Goal: Task Accomplishment & Management: Manage account settings

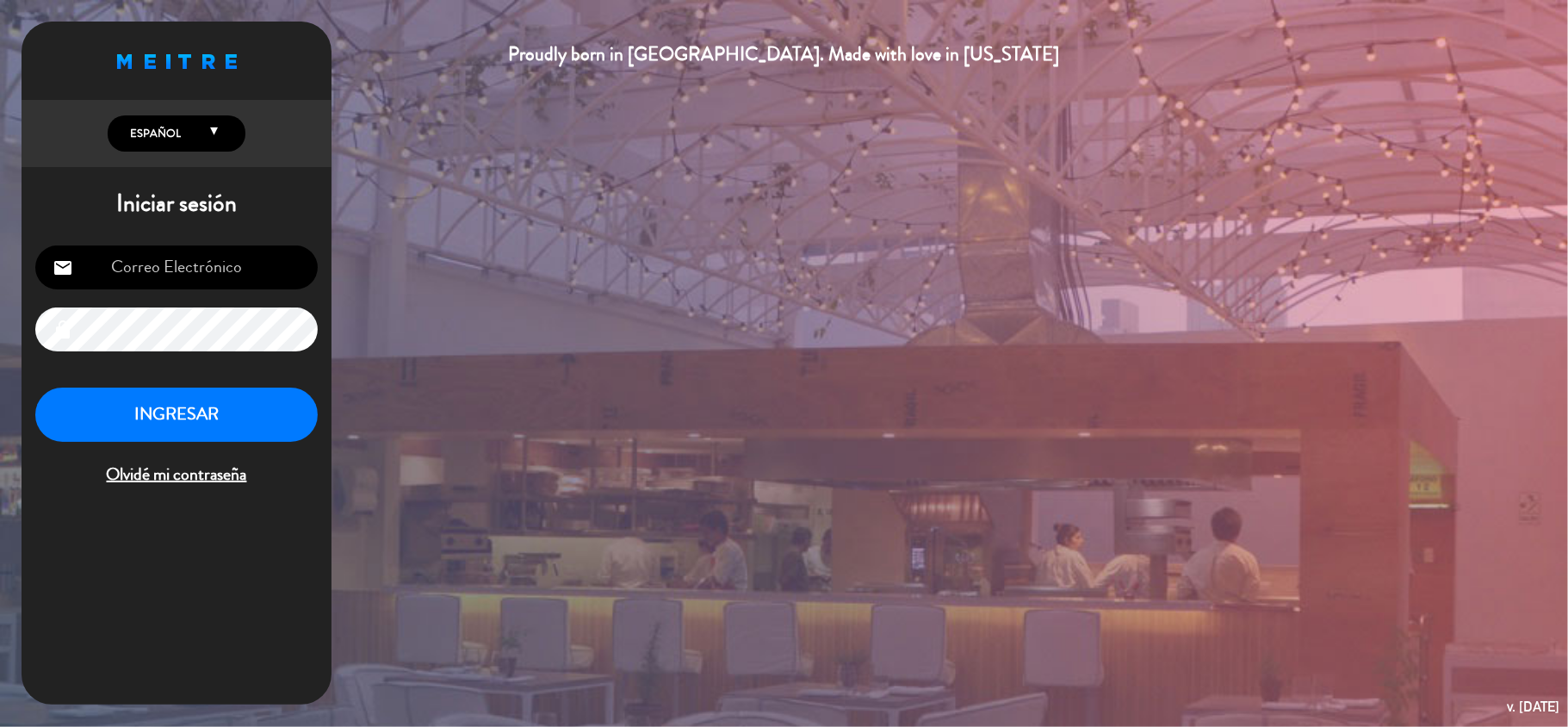
type input "[EMAIL_ADDRESS][DOMAIN_NAME]"
click at [160, 407] on button "INGRESAR" at bounding box center [177, 415] width 282 height 54
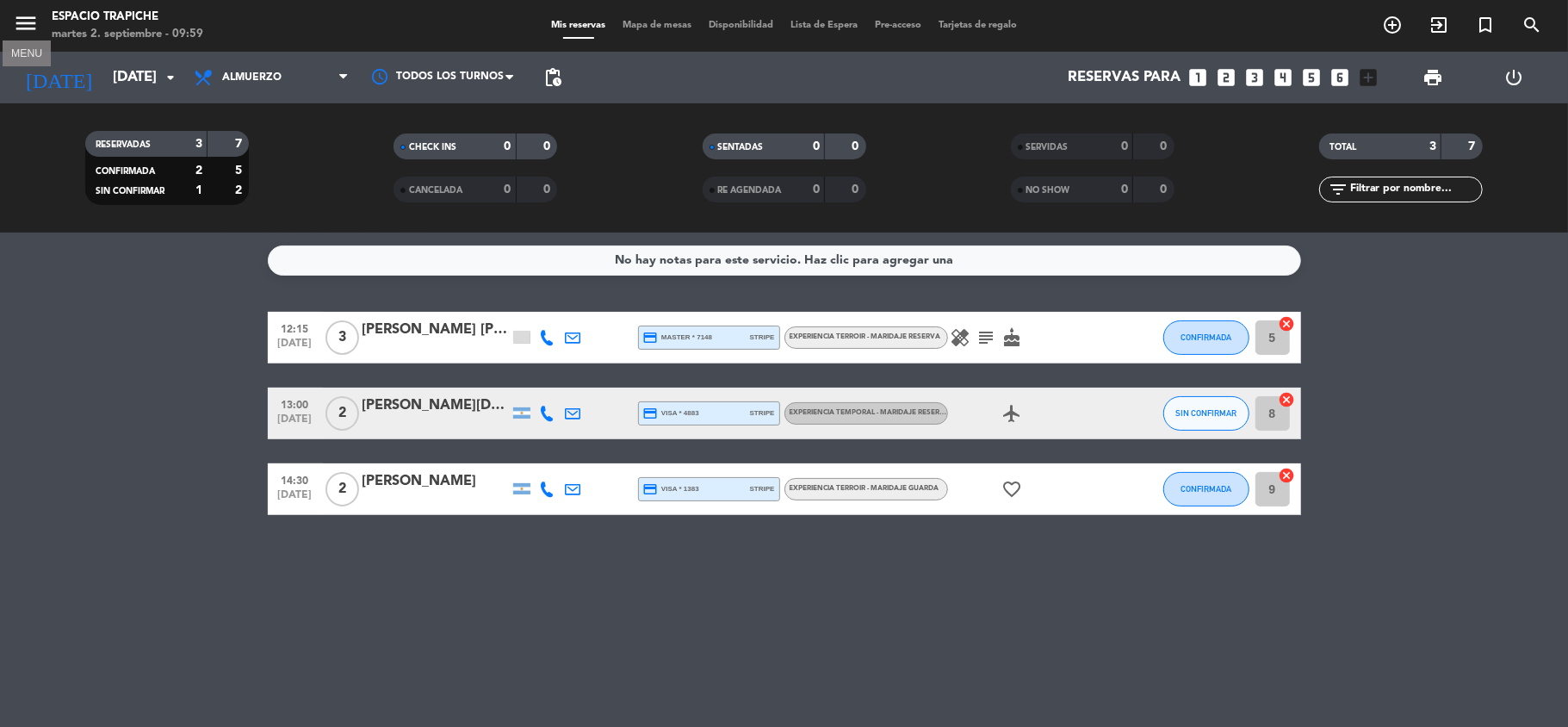
click at [29, 15] on icon "menu" at bounding box center [25, 23] width 26 height 26
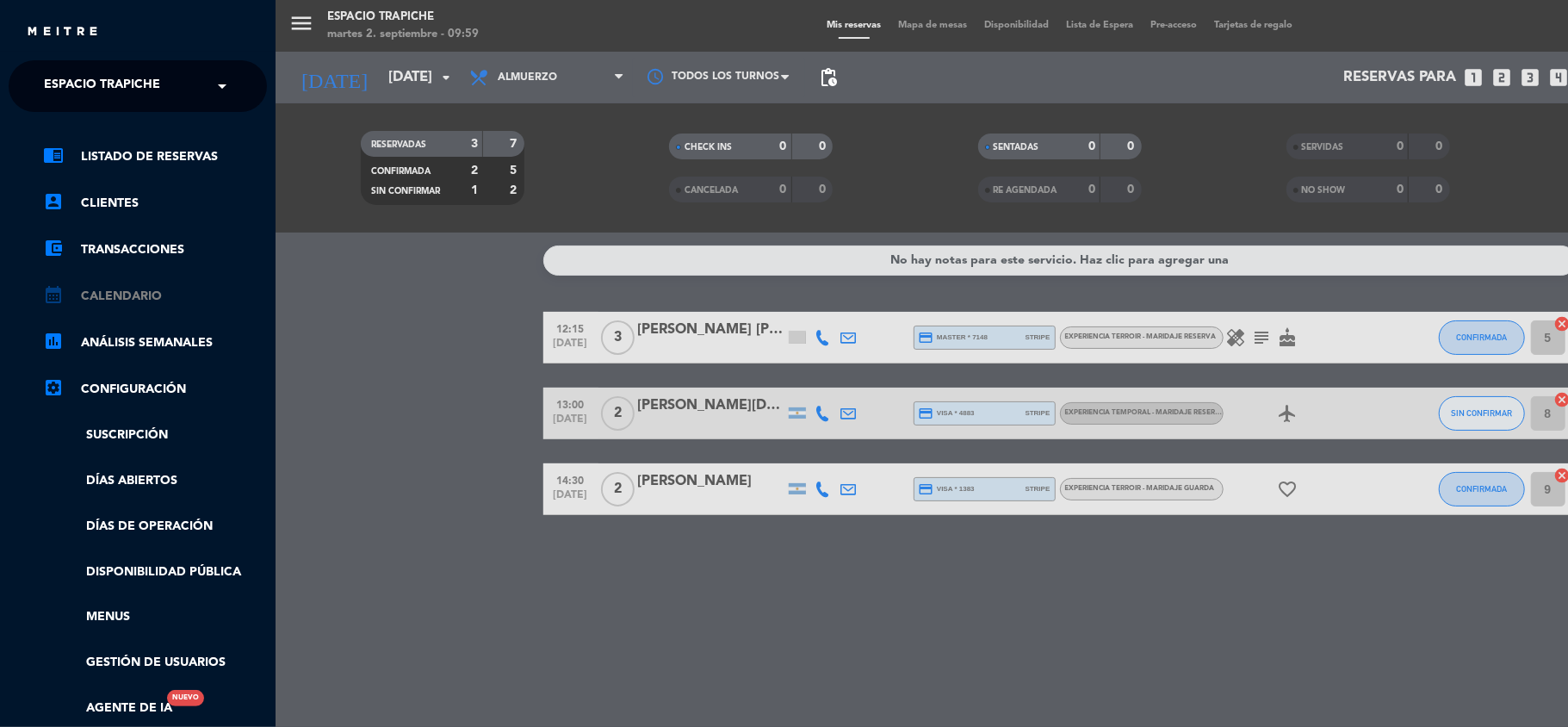
click at [130, 302] on link "calendar_month Calendario" at bounding box center [156, 296] width 224 height 20
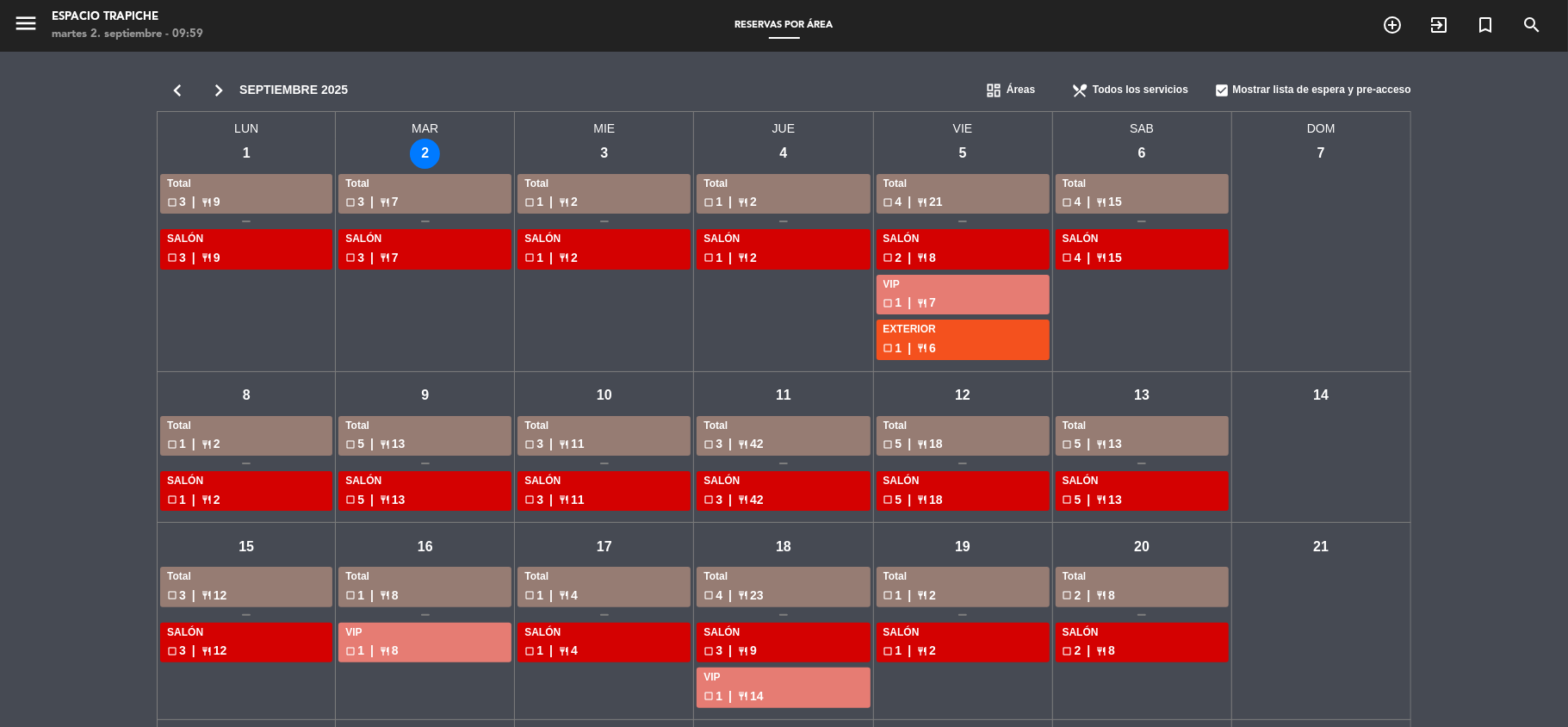
click at [60, 325] on div "chevron_left chevron_right [DATE] dashboard Áreas restaurant_menu Todos los ser…" at bounding box center [784, 545] width 1568 height 988
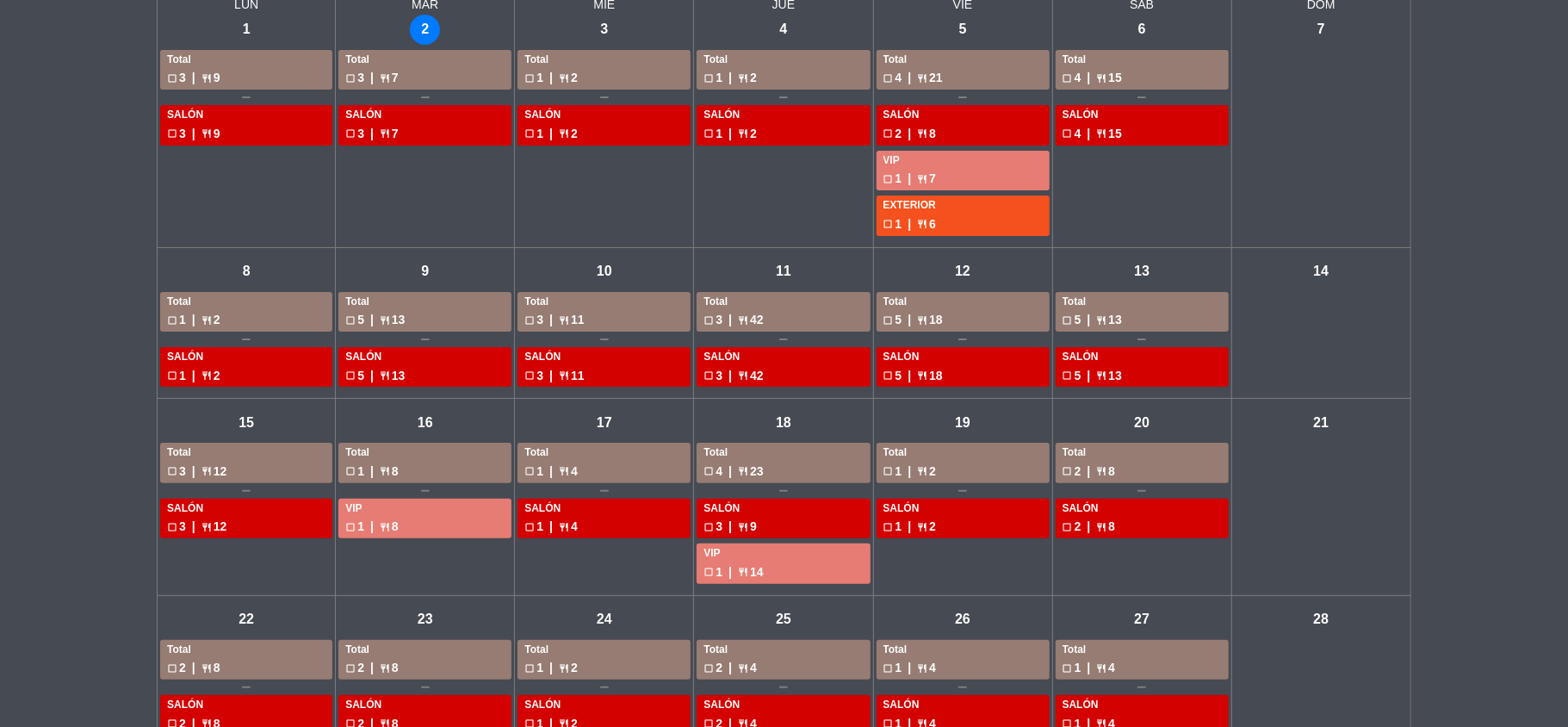
scroll to position [91, 0]
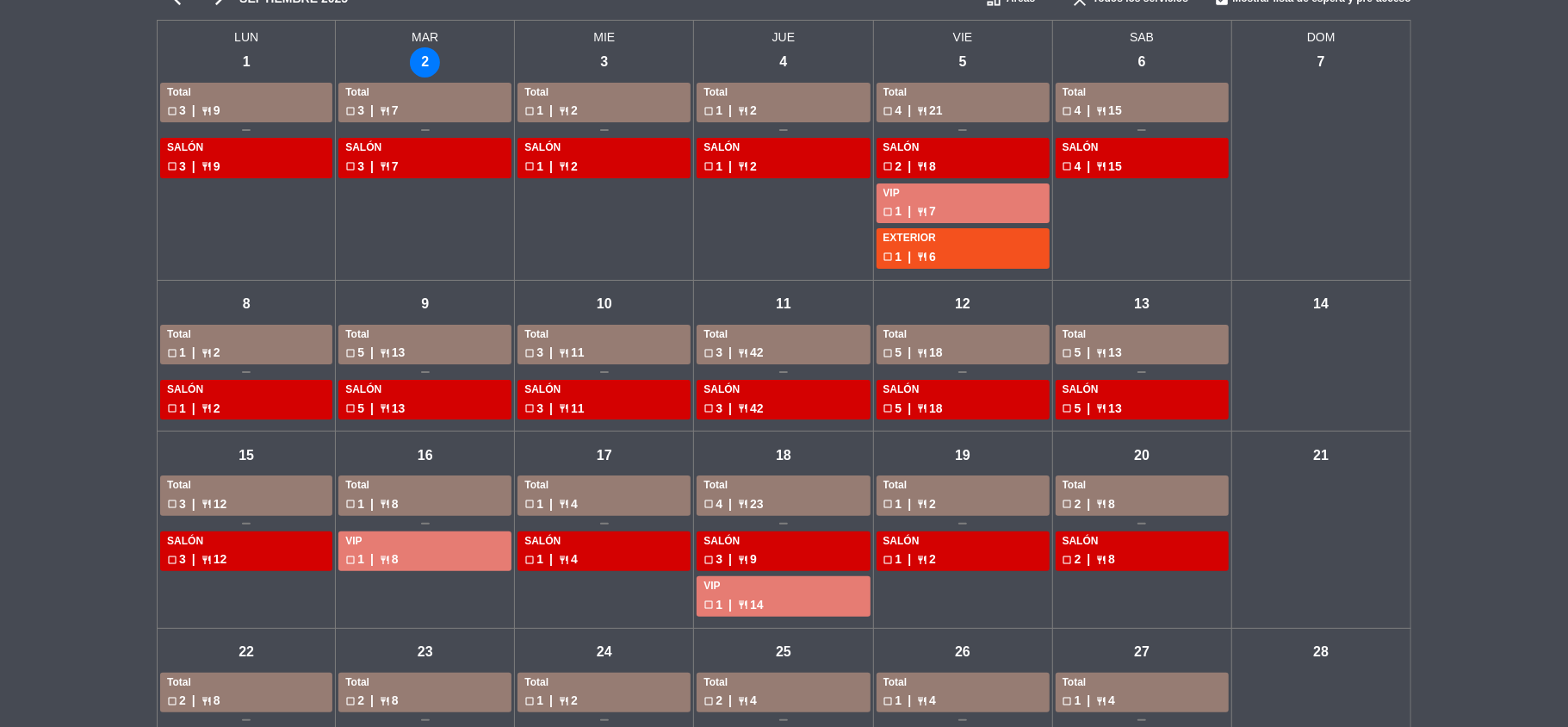
click at [43, 360] on div "chevron_left chevron_right [DATE] dashboard Áreas restaurant_menu Todos los ser…" at bounding box center [784, 454] width 1568 height 988
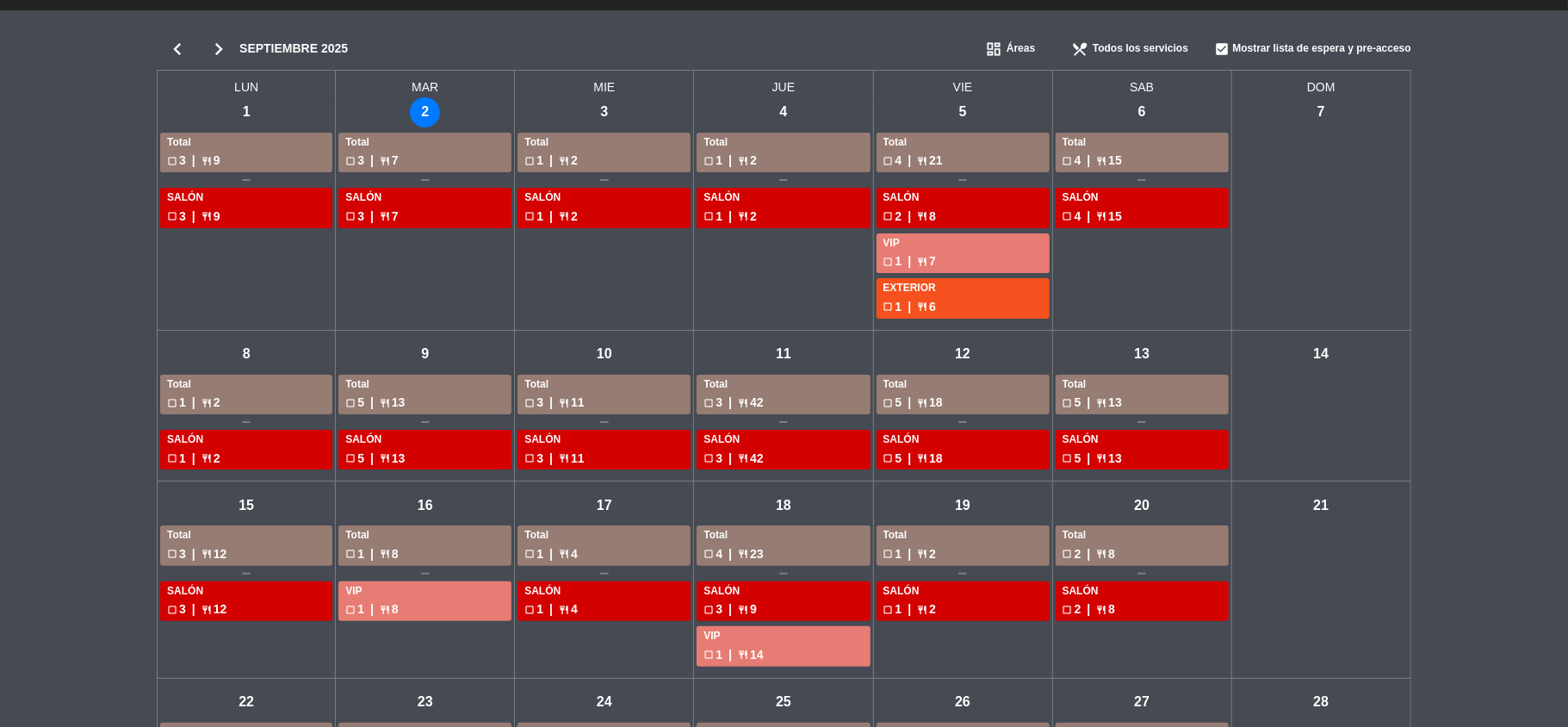
scroll to position [0, 0]
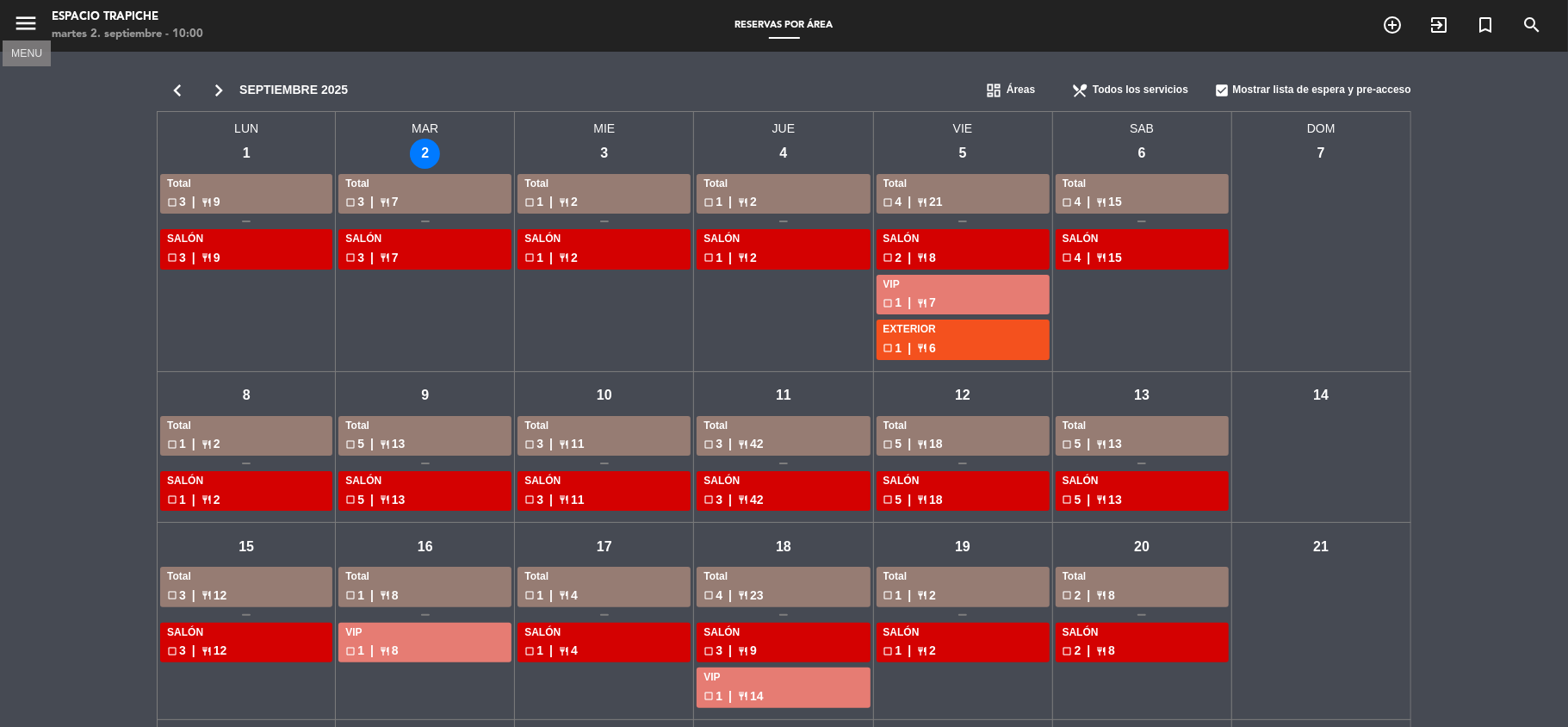
click at [35, 31] on icon "menu" at bounding box center [25, 23] width 26 height 26
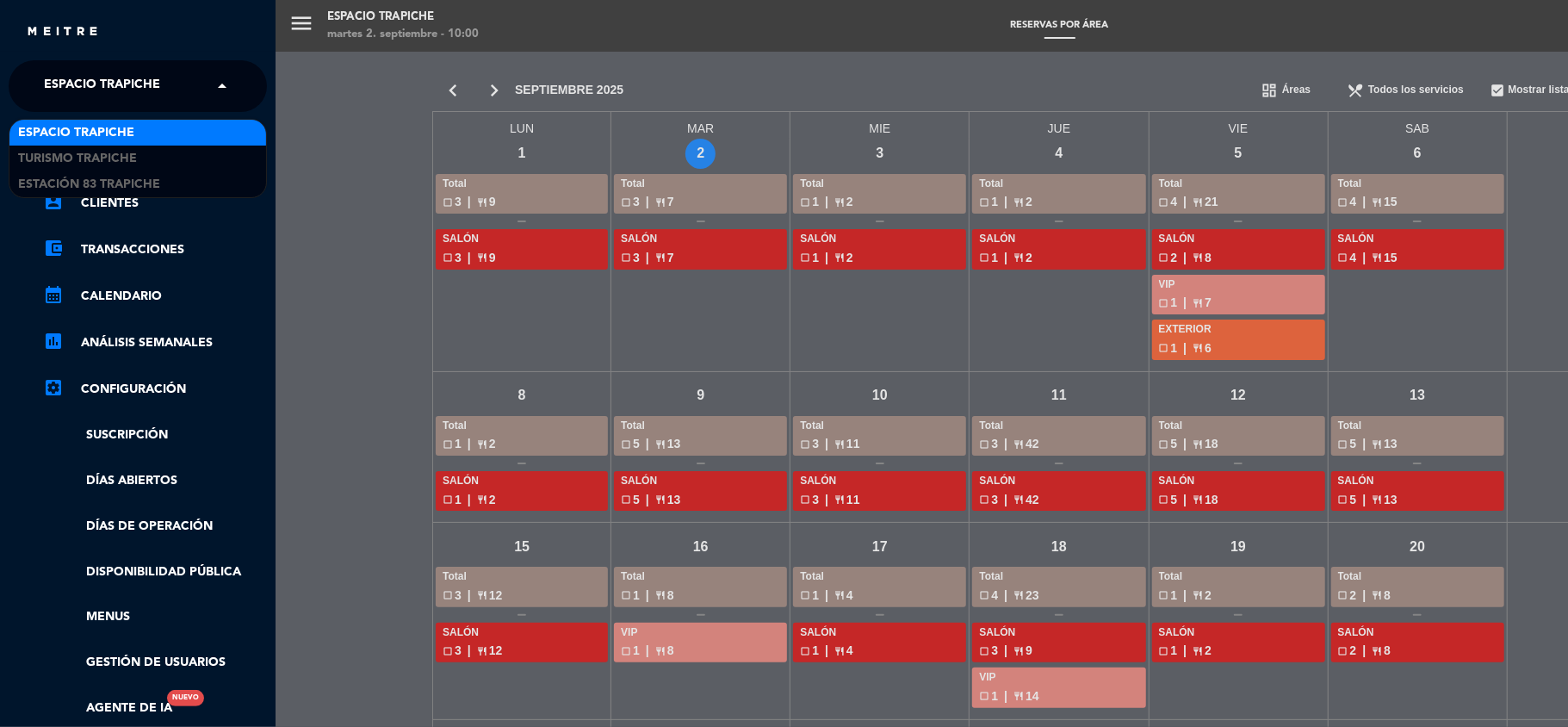
click at [217, 86] on span at bounding box center [226, 85] width 29 height 36
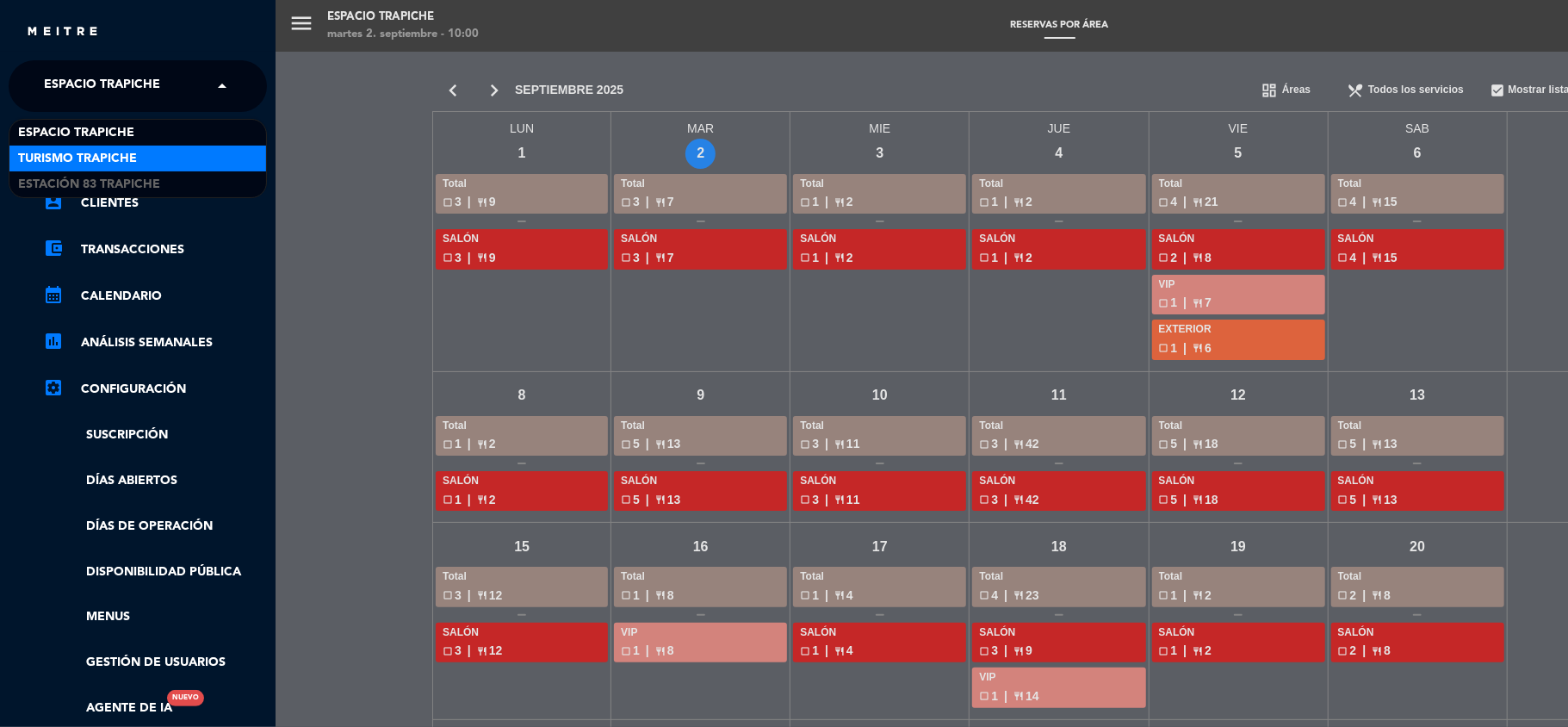
click at [107, 162] on span "Turismo Trapiche" at bounding box center [77, 159] width 119 height 19
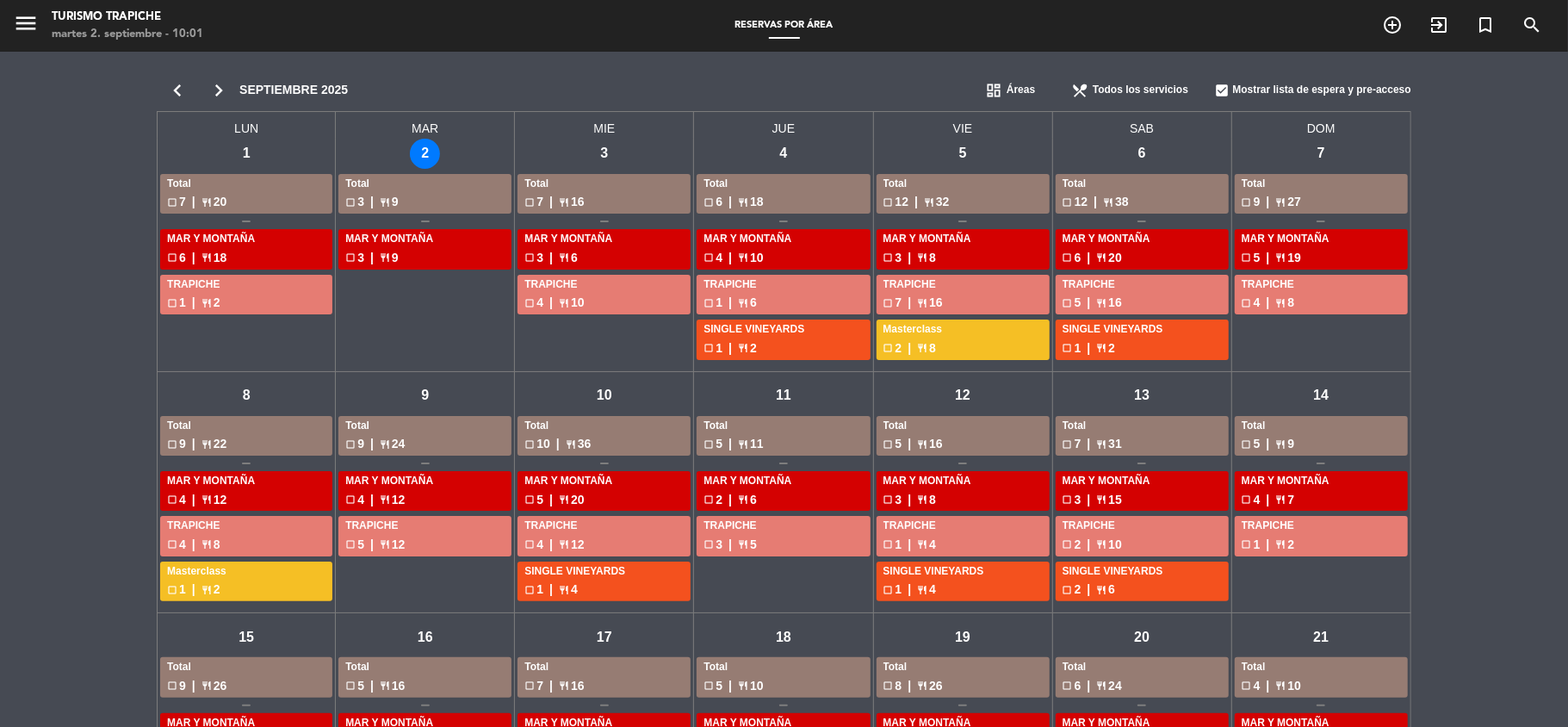
click at [944, 353] on div "check_box_outline_blank 2 | restaurant 8" at bounding box center [962, 348] width 159 height 19
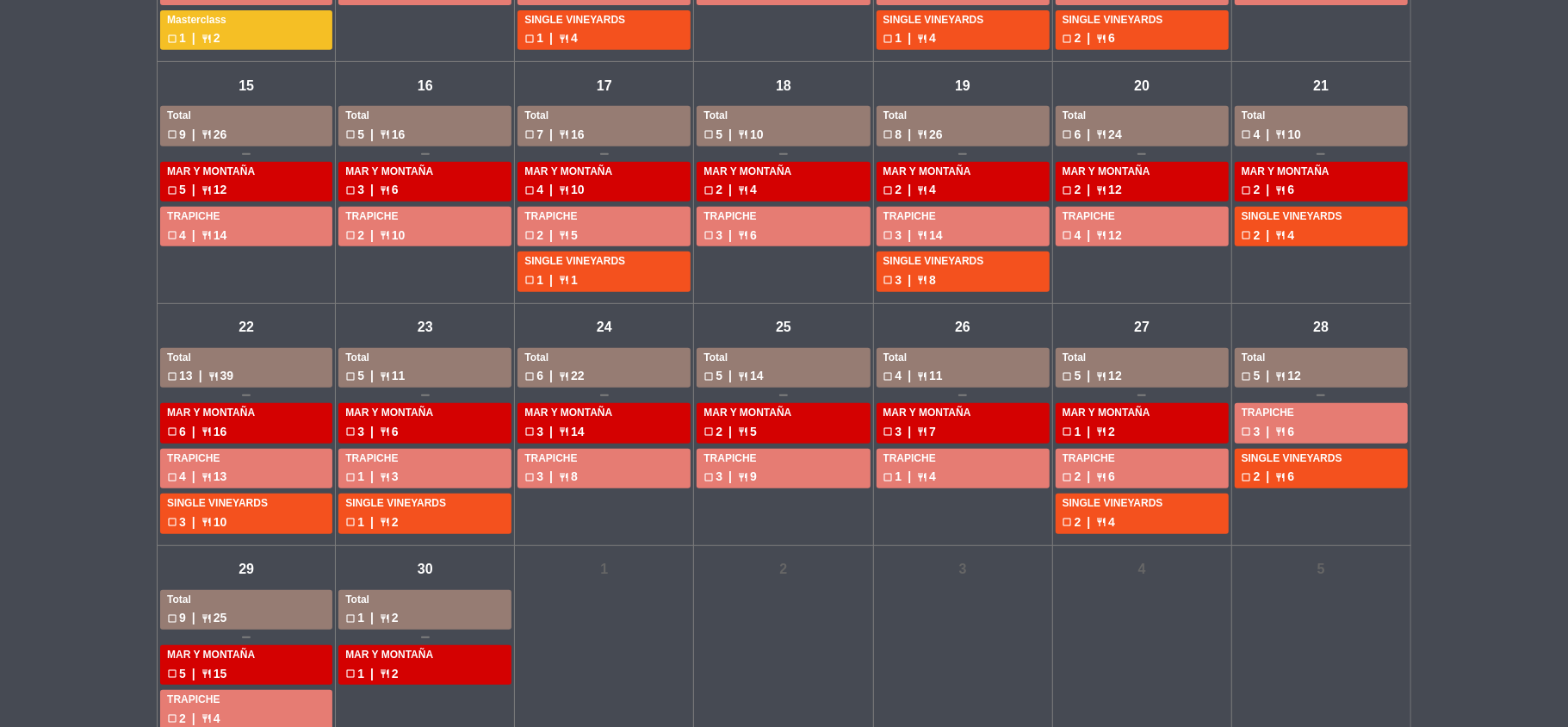
scroll to position [597, 0]
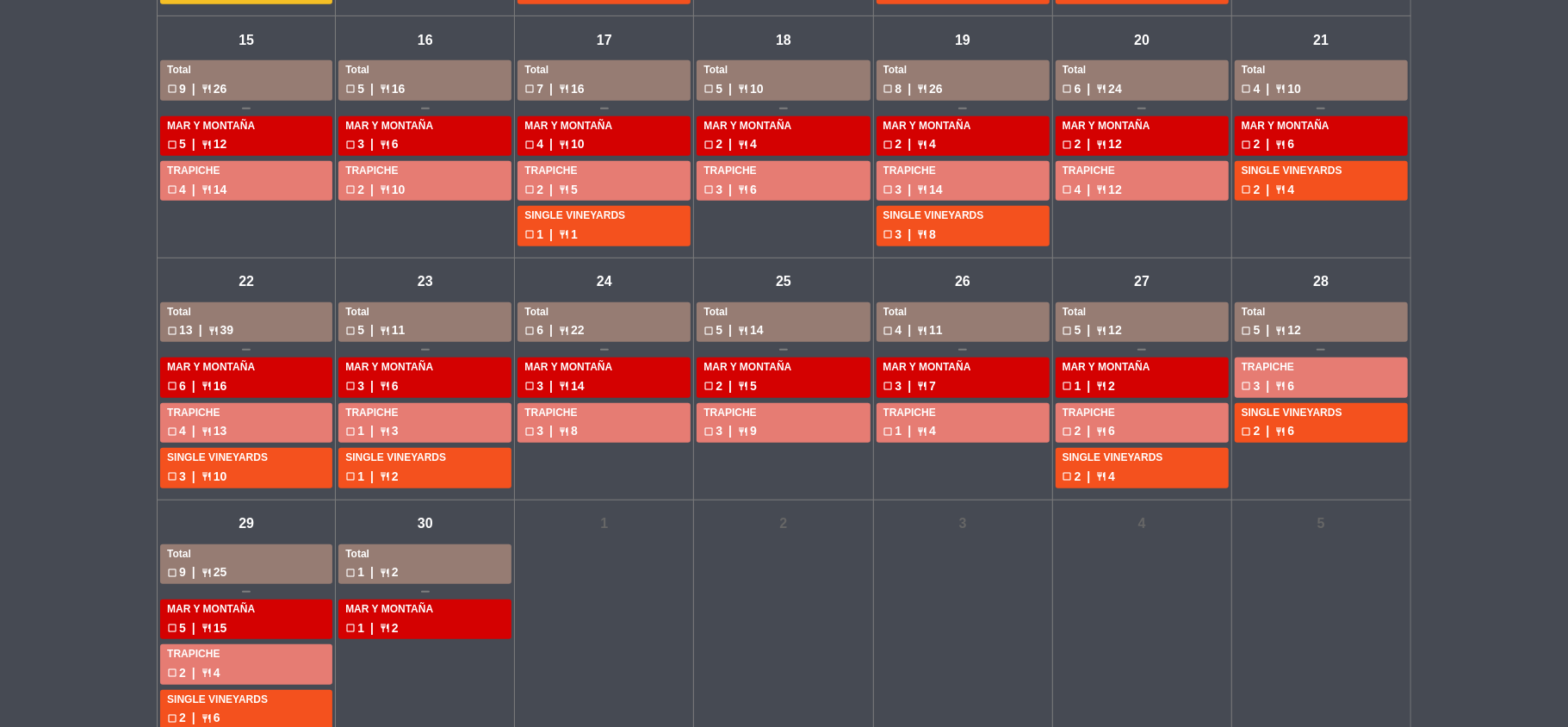
click at [0, 346] on div "chevron_left chevron_right [DATE] dashboard Áreas restaurant_menu Todos los ser…" at bounding box center [784, 106] width 1568 height 1304
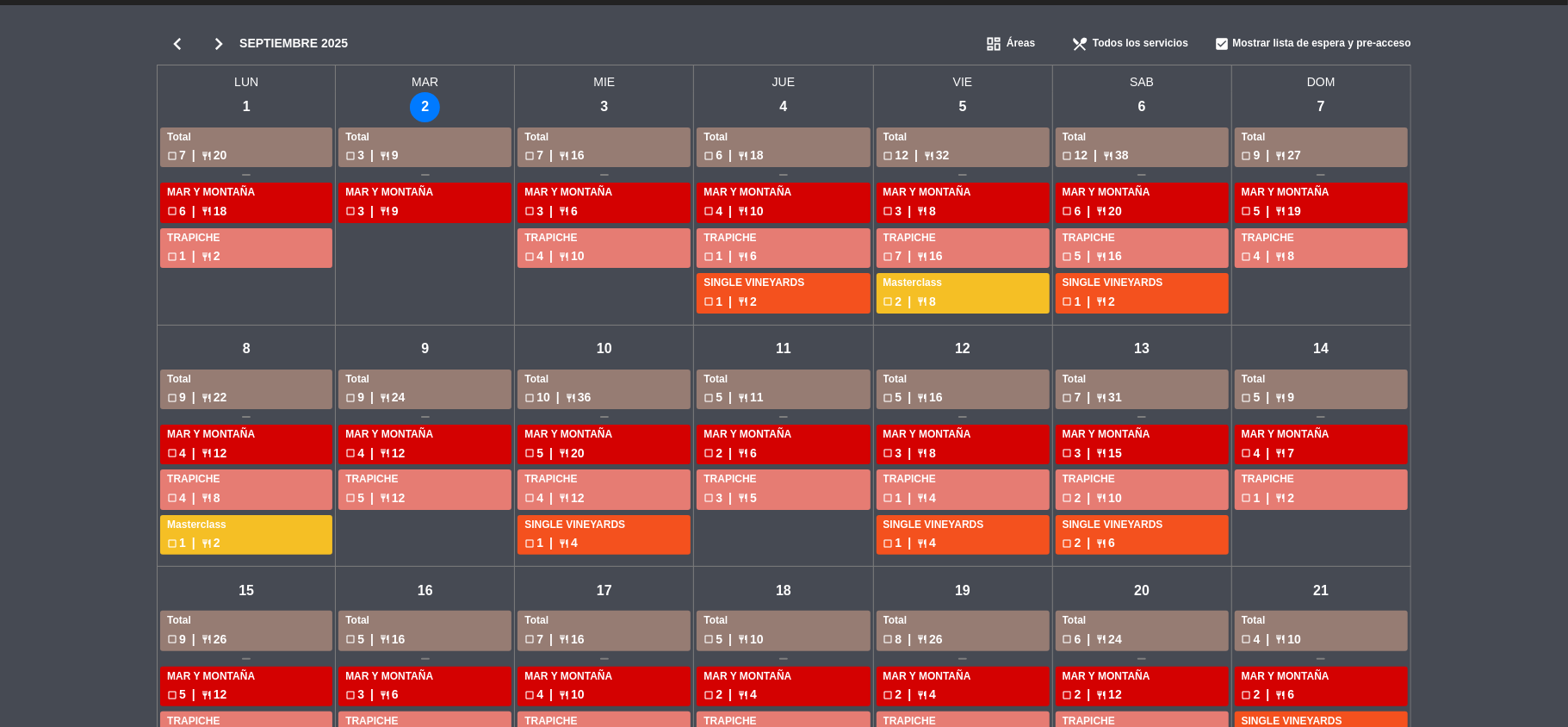
scroll to position [0, 0]
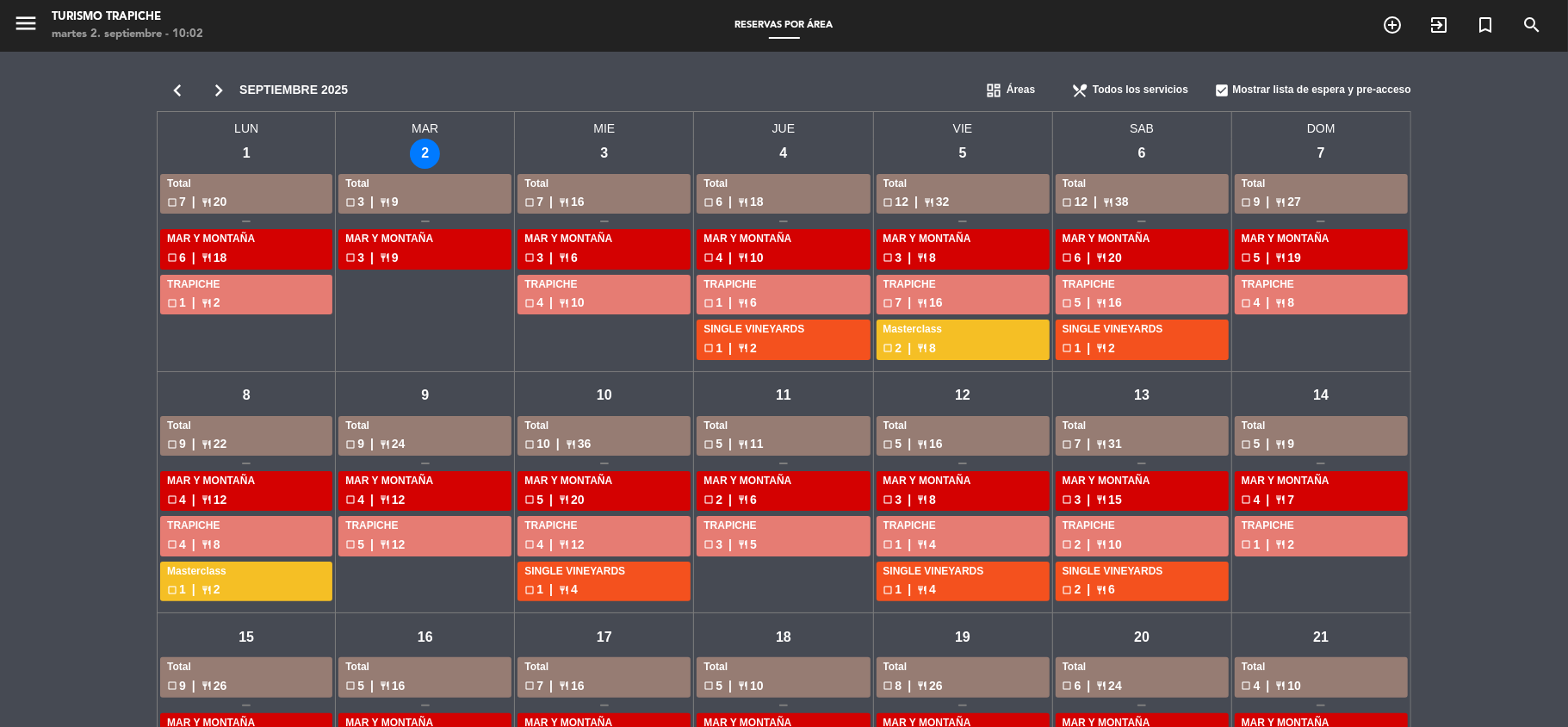
click at [71, 166] on div "chevron_left chevron_right [DATE] dashboard Áreas restaurant_menu Todos los ser…" at bounding box center [784, 703] width 1568 height 1304
click at [100, 240] on div "chevron_left chevron_right [DATE] dashboard Áreas restaurant_menu Todos los ser…" at bounding box center [784, 703] width 1568 height 1304
click at [19, 19] on icon "menu" at bounding box center [25, 23] width 26 height 26
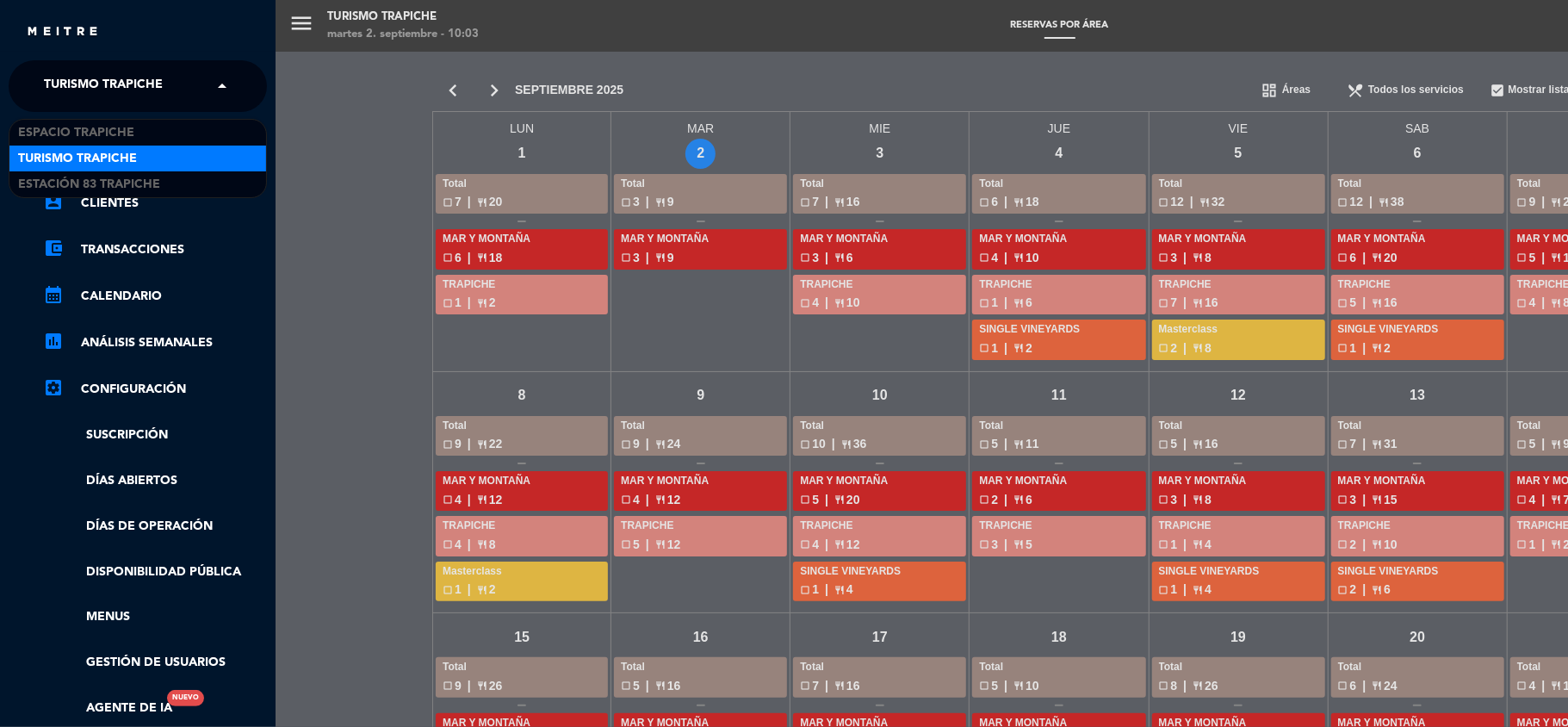
click at [212, 83] on span at bounding box center [226, 85] width 29 height 36
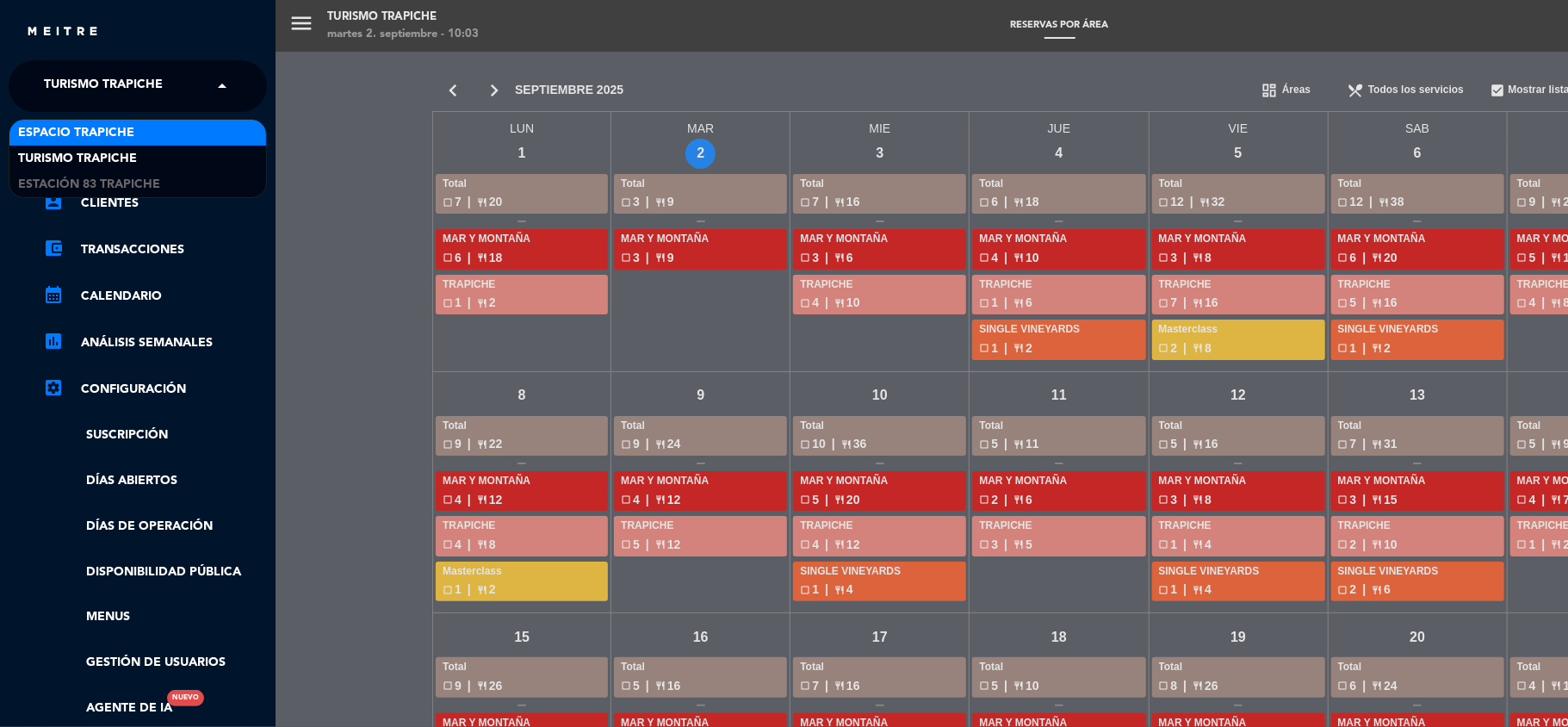
click at [80, 145] on div "Espacio Trapiche" at bounding box center [138, 132] width 257 height 26
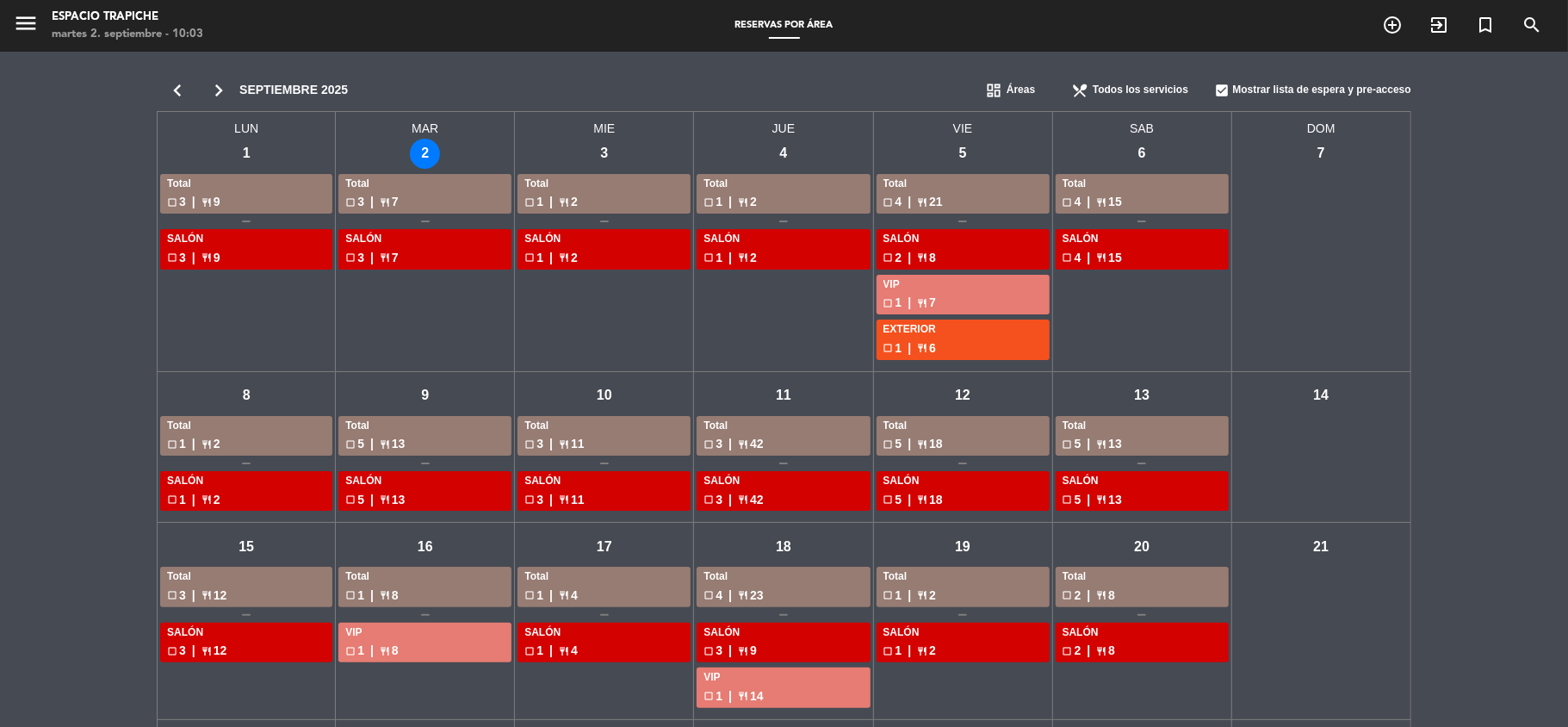
click at [80, 145] on div "chevron_left chevron_right [DATE] dashboard Áreas restaurant_menu Todos los ser…" at bounding box center [784, 545] width 1568 height 988
click at [20, 24] on icon "menu" at bounding box center [25, 23] width 26 height 26
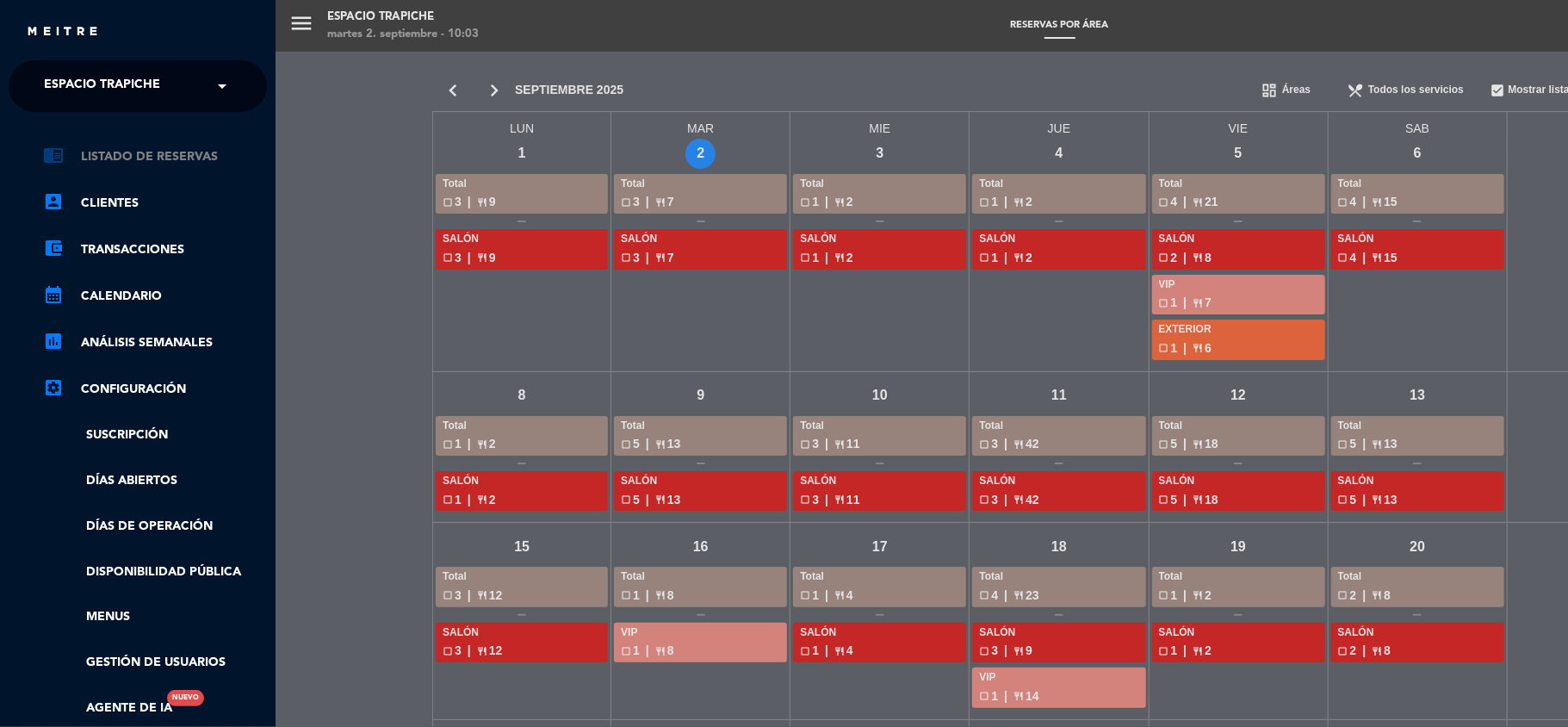
click at [118, 155] on link "chrome_reader_mode Listado de Reservas" at bounding box center [156, 157] width 224 height 20
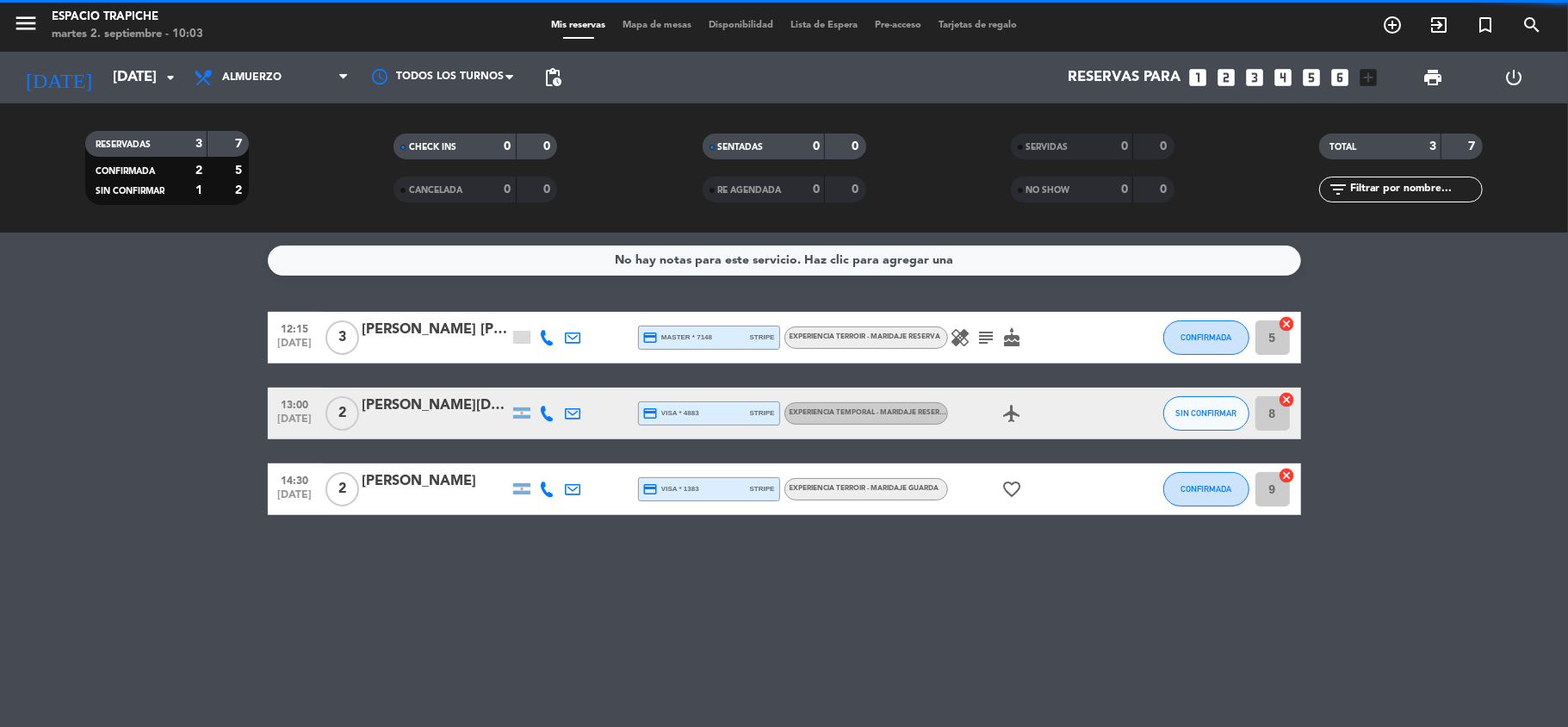
click at [40, 282] on div "No hay notas para este servicio. Haz clic para agregar una 12:15 [DATE] 3 [PERS…" at bounding box center [784, 480] width 1568 height 495
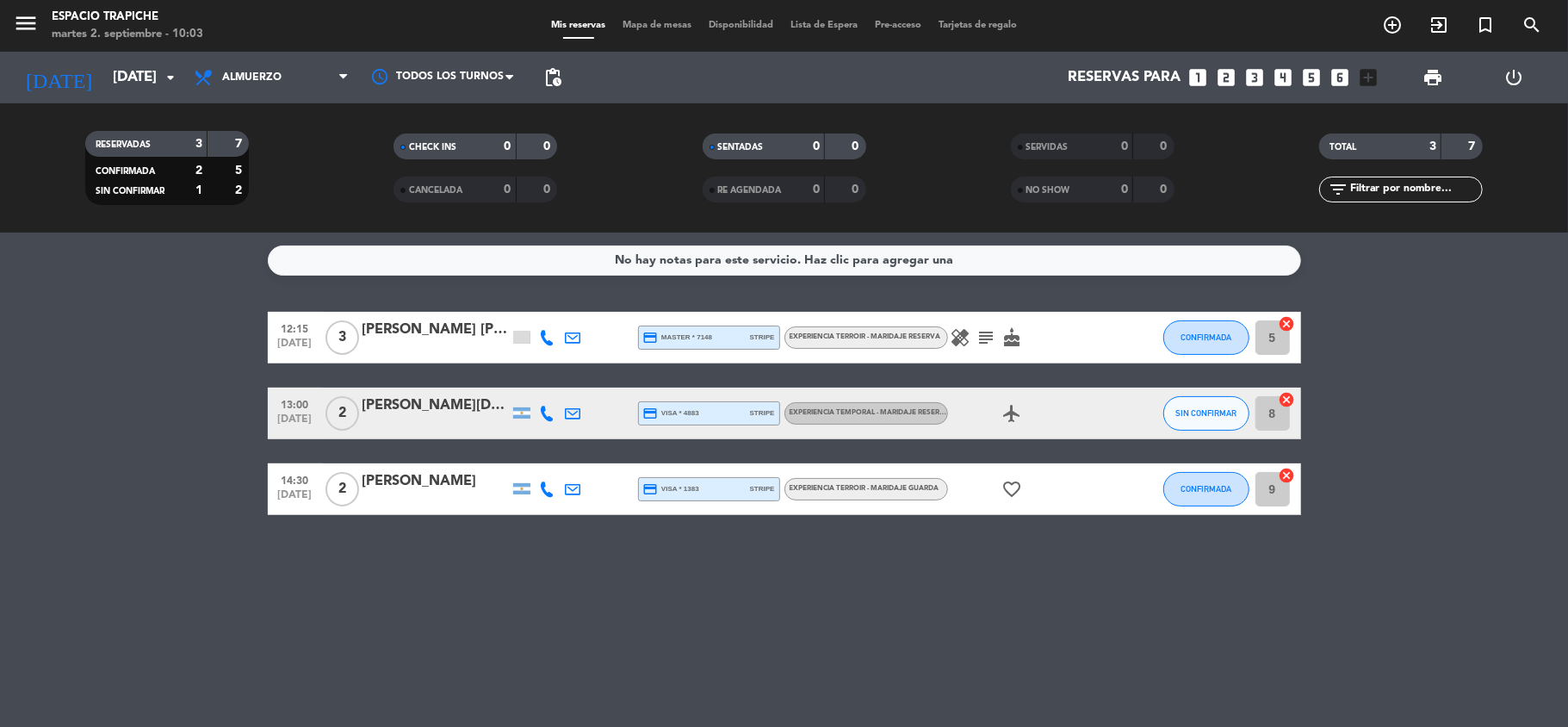
click at [81, 345] on bookings-row "12:15 [DATE] 3 [PERSON_NAME] [PERSON_NAME] credit_card master * 7148 stripe Exp…" at bounding box center [784, 414] width 1568 height 203
click at [22, 24] on icon "menu" at bounding box center [25, 23] width 26 height 26
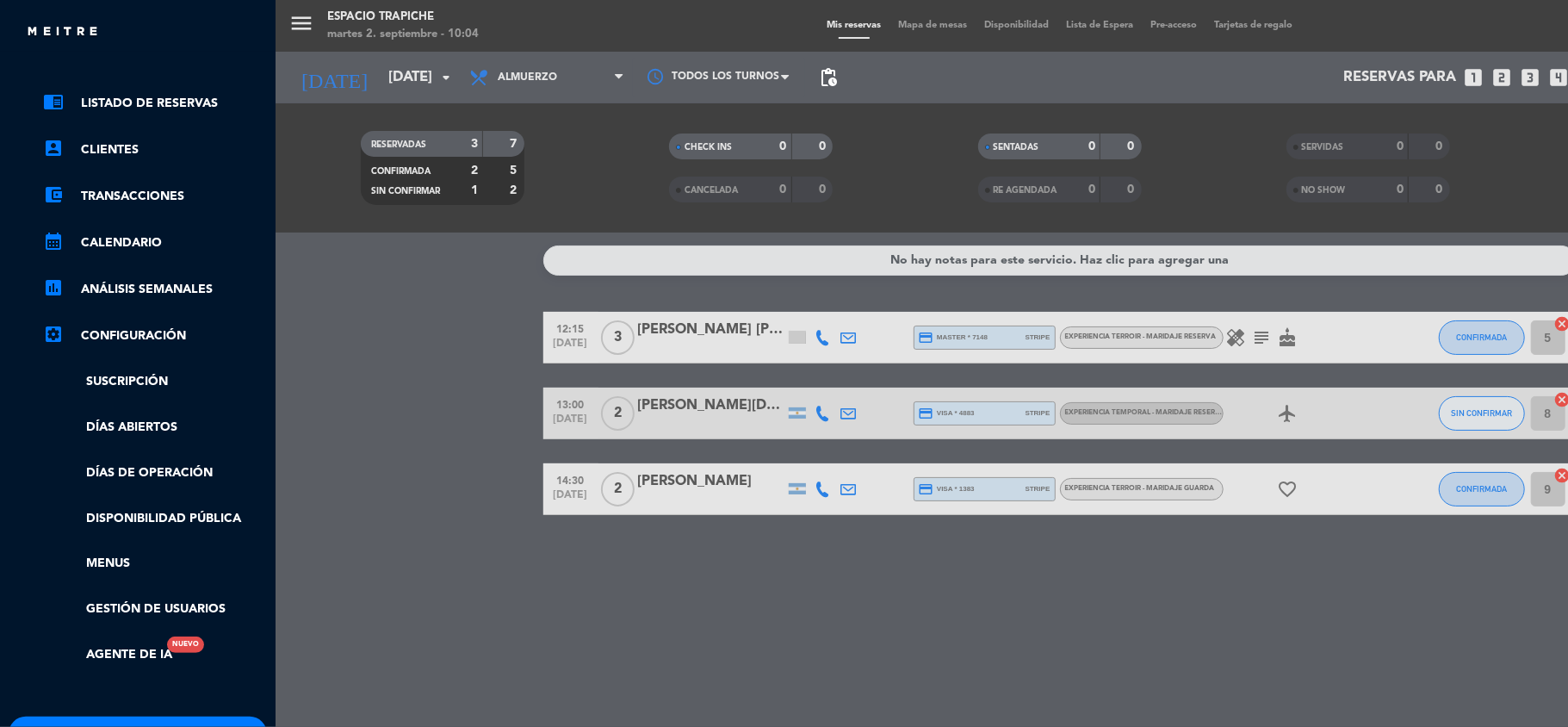
scroll to position [59, 0]
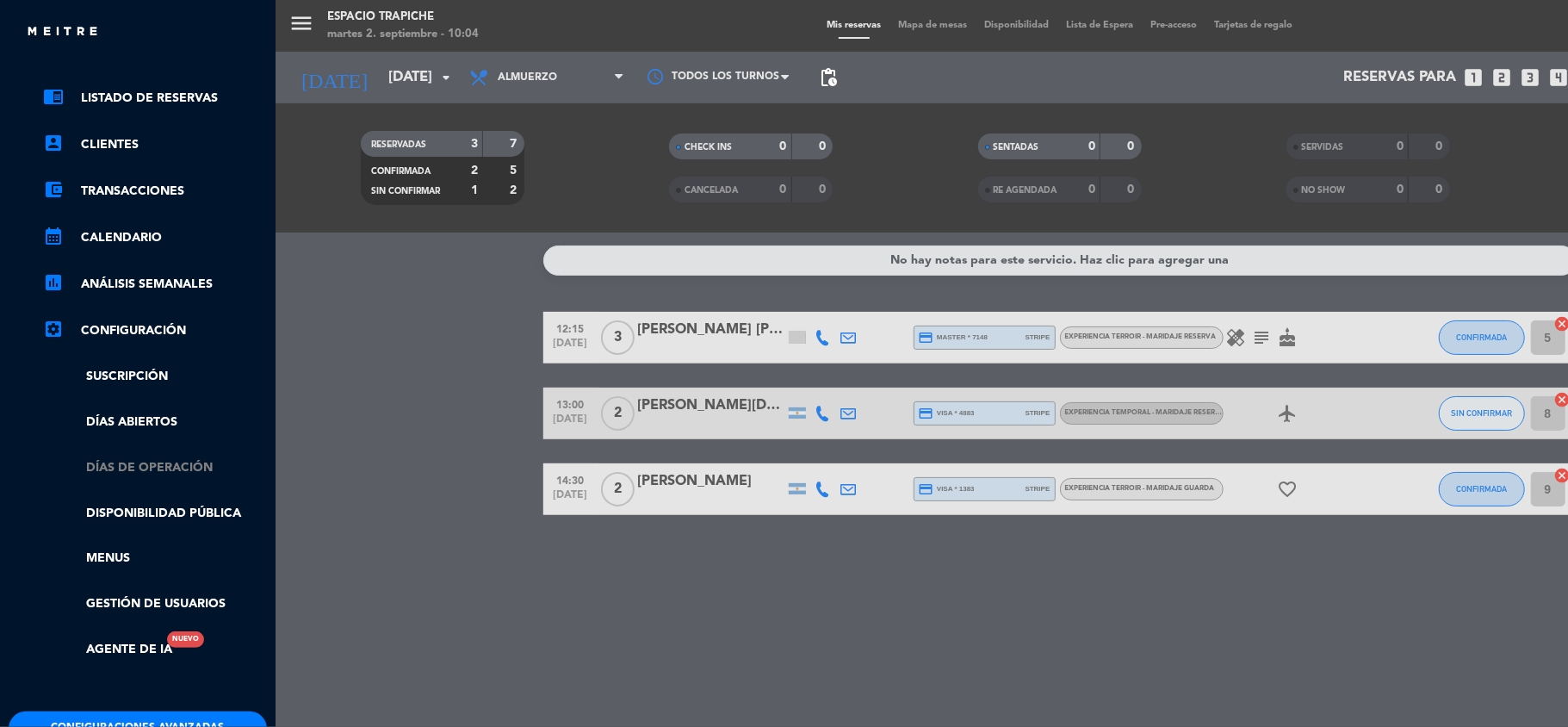
click at [139, 465] on link "Días de Operación" at bounding box center [156, 468] width 224 height 19
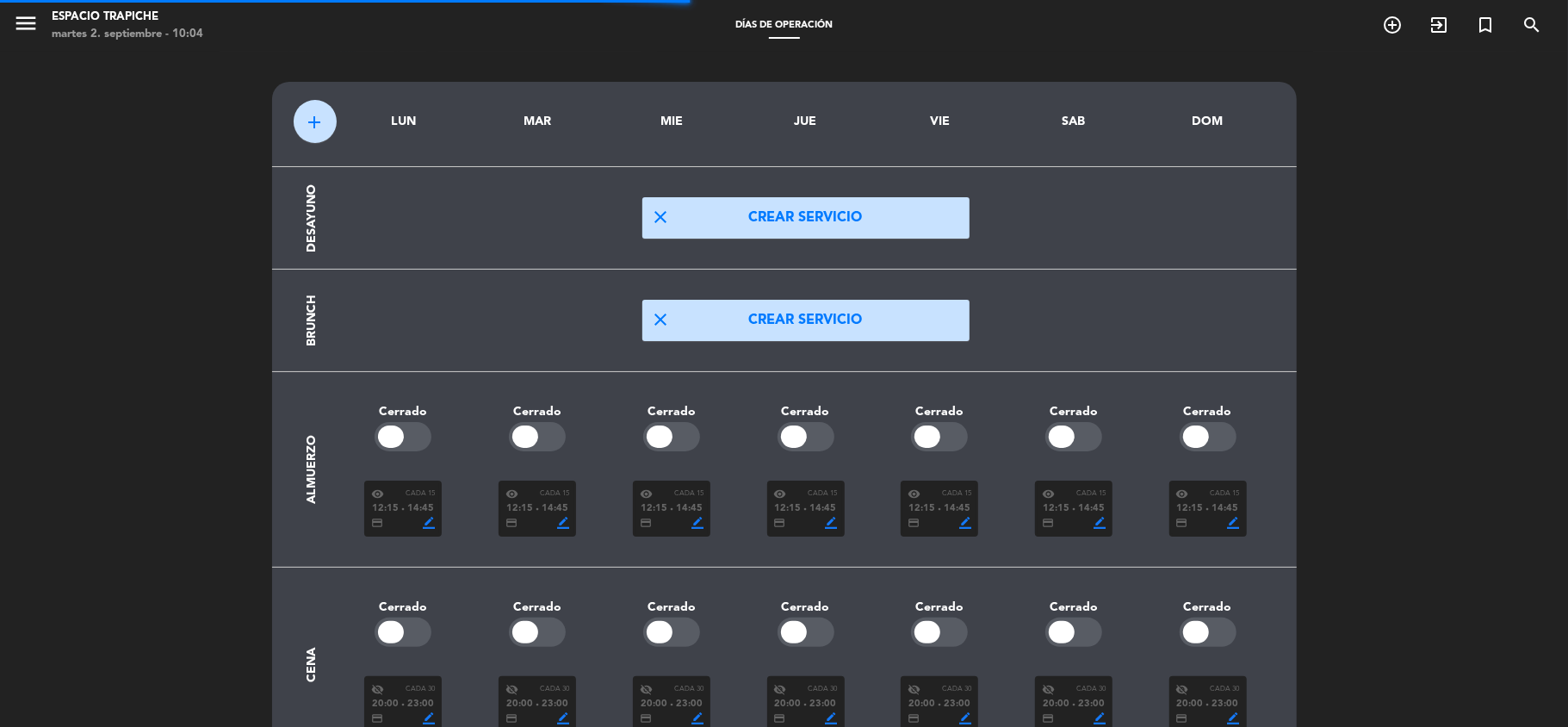
click at [139, 465] on div "add LUN MAR MIE JUE VIE SAB DOM Desayuno close Crear servicio Brunch close Crea…" at bounding box center [784, 430] width 1568 height 759
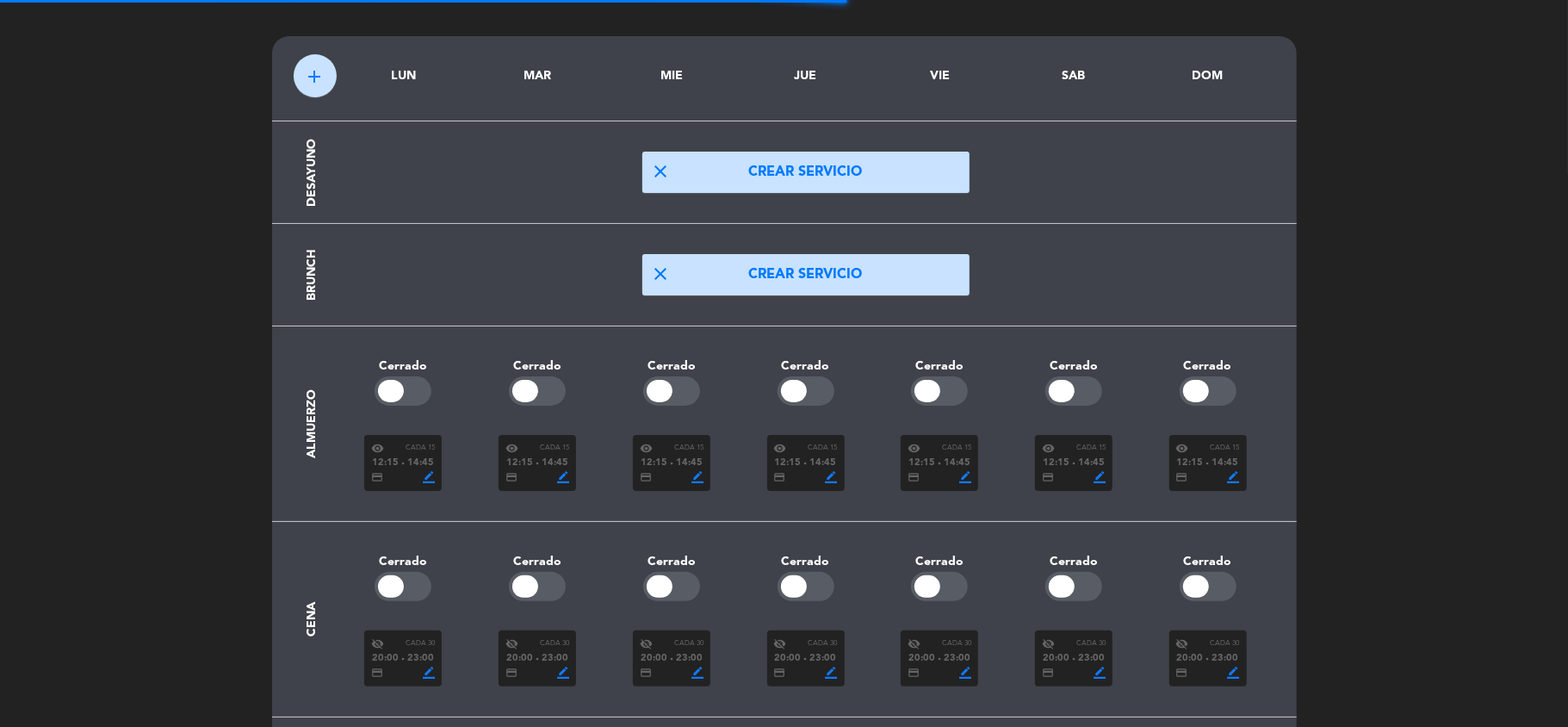
scroll to position [83, 0]
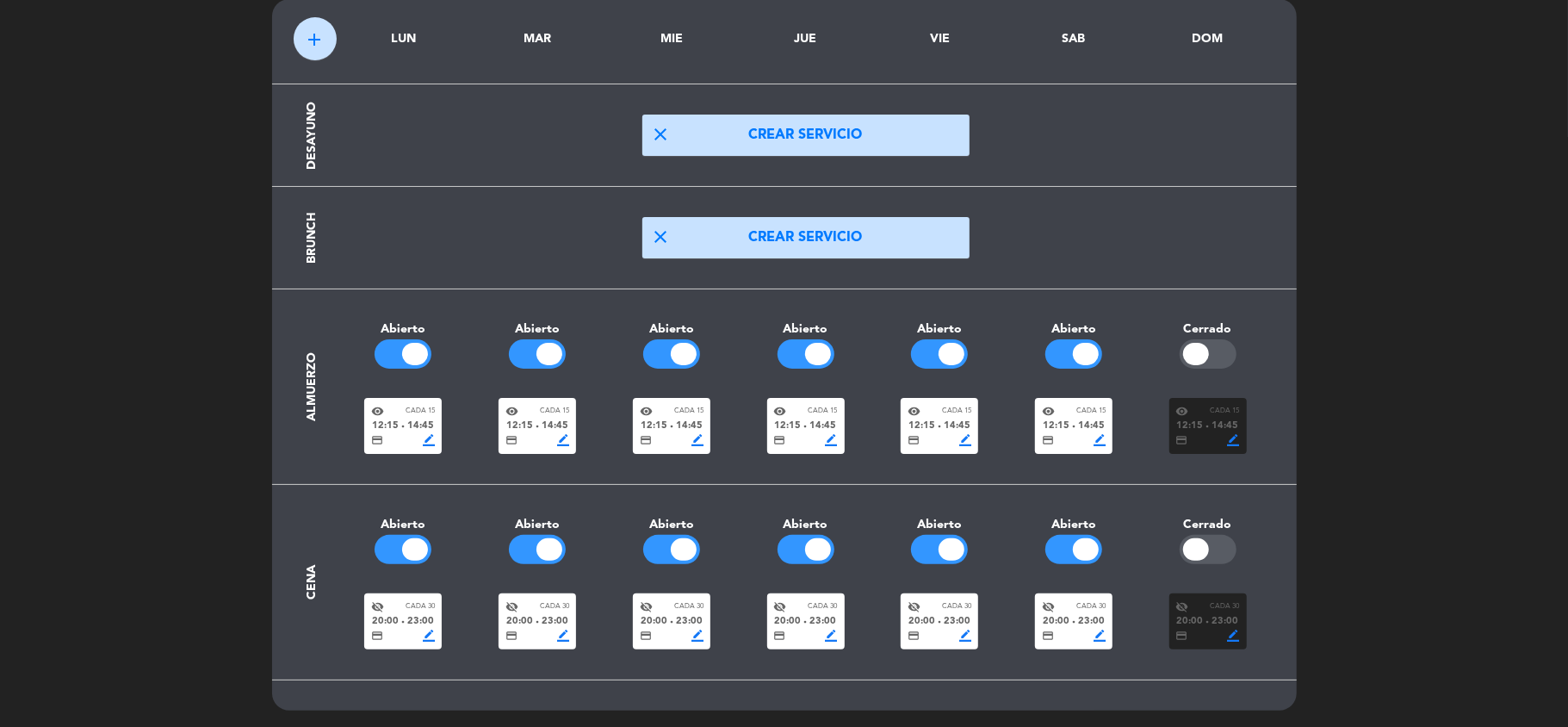
click at [1567, 422] on div "add LUN MAR MIE JUE VIE SAB DOM Desayuno close Crear servicio Brunch close Crea…" at bounding box center [784, 348] width 1568 height 759
click at [181, 318] on div "add LUN MAR MIE JUE VIE SAB DOM Desayuno close Crear servicio Brunch close Crea…" at bounding box center [784, 348] width 1568 height 759
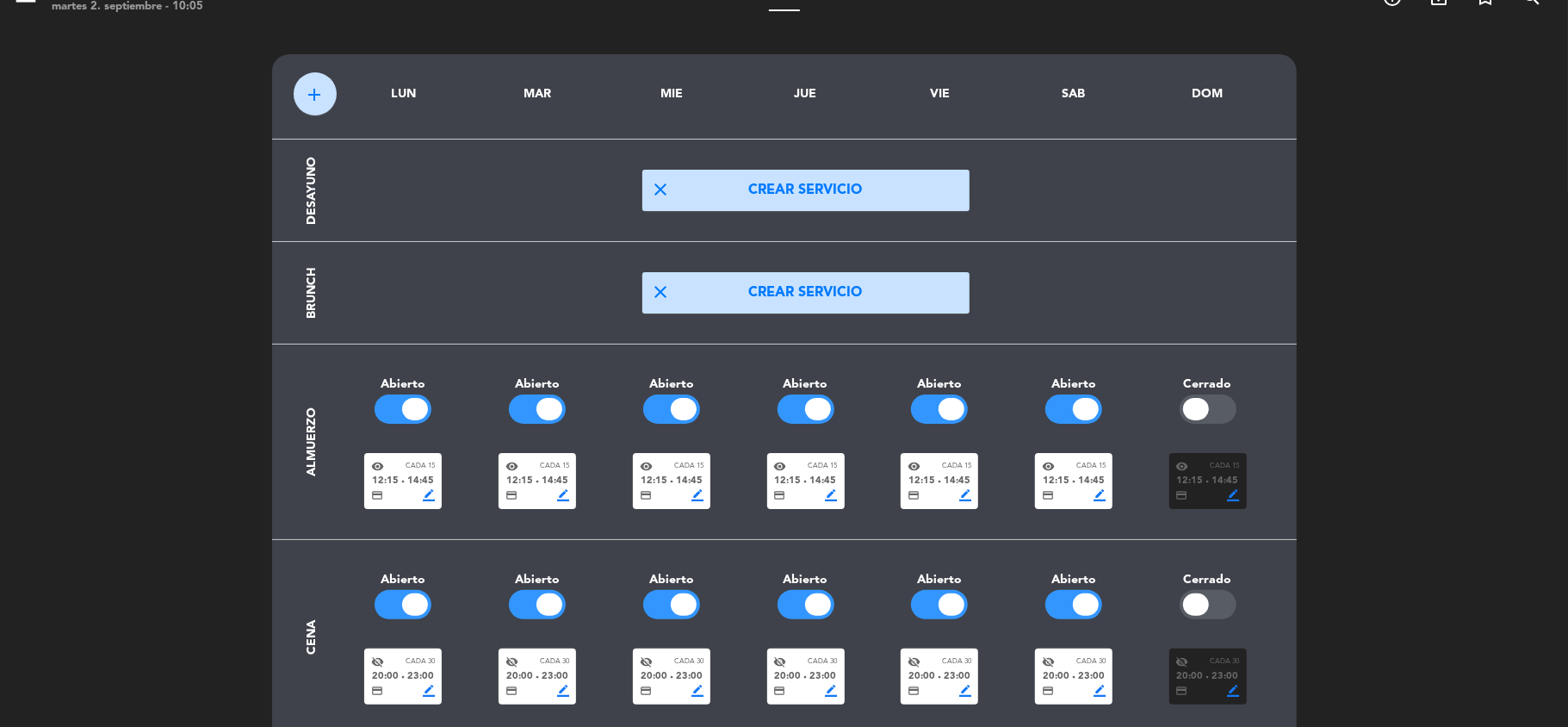
scroll to position [0, 0]
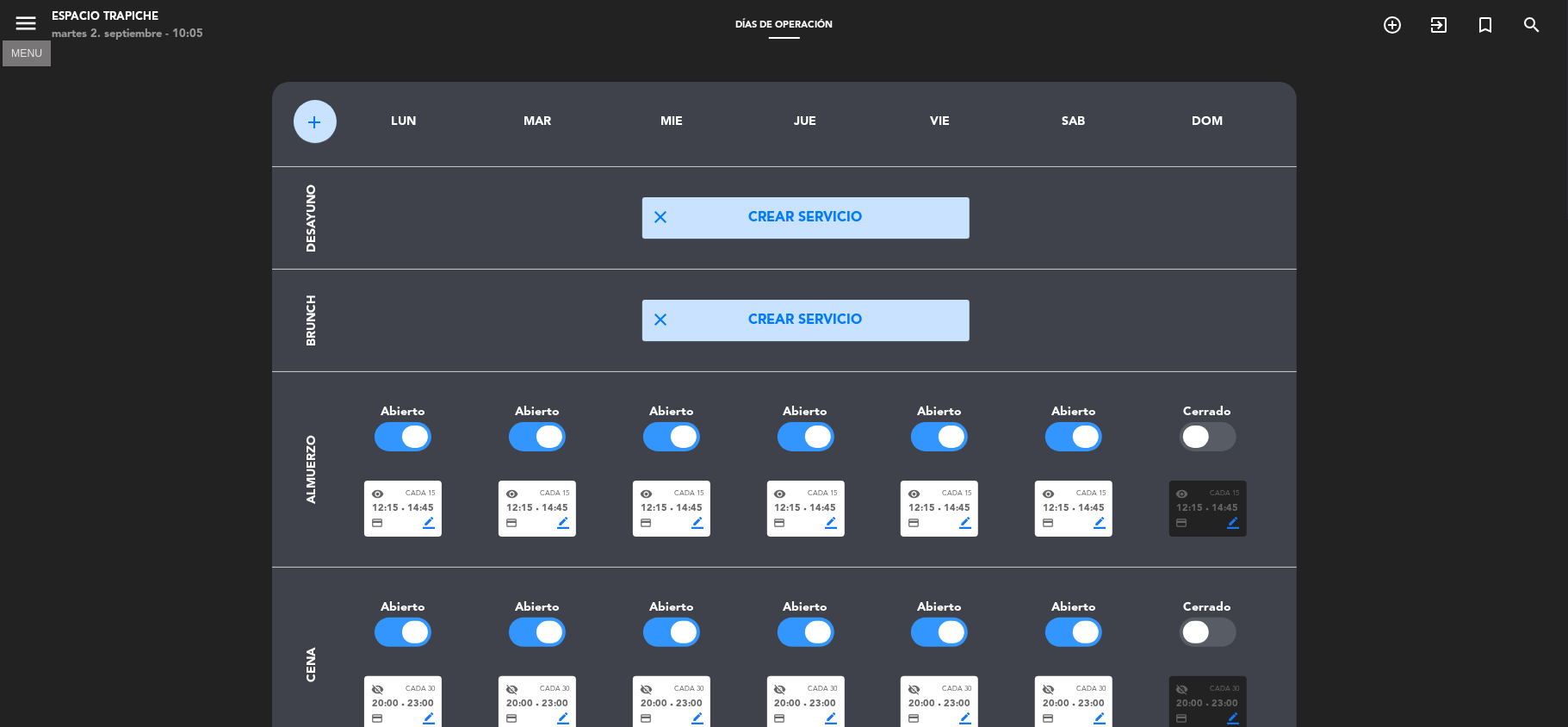
click at [28, 22] on icon "menu" at bounding box center [25, 23] width 26 height 26
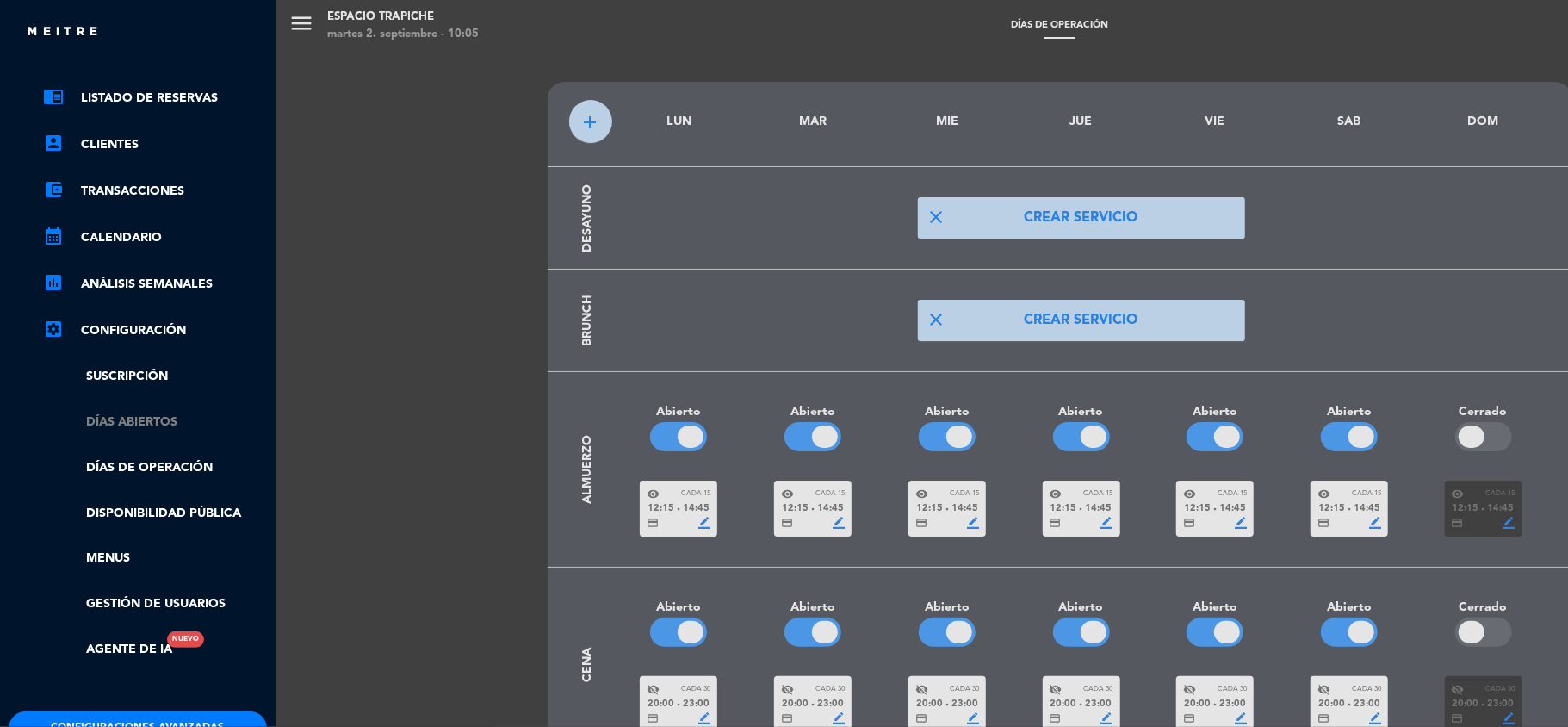
click at [139, 429] on link "Días abiertos" at bounding box center [156, 422] width 224 height 19
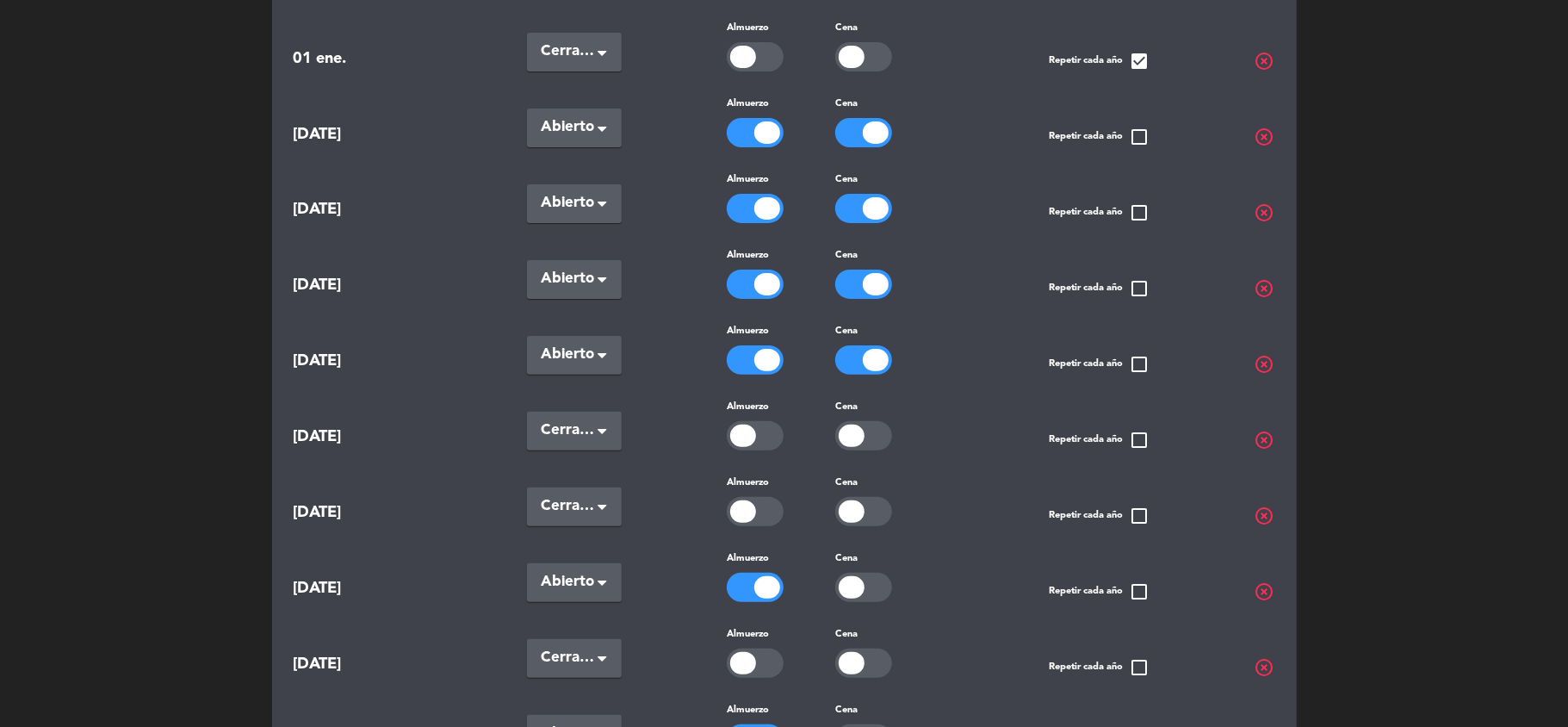
scroll to position [184, 0]
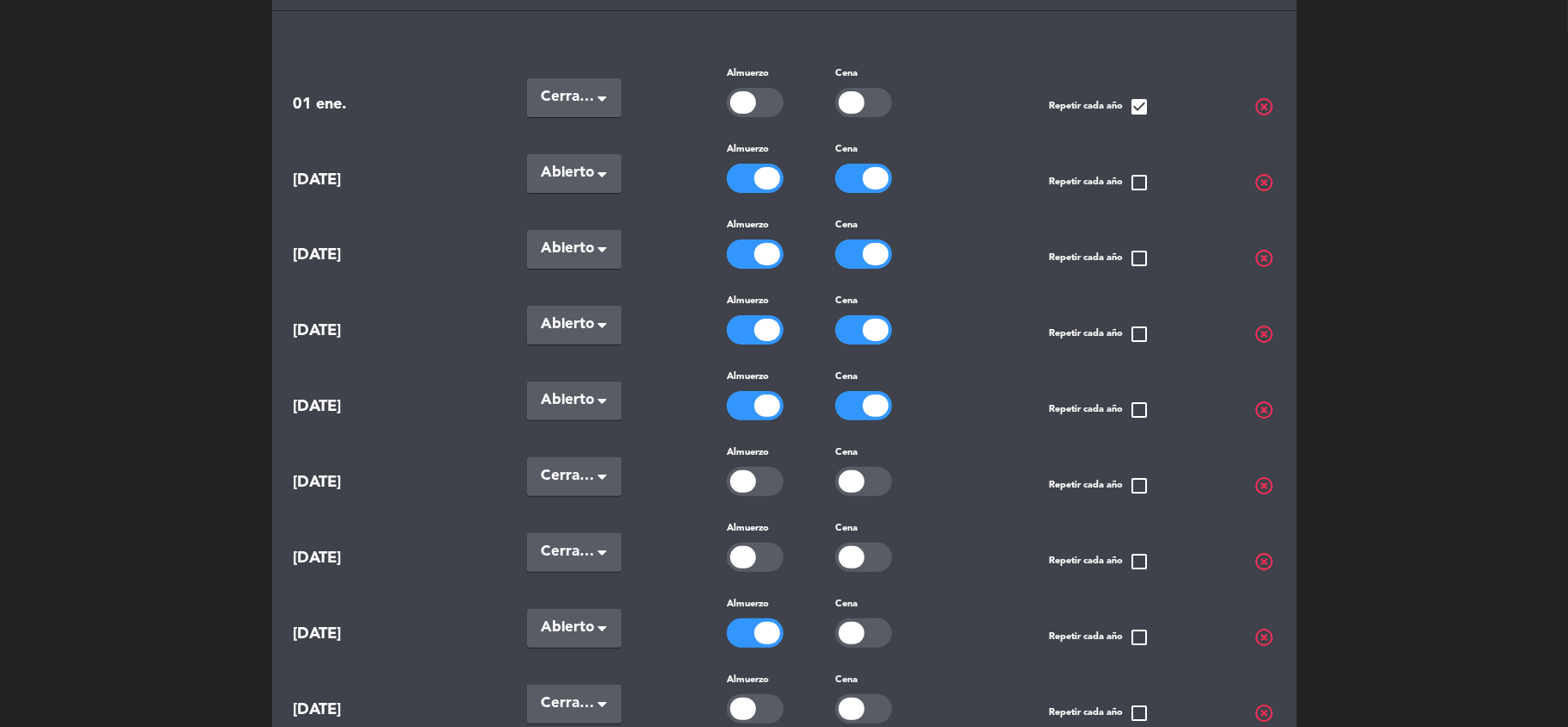
click at [115, 432] on div "Fechas especiales Frenar Reservas Cerrar por período [DATE] Seleccionar × Cerra…" at bounding box center [784, 590] width 1568 height 1443
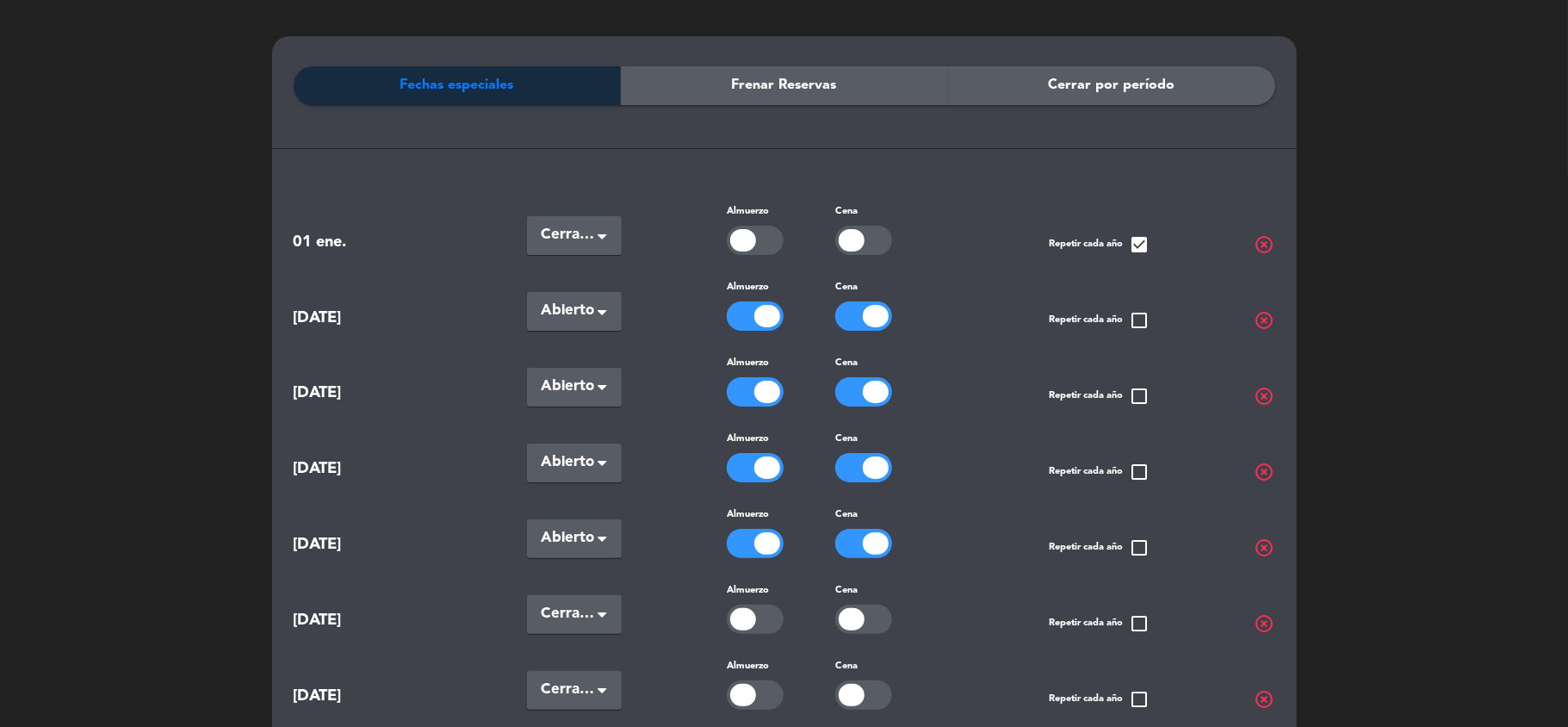
scroll to position [0, 0]
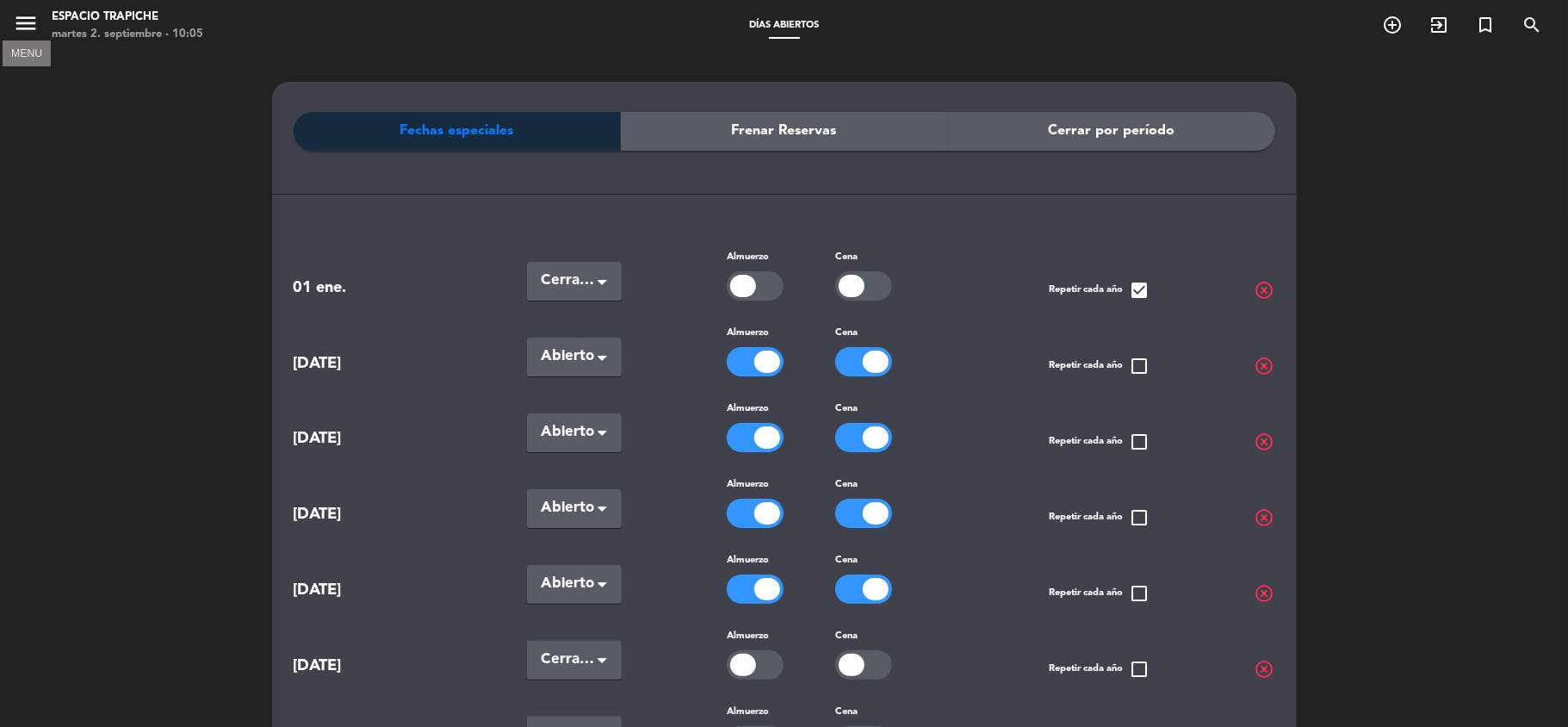
click at [22, 14] on icon "menu" at bounding box center [25, 23] width 26 height 26
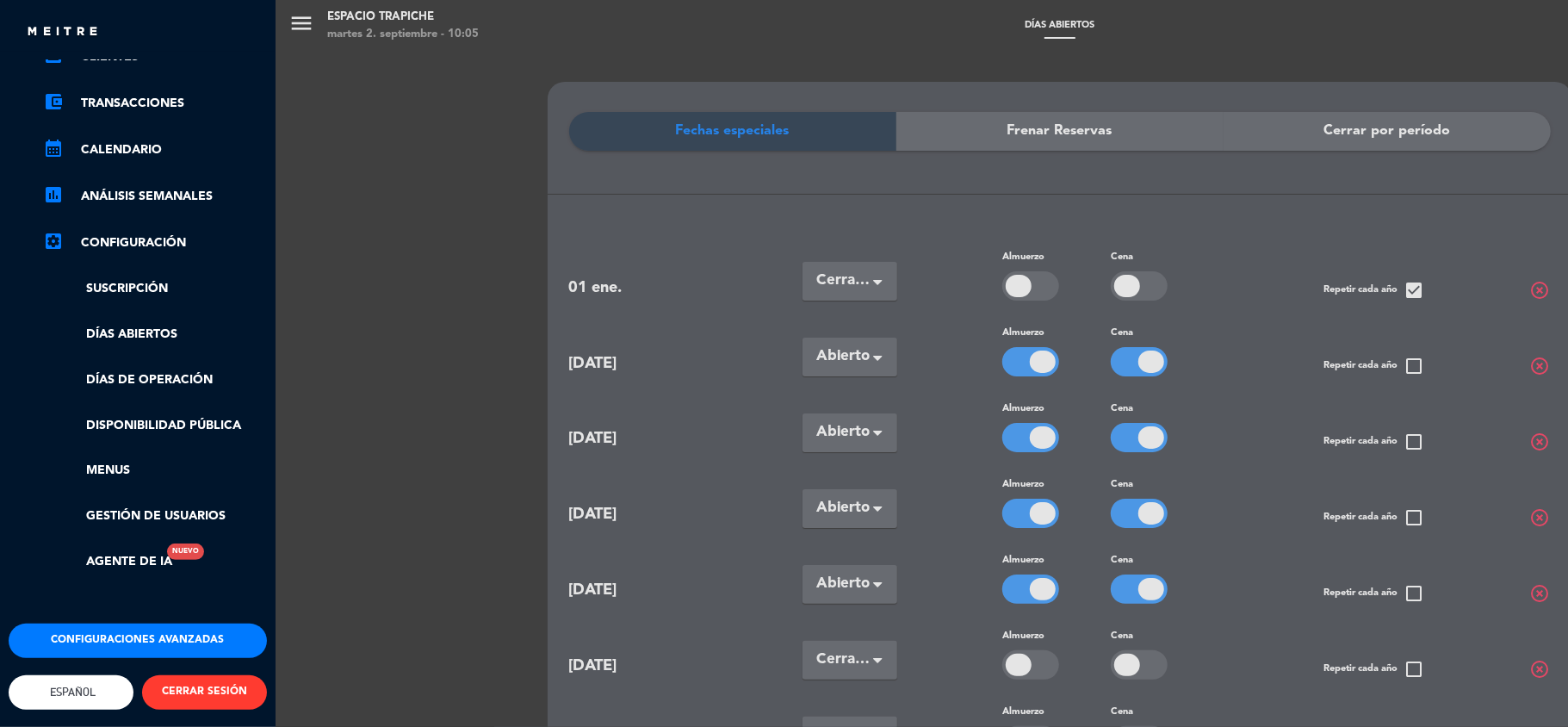
scroll to position [162, 0]
click at [84, 624] on button "Configuraciones avanzadas" at bounding box center [137, 641] width 258 height 35
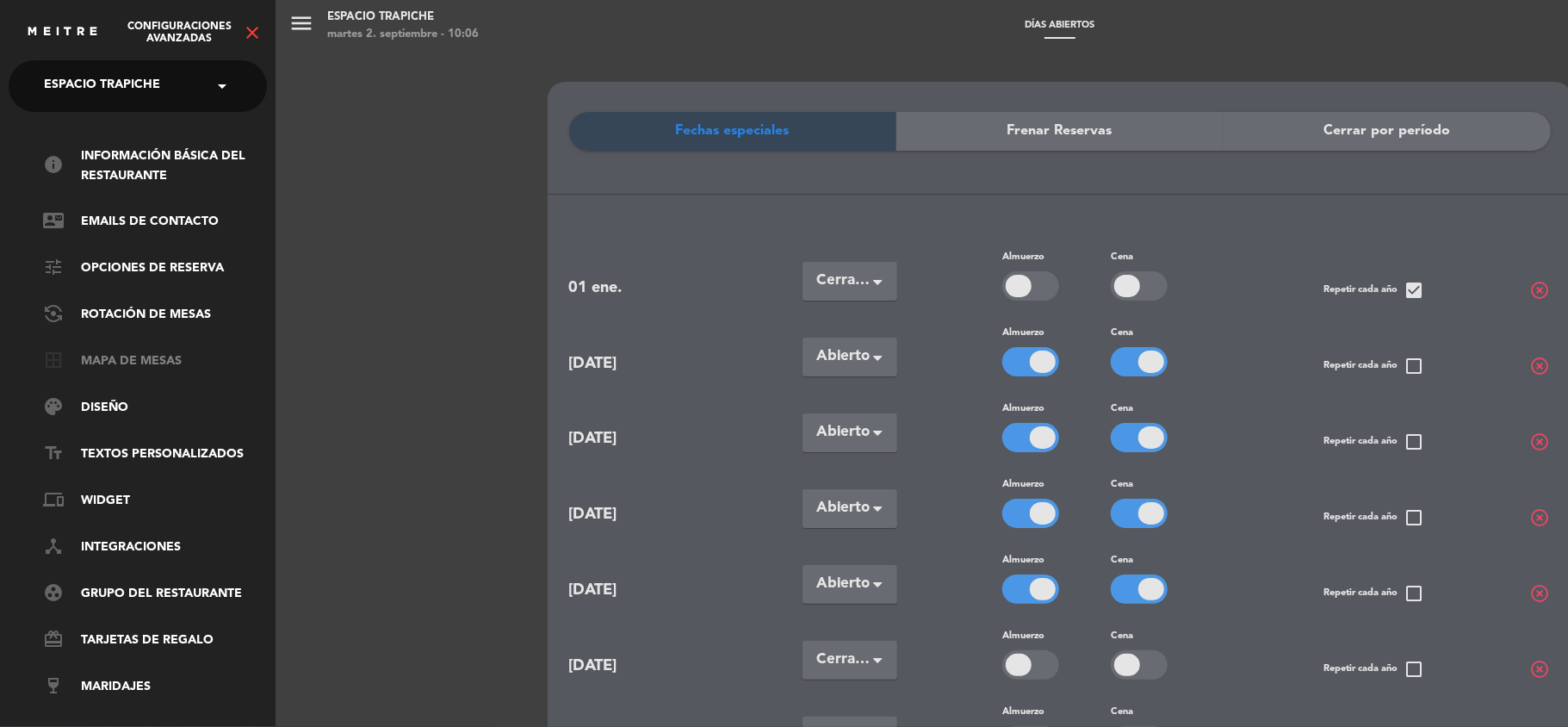
click at [138, 362] on link "border_all Mapa de mesas" at bounding box center [156, 362] width 224 height 20
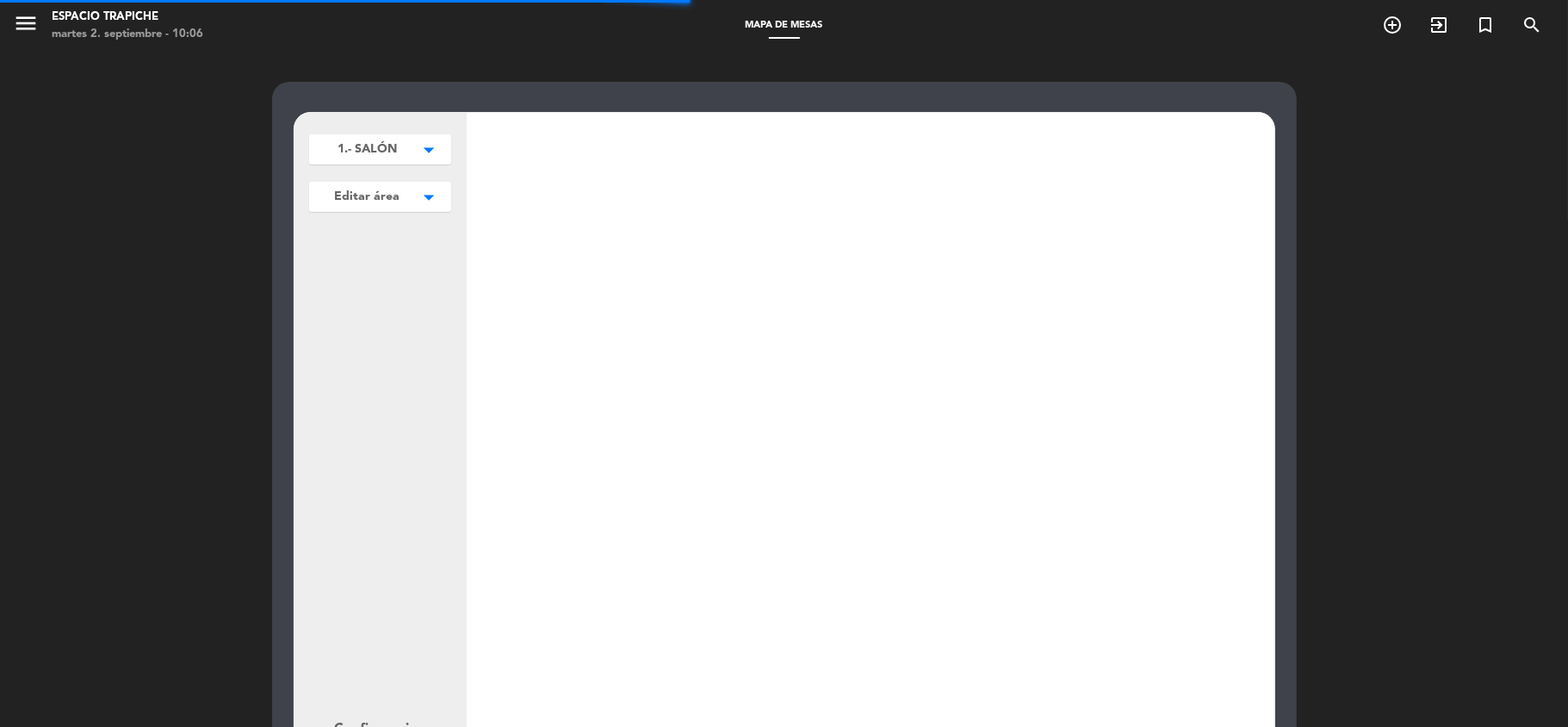
click at [1437, 247] on div "1.- SALÓN arrow_drop_down 1.- SALÓN edit renombrar borrar 2.-EXTERIOR edit reno…" at bounding box center [784, 524] width 1568 height 945
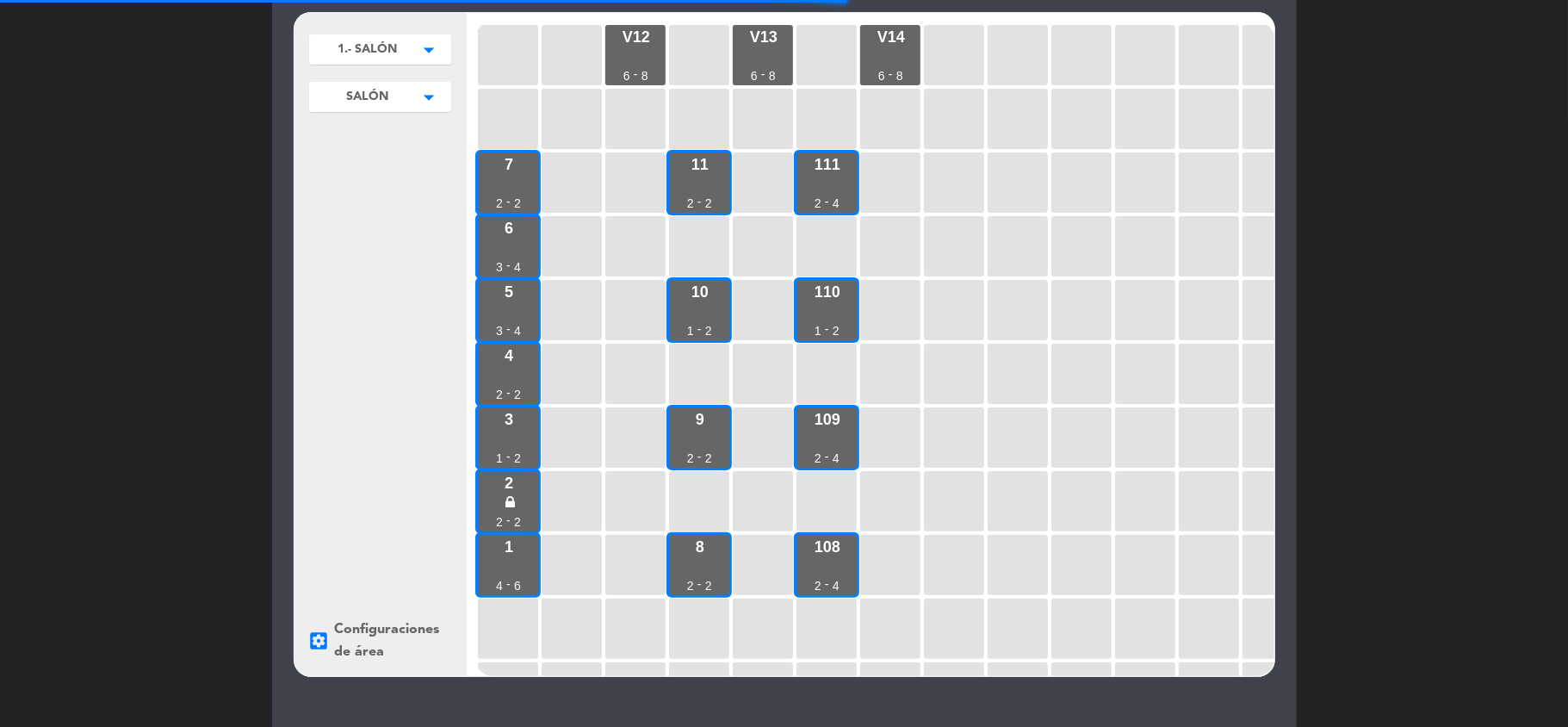
scroll to position [138, 0]
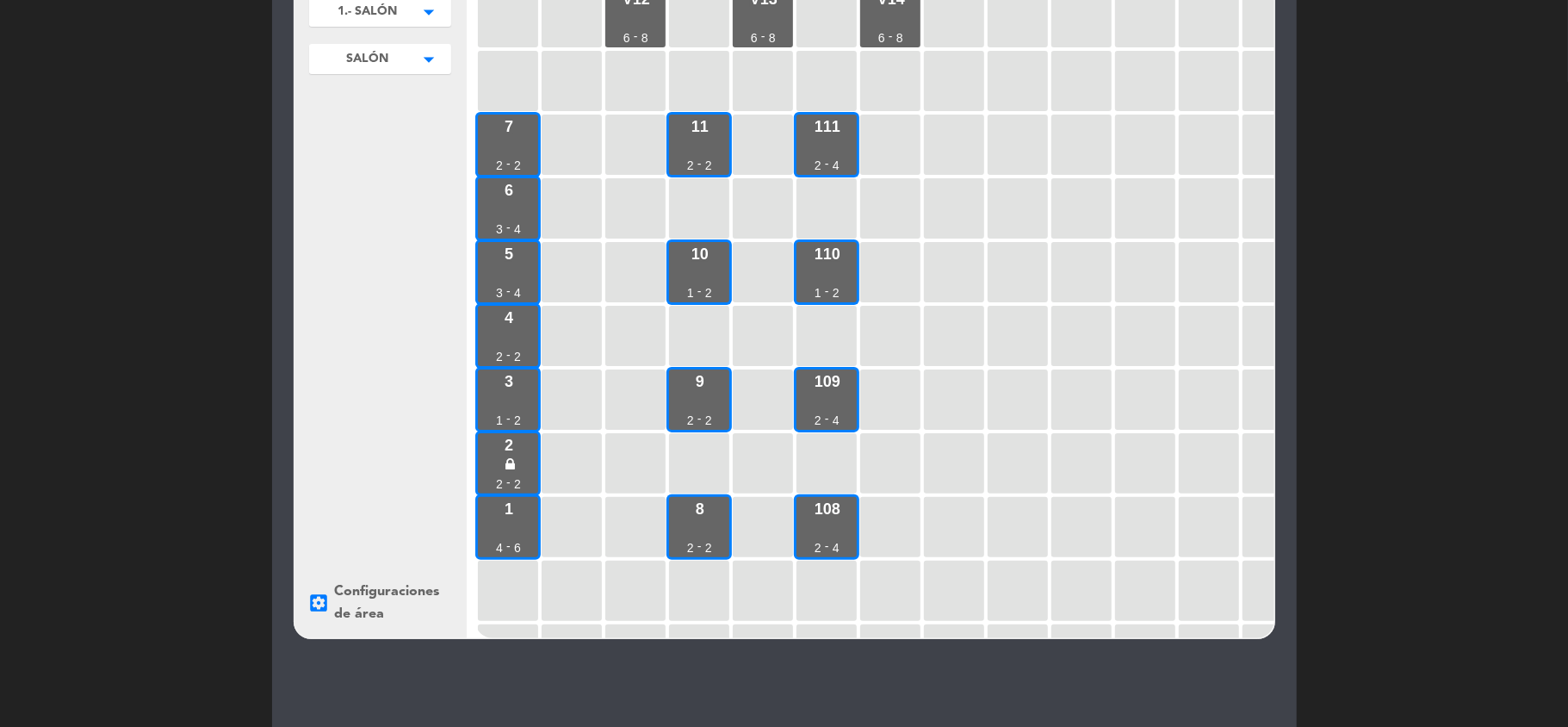
click at [170, 342] on div "1.- SALÓN arrow_drop_down 1.- SALÓN edit renombrar borrar 2.-EXTERIOR edit reno…" at bounding box center [784, 387] width 1568 height 945
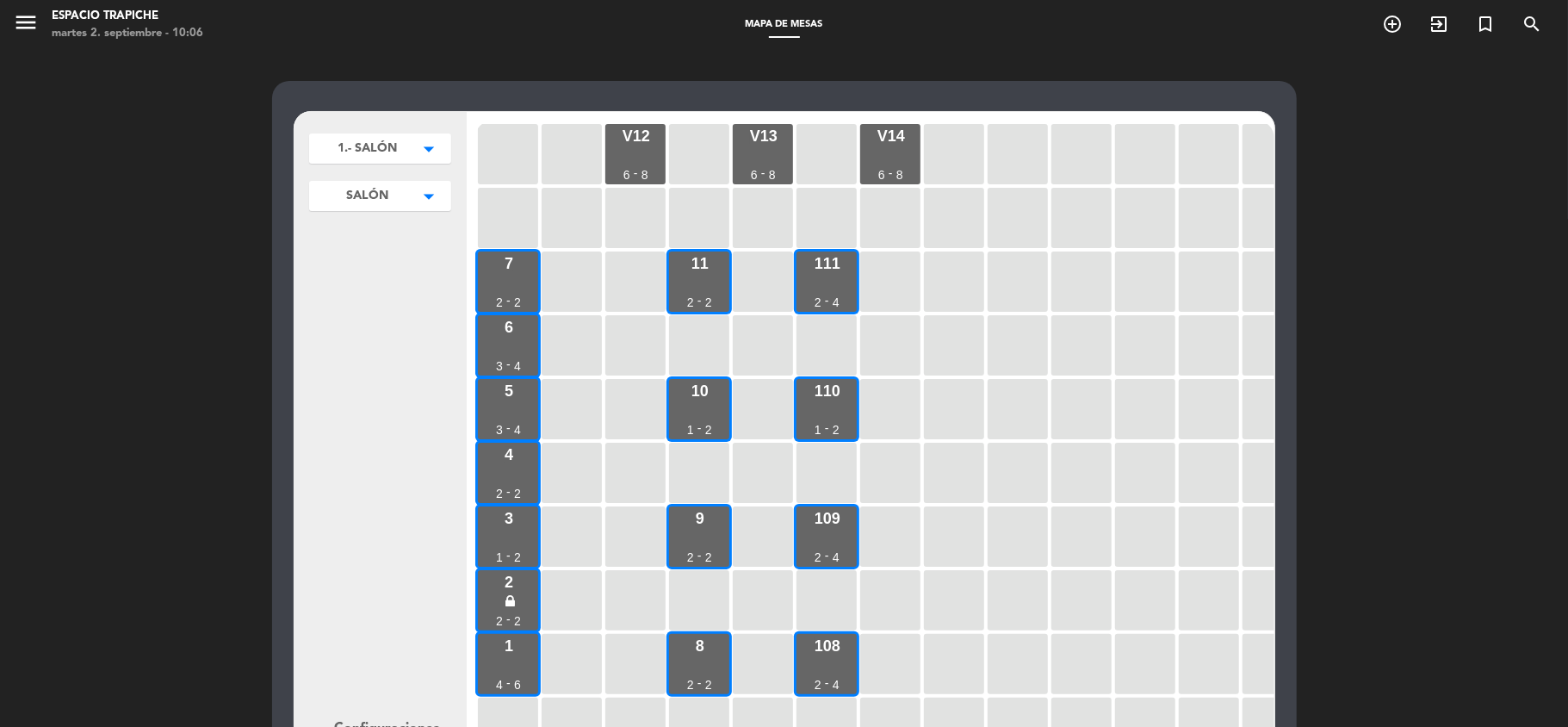
scroll to position [0, 0]
click at [17, 20] on icon "menu" at bounding box center [25, 23] width 26 height 26
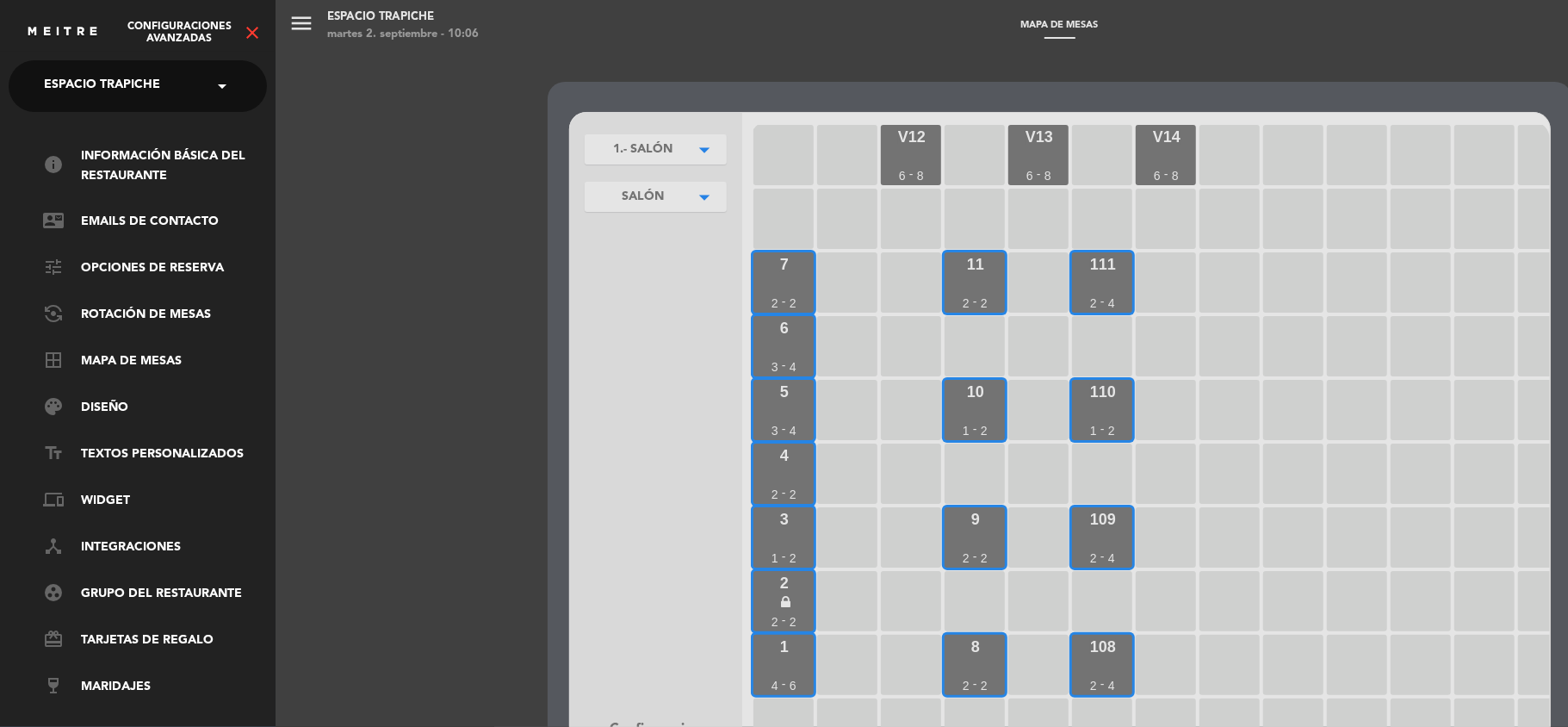
click at [441, 414] on div "menu Espacio Trapiche [DATE] 2. septiembre - 10:06 Mapa de mesas add_circle_out…" at bounding box center [1059, 364] width 1568 height 727
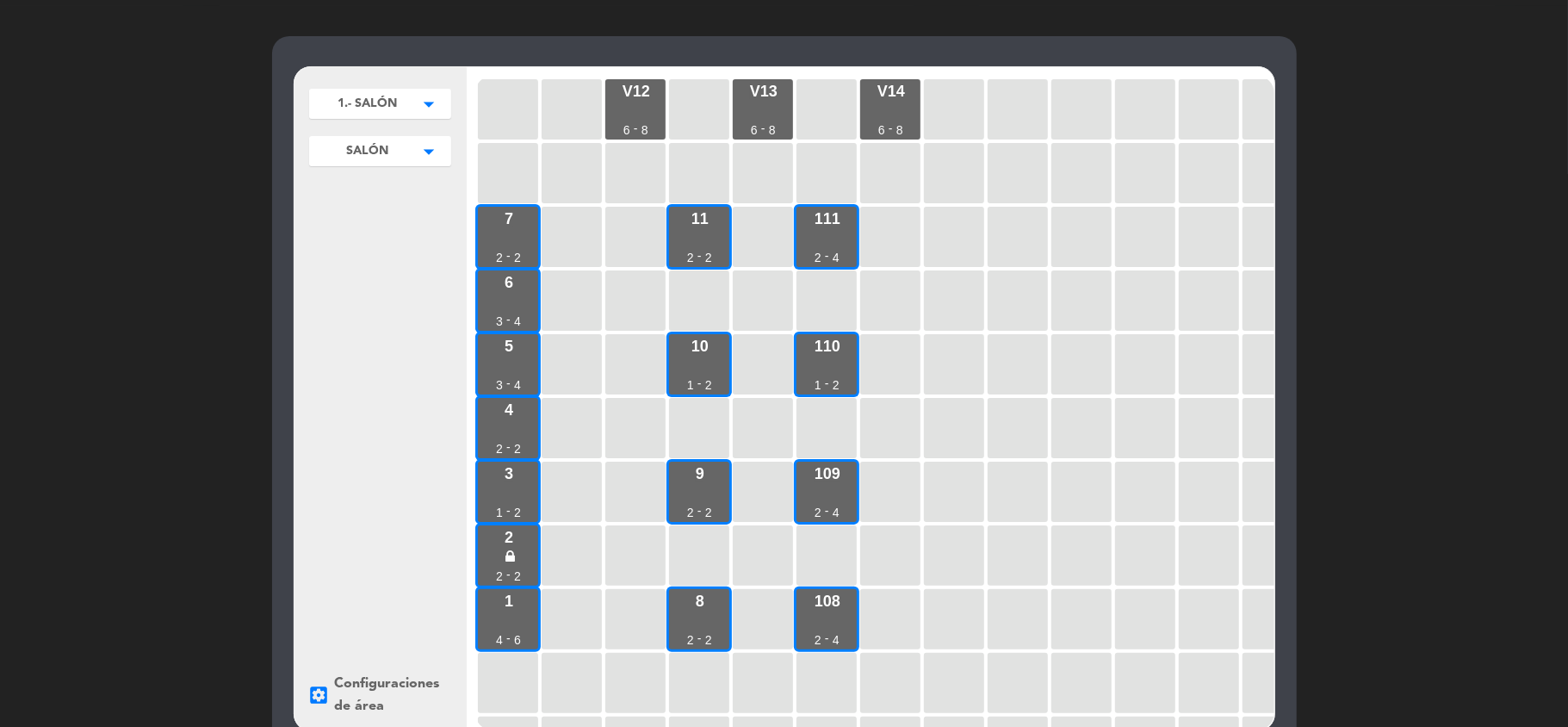
scroll to position [91, 0]
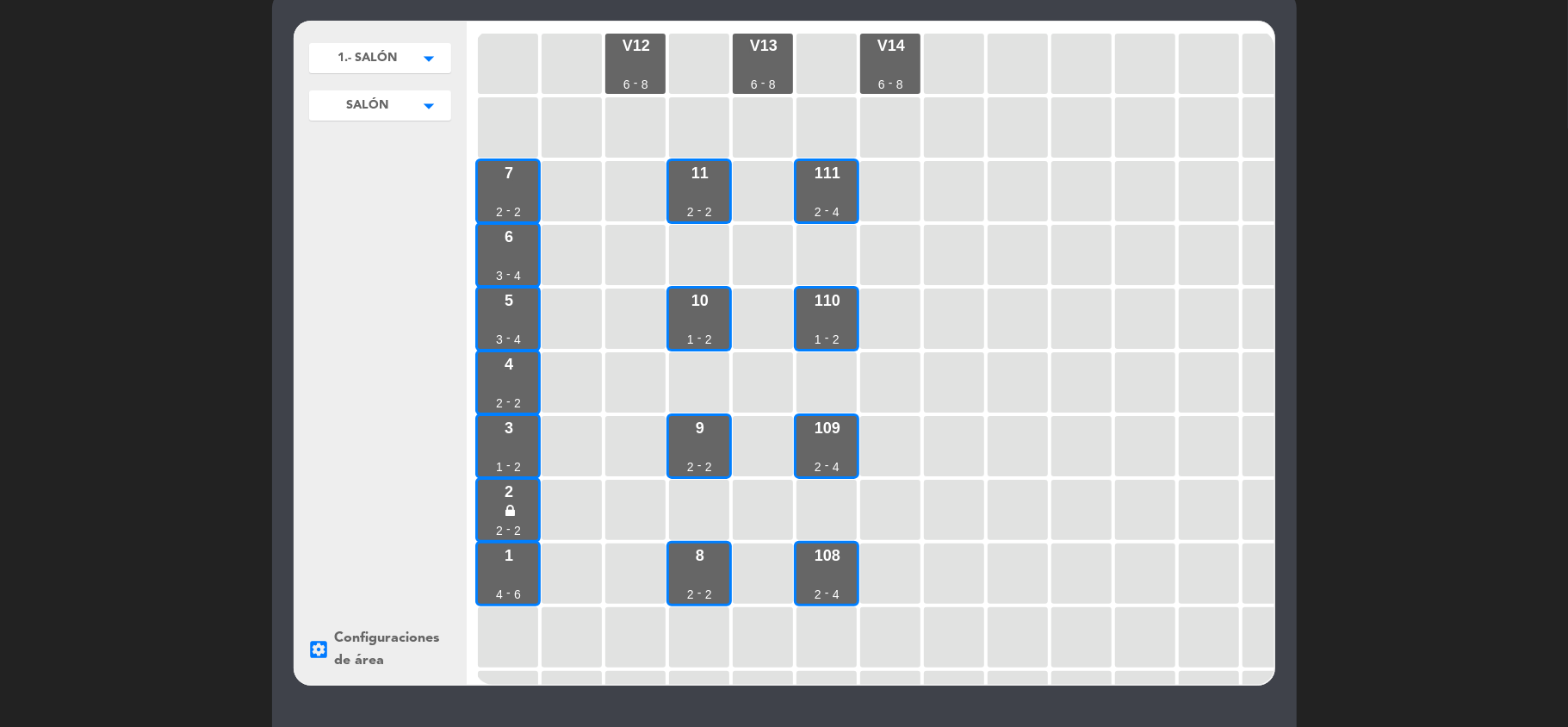
click at [344, 660] on div "settings_applications Configuraciones de área" at bounding box center [381, 650] width 145 height 44
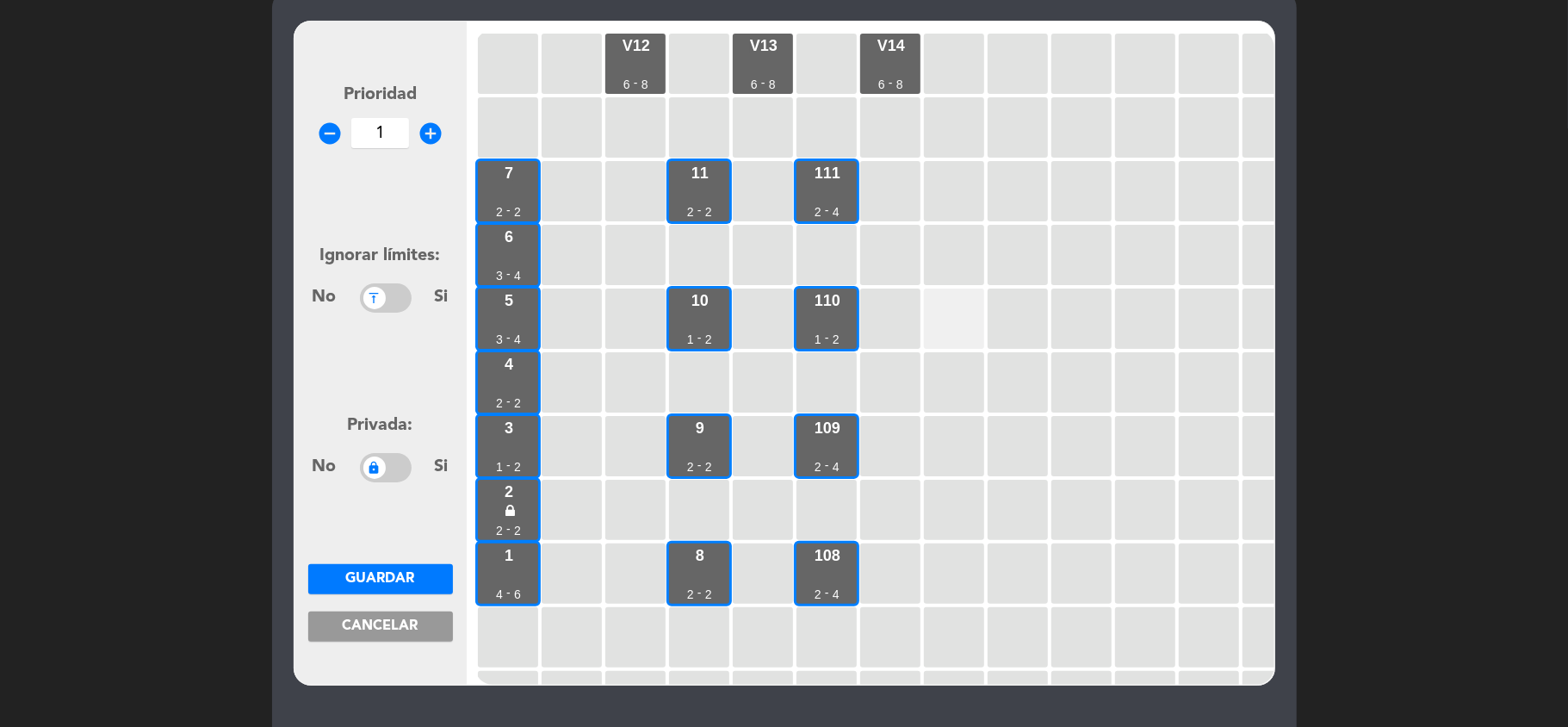
click at [962, 321] on div at bounding box center [954, 319] width 60 height 60
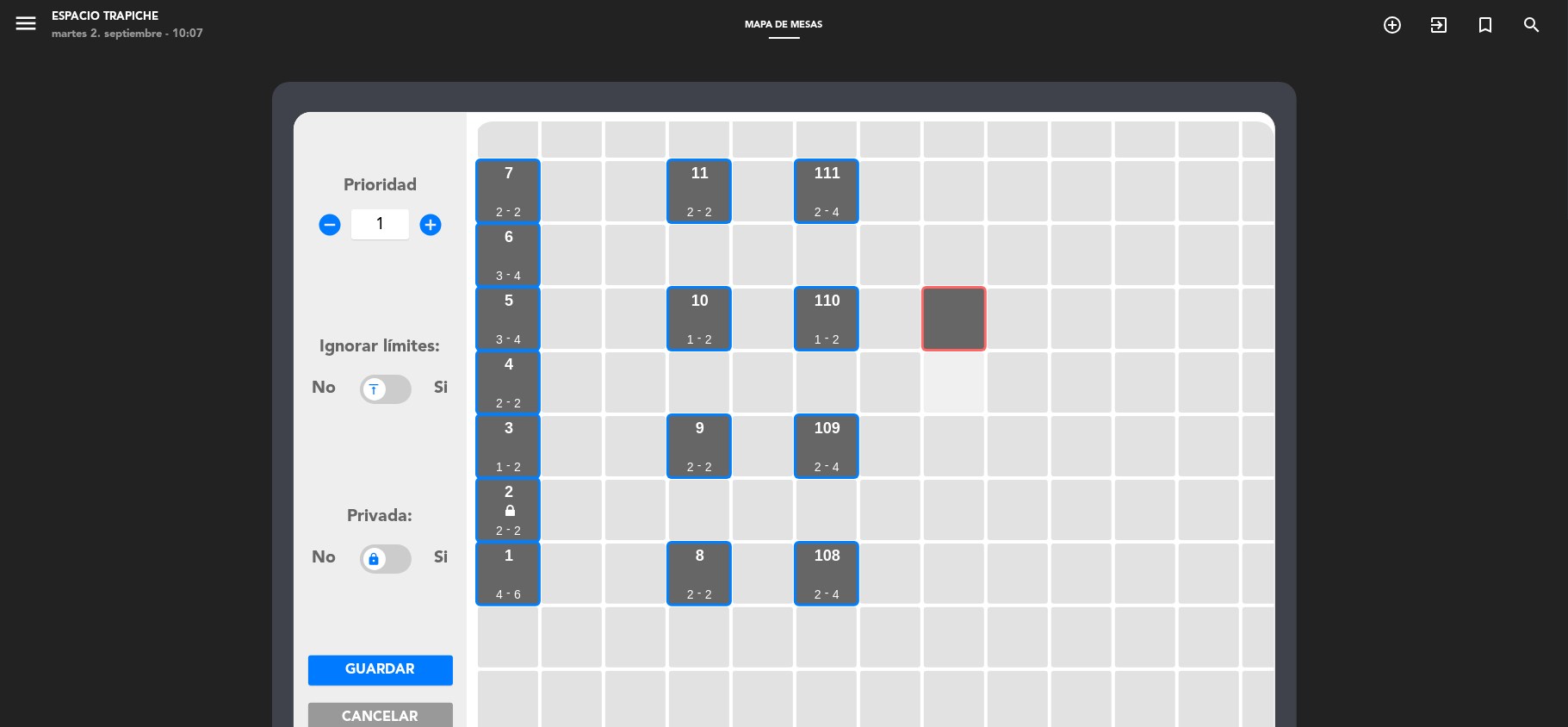
click at [966, 353] on div at bounding box center [954, 383] width 60 height 60
click at [961, 333] on div at bounding box center [954, 319] width 60 height 60
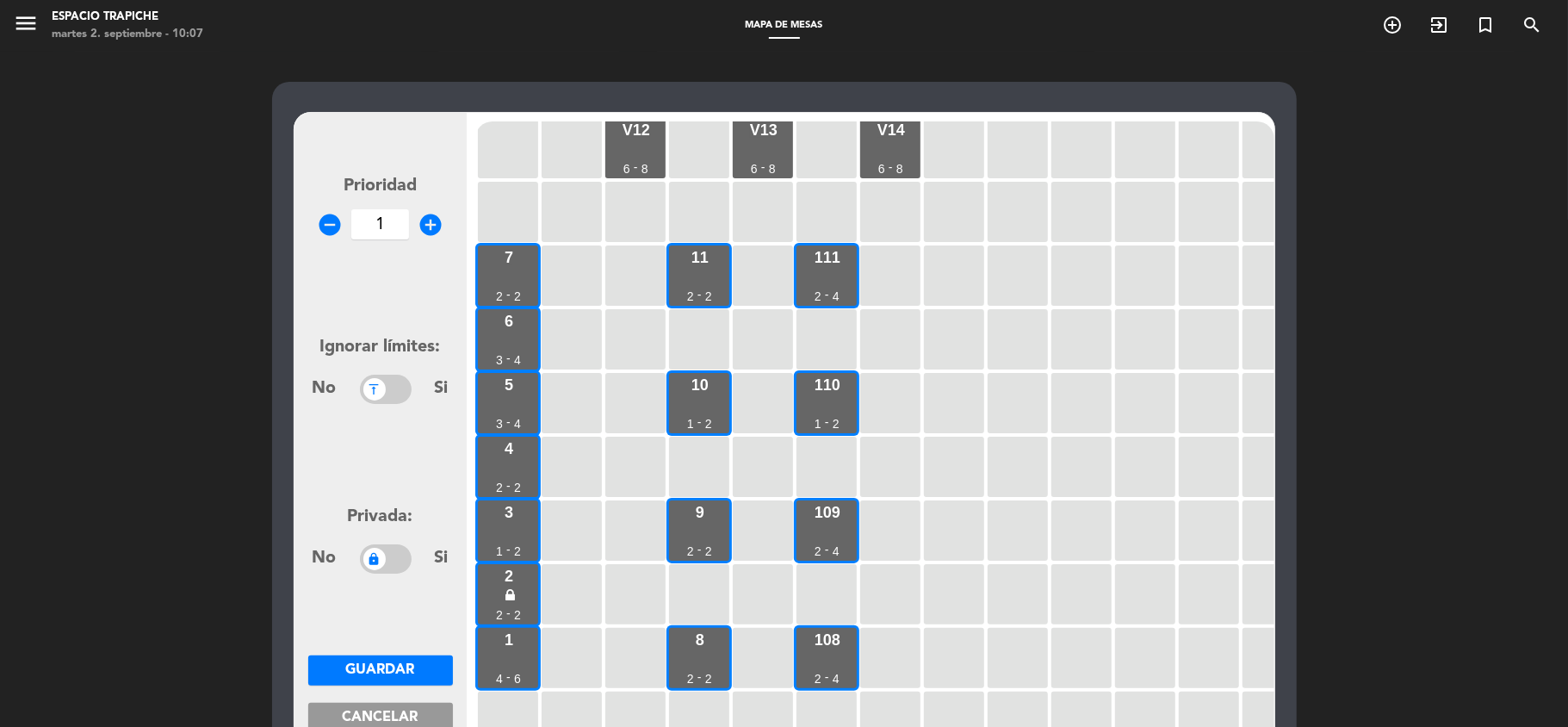
scroll to position [0, 0]
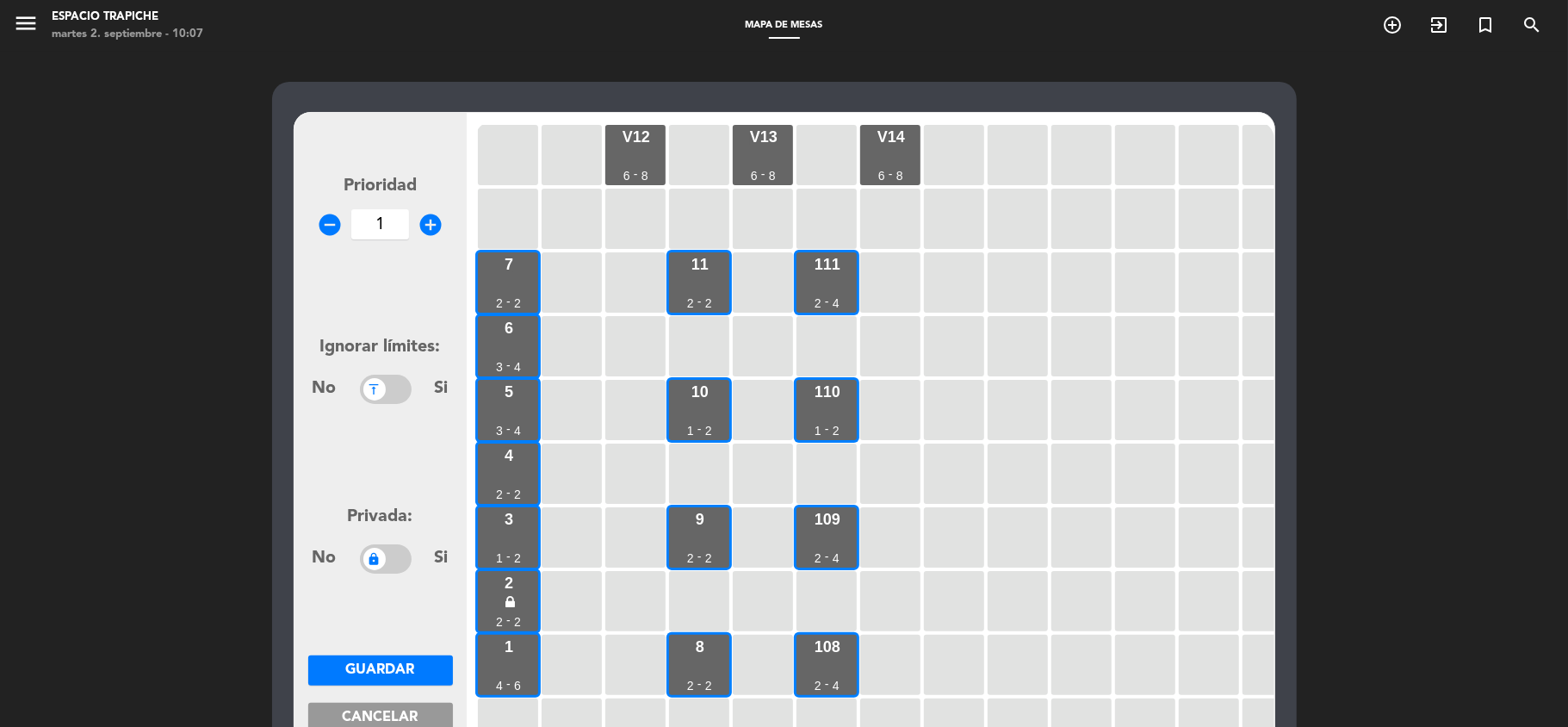
click at [391, 714] on span "Cancelar" at bounding box center [381, 717] width 75 height 14
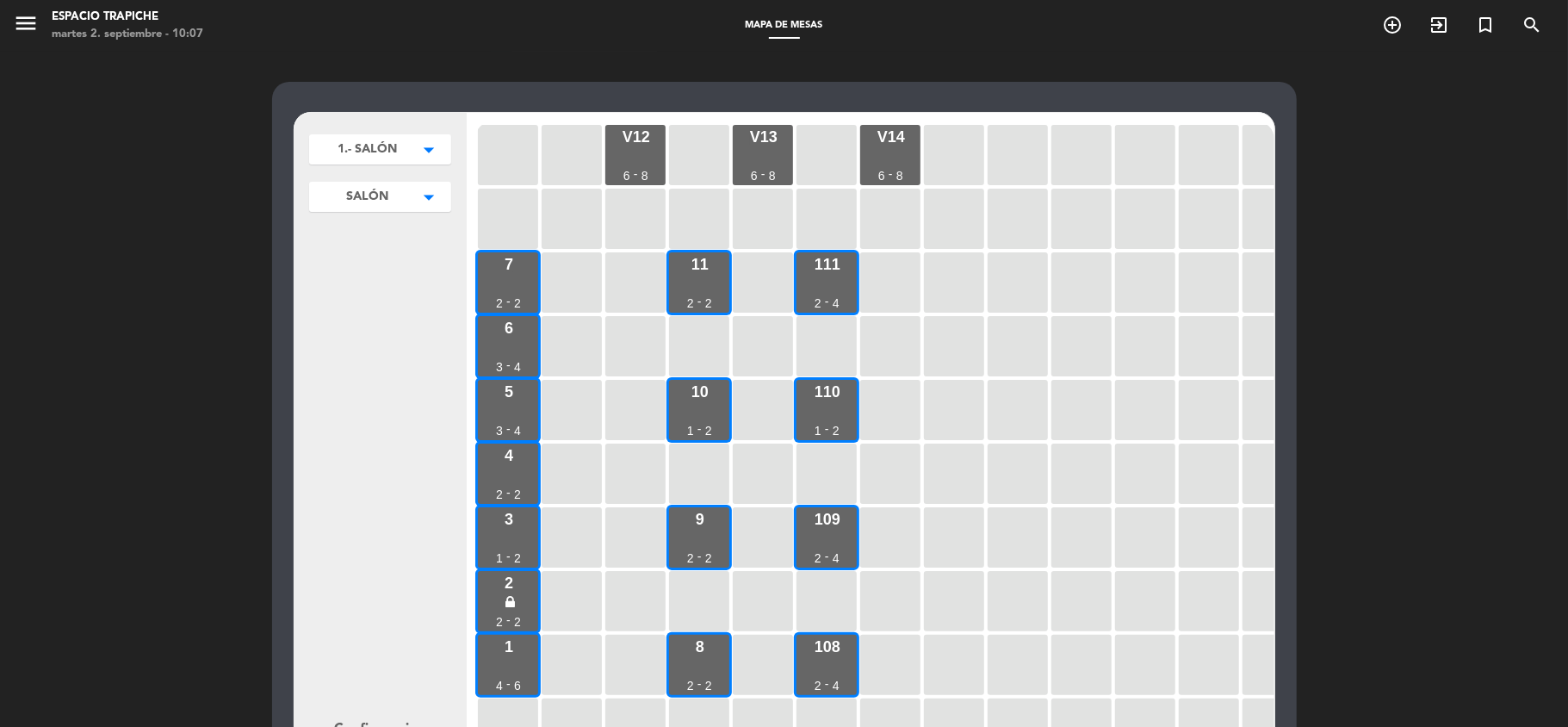
click at [183, 639] on div "1.- SALÓN arrow_drop_down 1.- SALÓN edit renombrar borrar 2.-EXTERIOR edit reno…" at bounding box center [784, 524] width 1568 height 945
click at [427, 142] on icon "arrow_drop_down" at bounding box center [429, 150] width 26 height 17
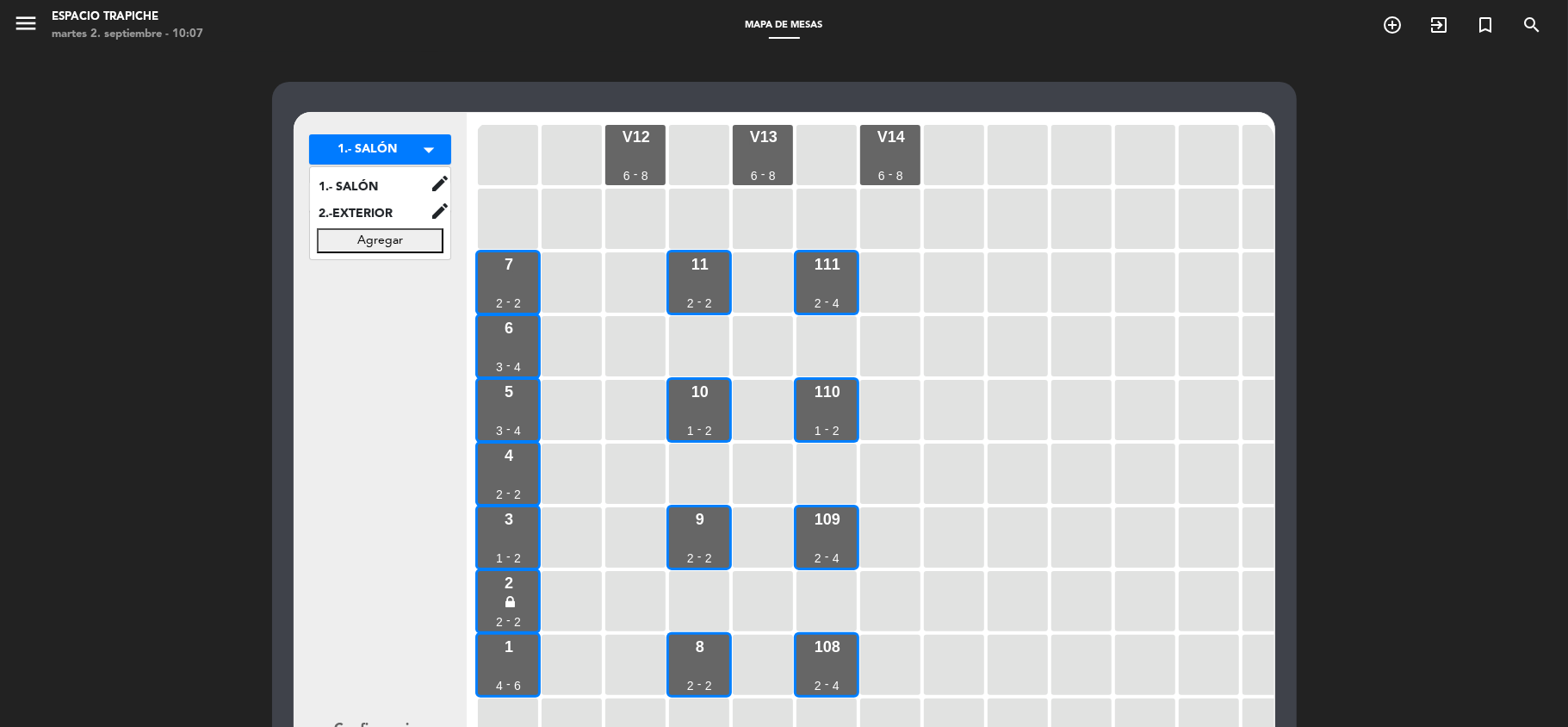
click at [390, 236] on button "Agregar" at bounding box center [380, 240] width 127 height 25
click at [386, 276] on button "Guardar" at bounding box center [380, 277] width 127 height 25
click at [193, 315] on div "1.- SALÓN arrow_drop_down 1.- SALÓN edit renombrar borrar 2.-EXTERIOR edit reno…" at bounding box center [784, 524] width 1568 height 945
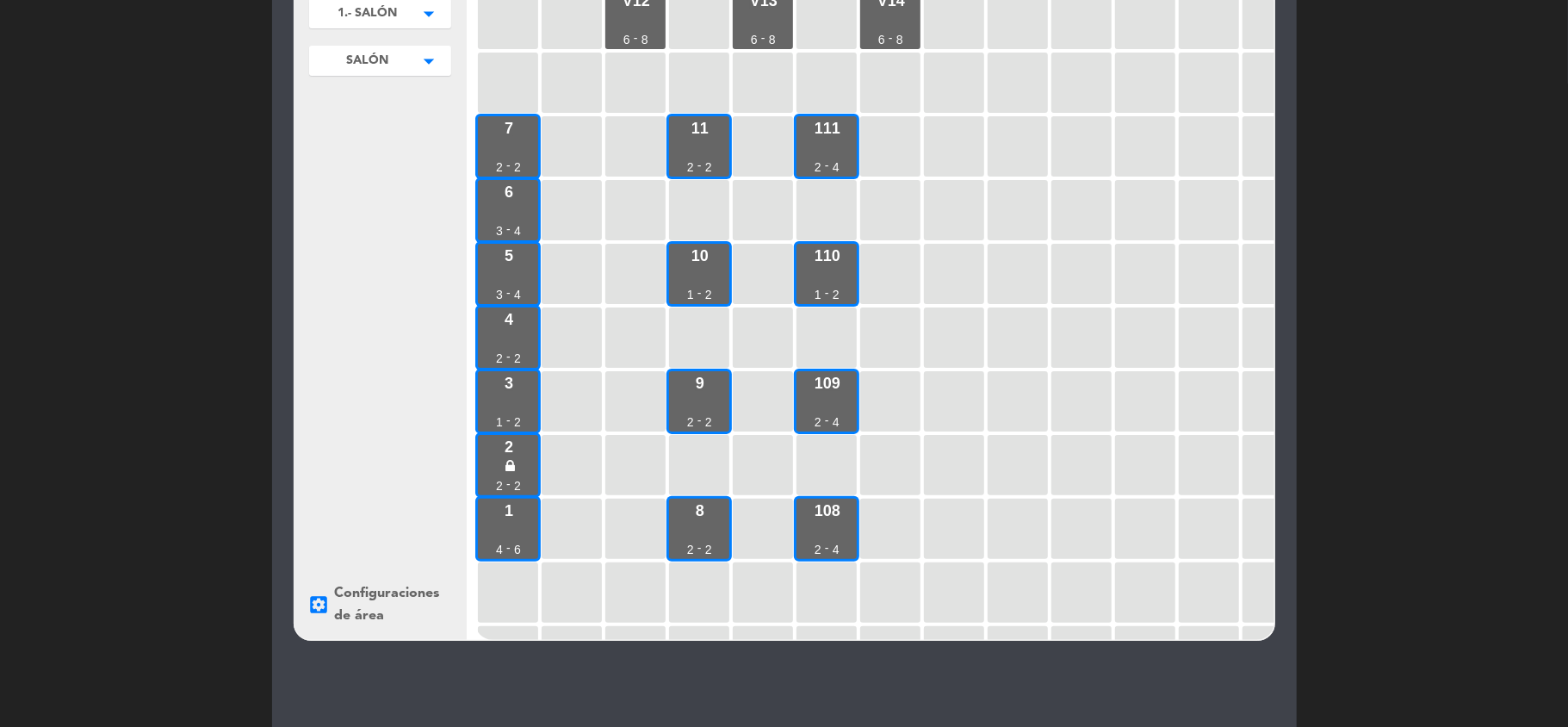
scroll to position [138, 0]
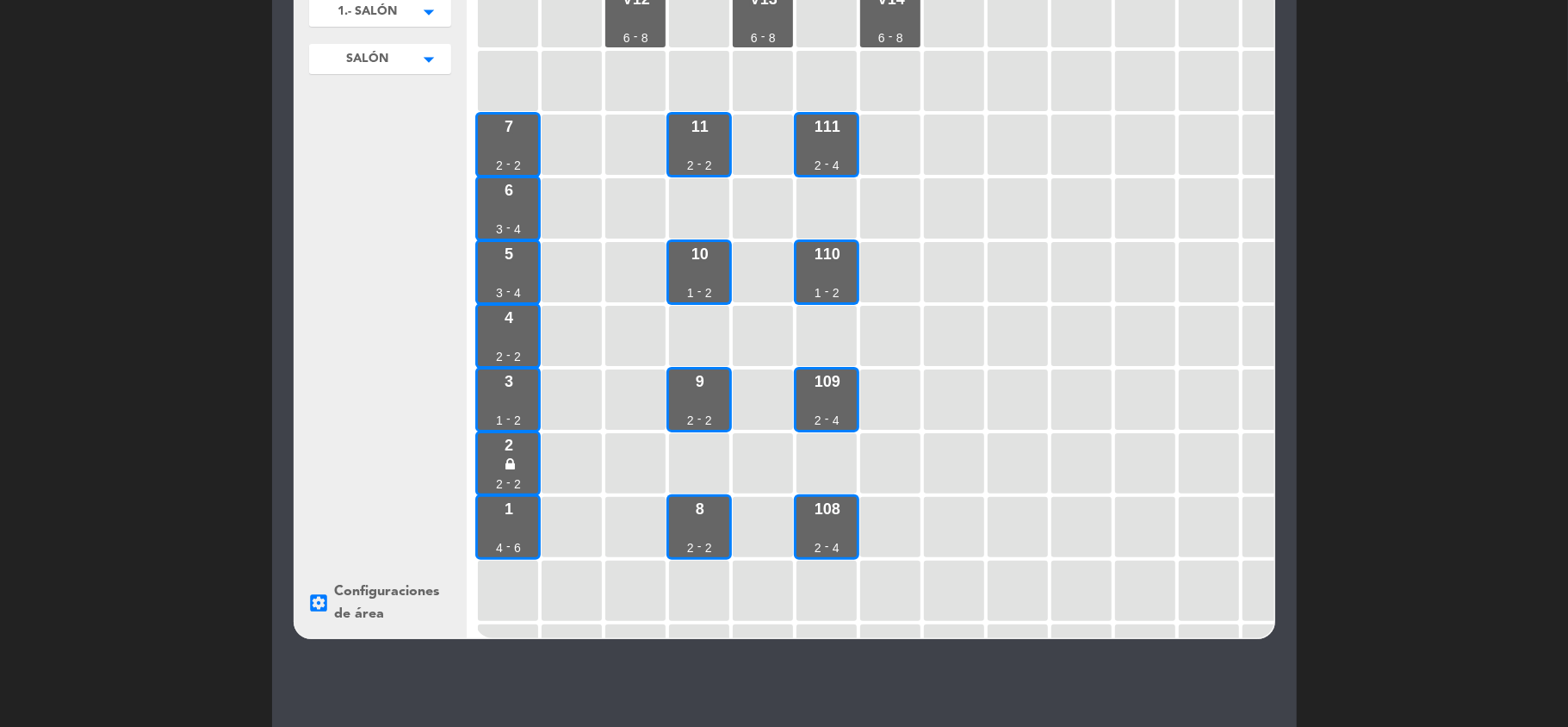
click at [322, 597] on icon "settings_applications" at bounding box center [319, 602] width 22 height 22
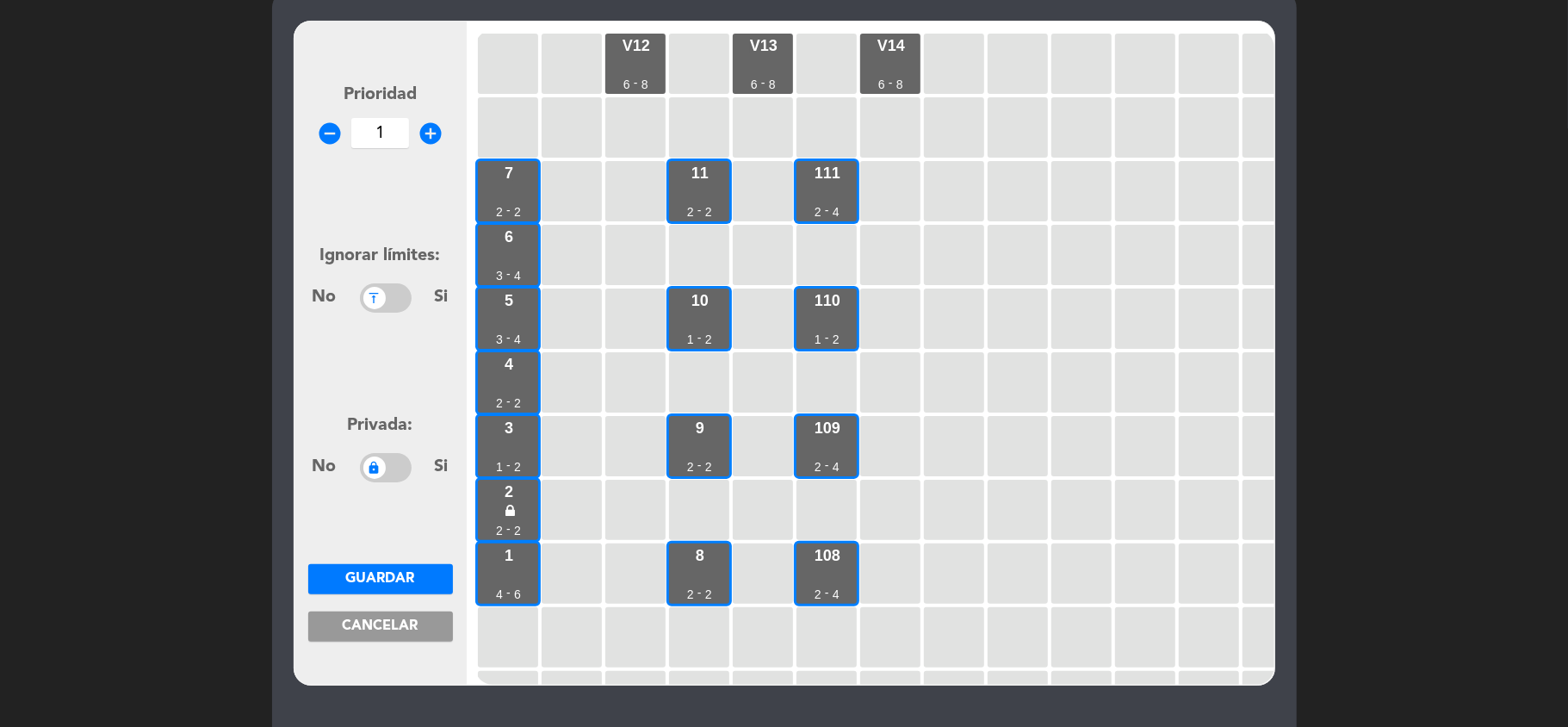
scroll to position [45, 0]
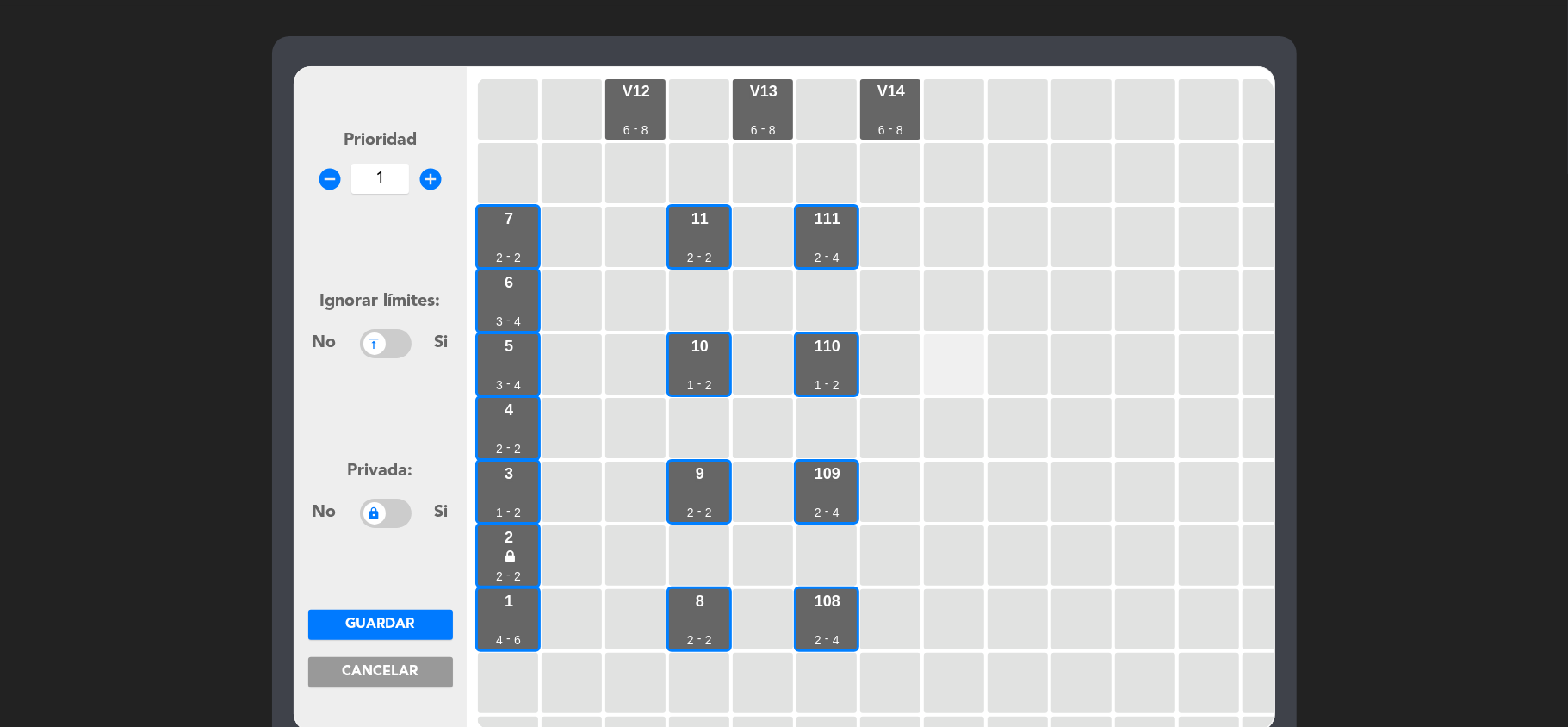
click at [941, 367] on div at bounding box center [954, 364] width 60 height 60
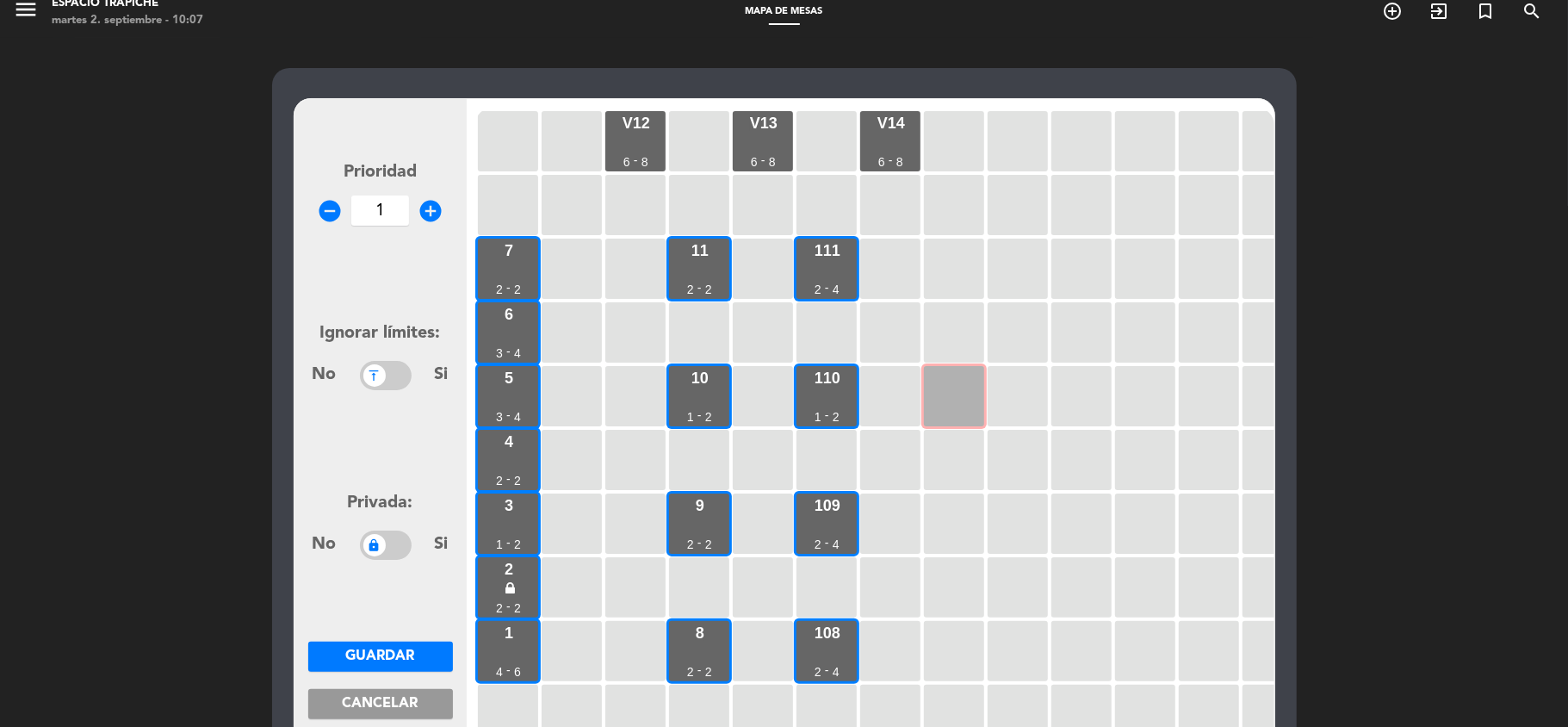
scroll to position [0, 0]
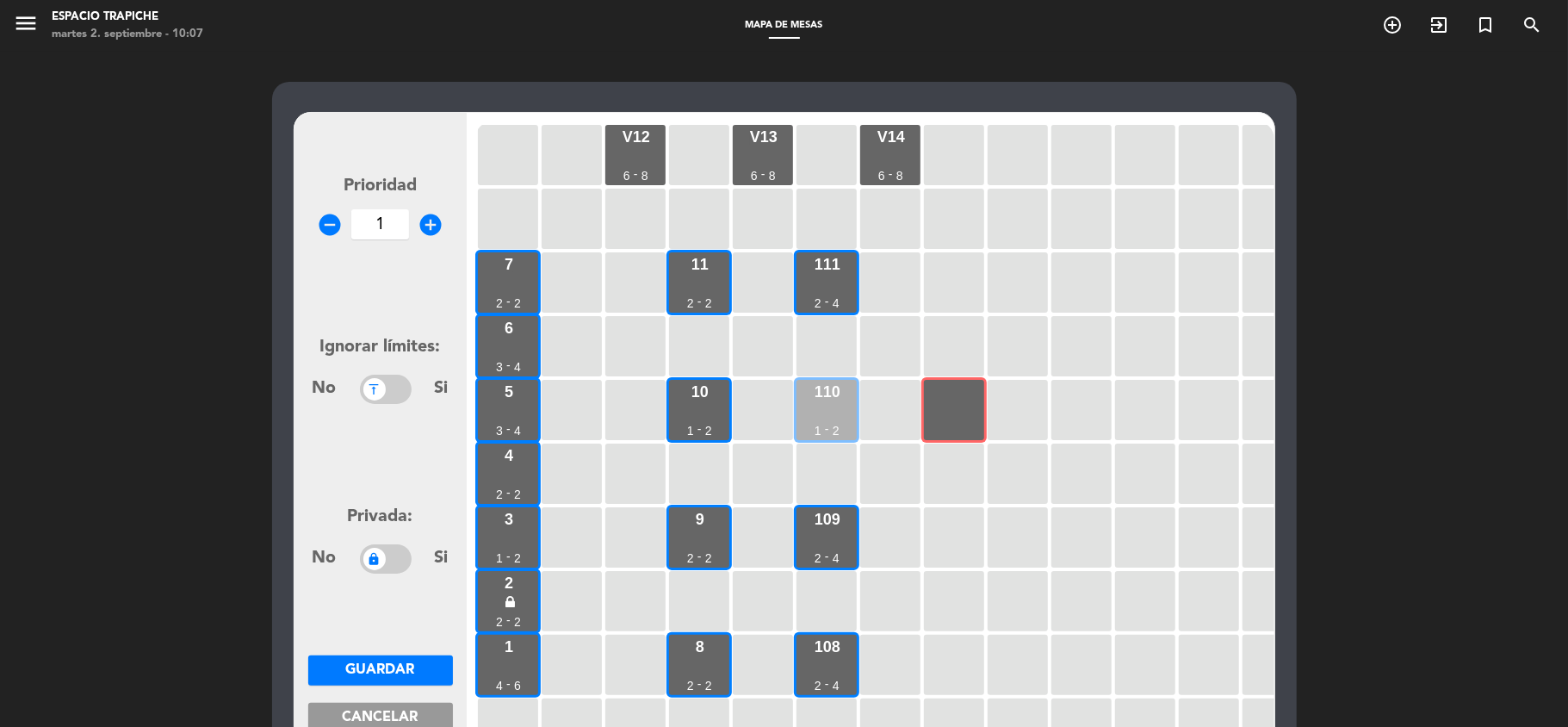
click at [834, 424] on div "2" at bounding box center [836, 430] width 7 height 12
click at [949, 400] on div at bounding box center [954, 410] width 60 height 60
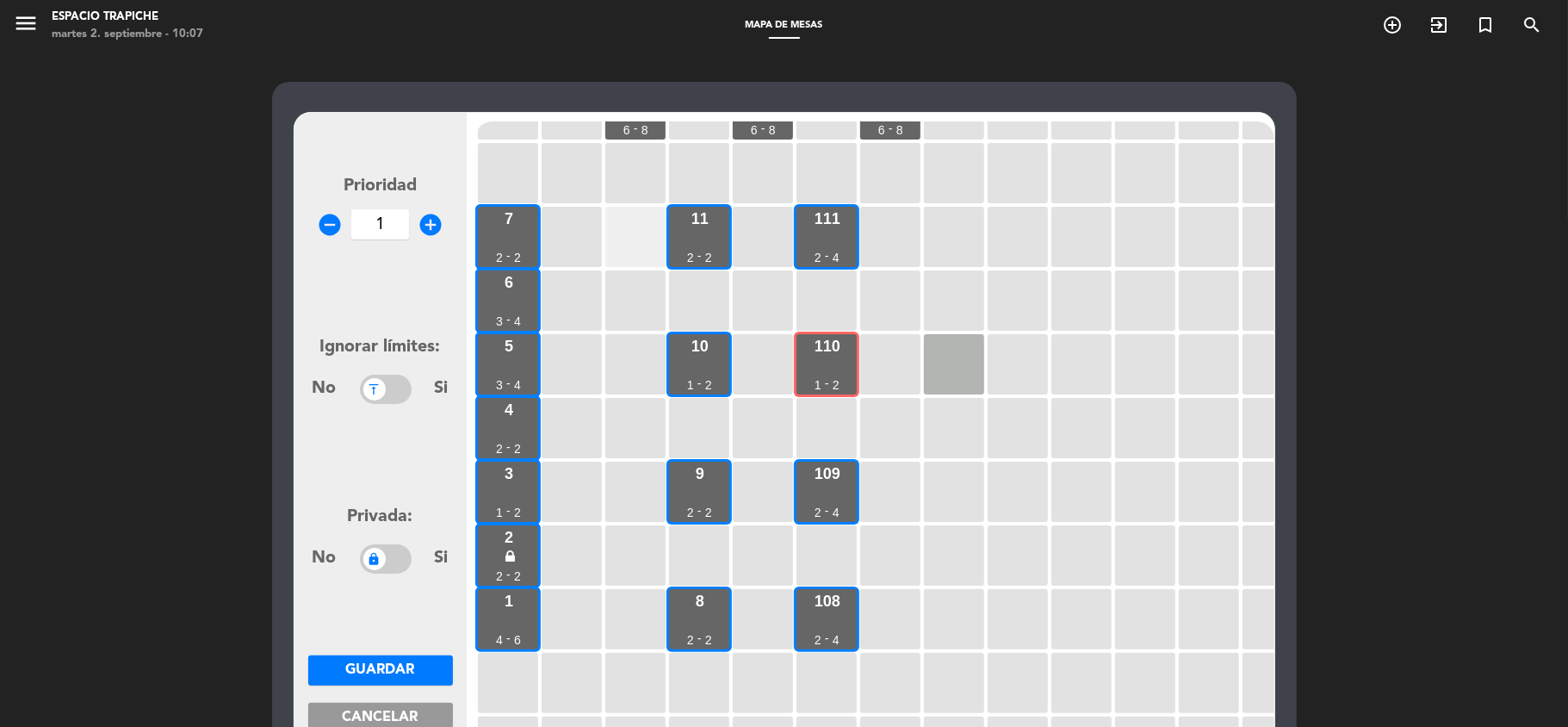
scroll to position [91, 0]
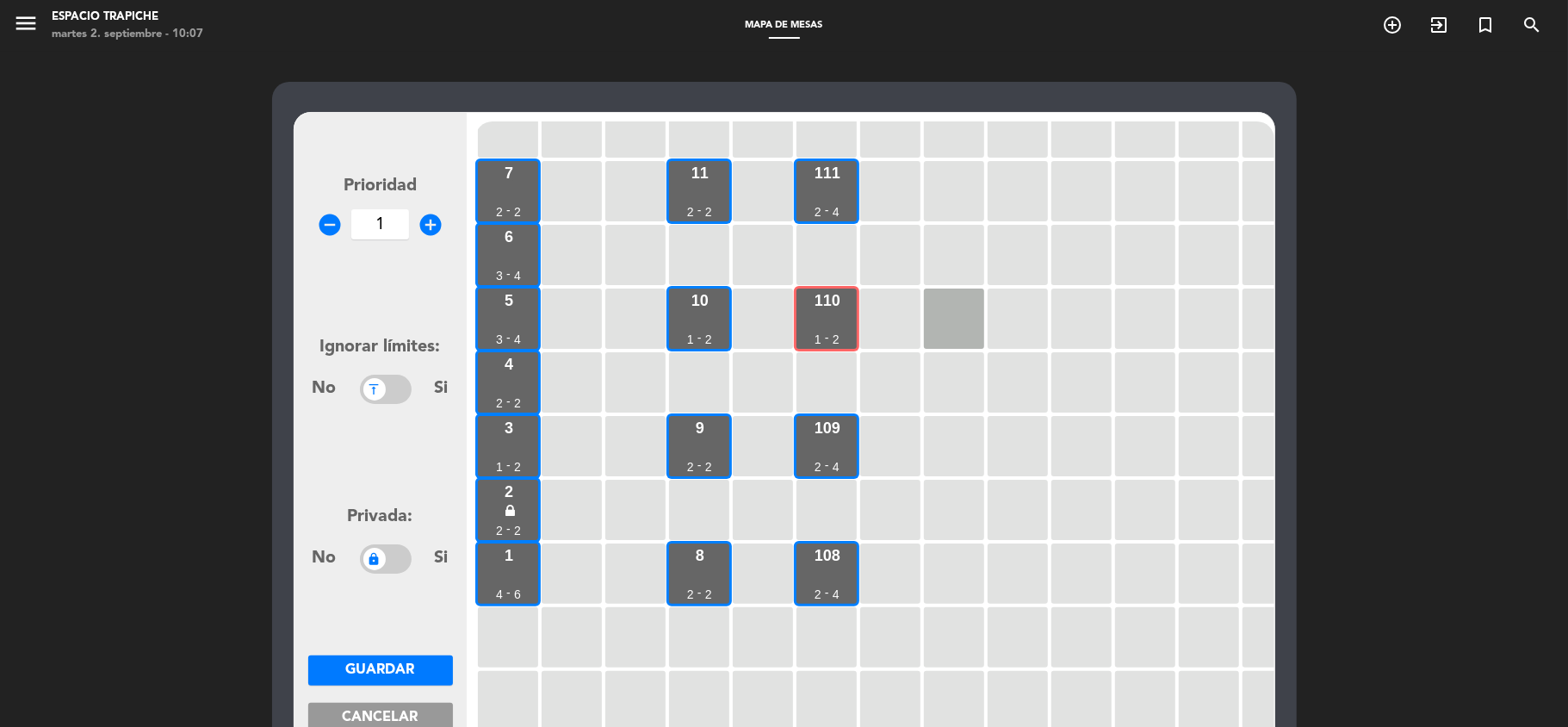
click at [194, 525] on div "Prioridad remove_circle 1 add_circle Ignorar límites: No Si Privada: No Si Guar…" at bounding box center [784, 524] width 1568 height 945
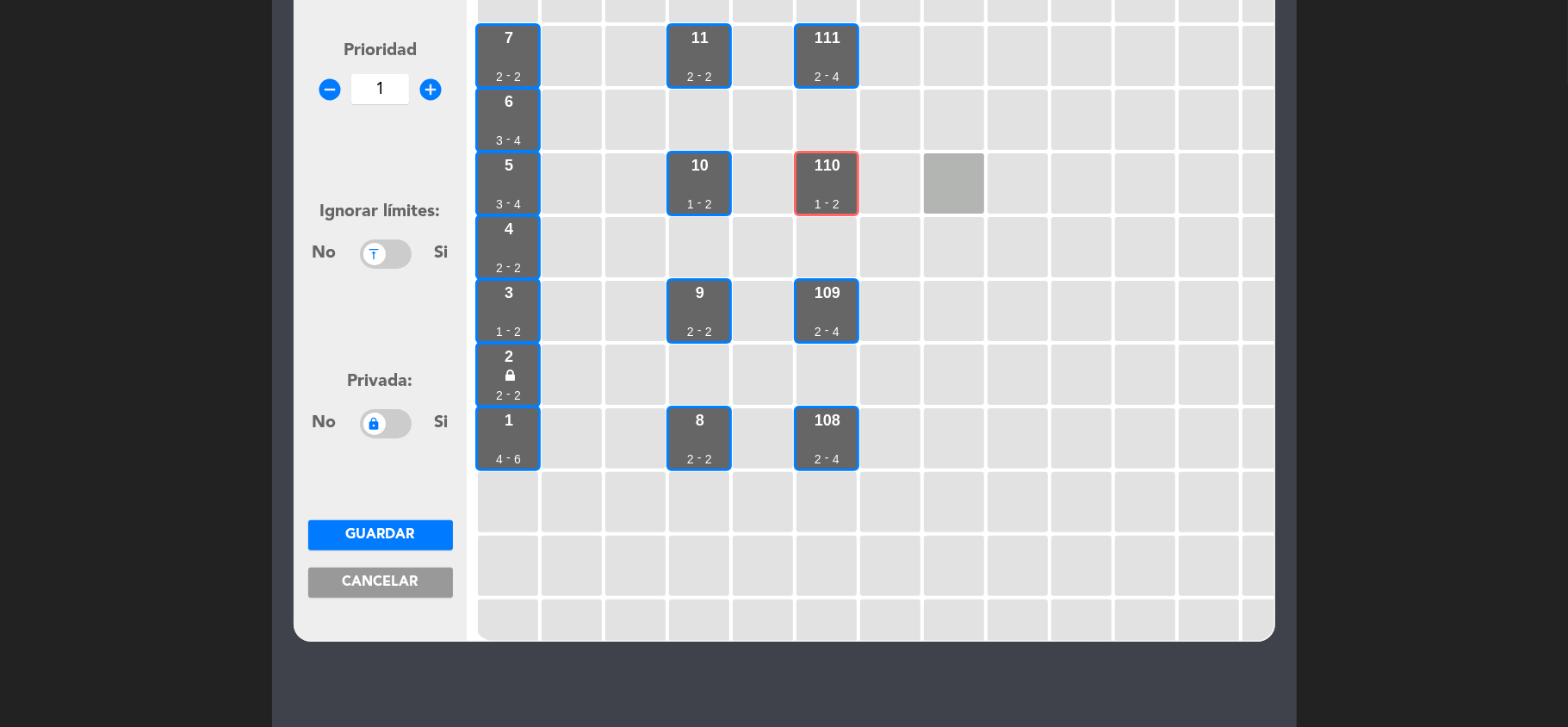
scroll to position [138, 0]
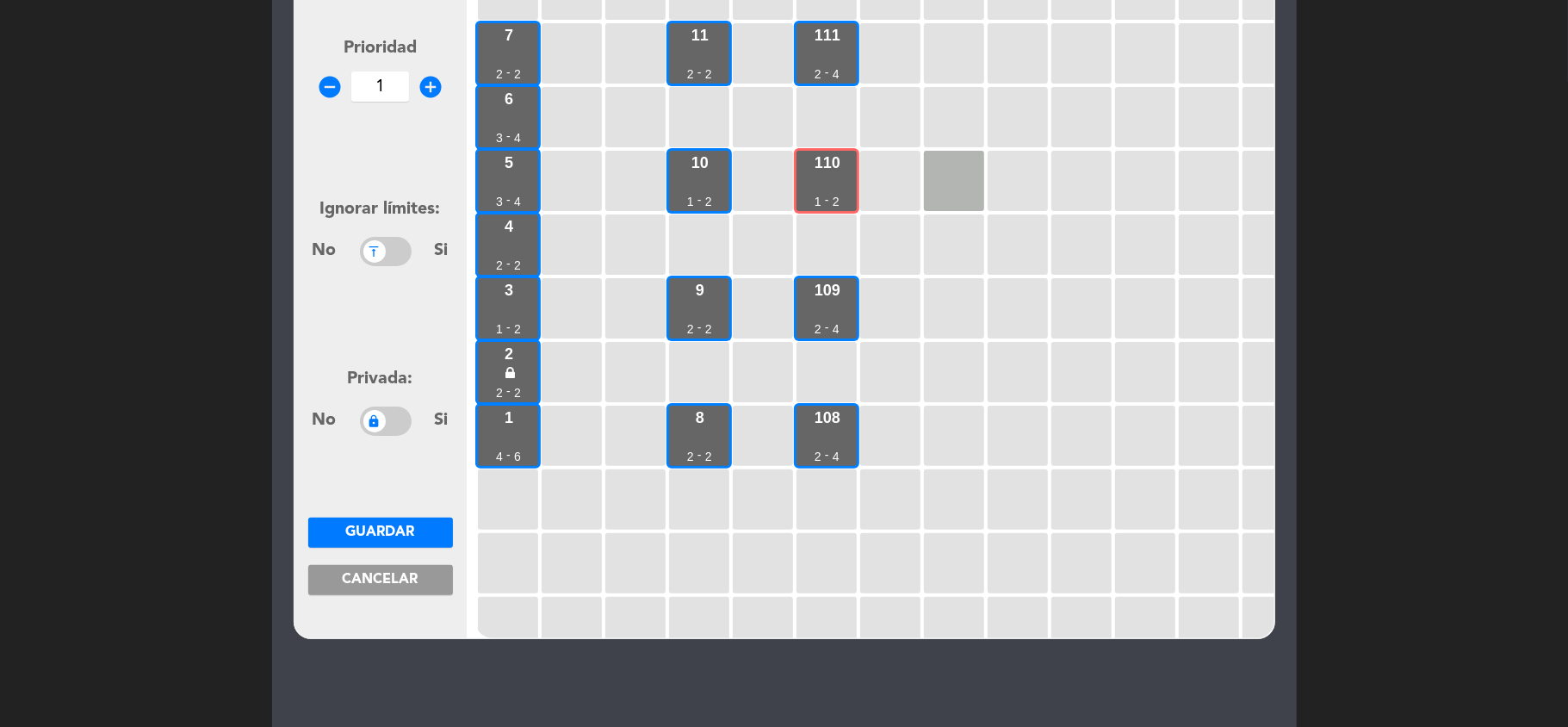
click at [379, 594] on button "Cancelar" at bounding box center [381, 580] width 145 height 30
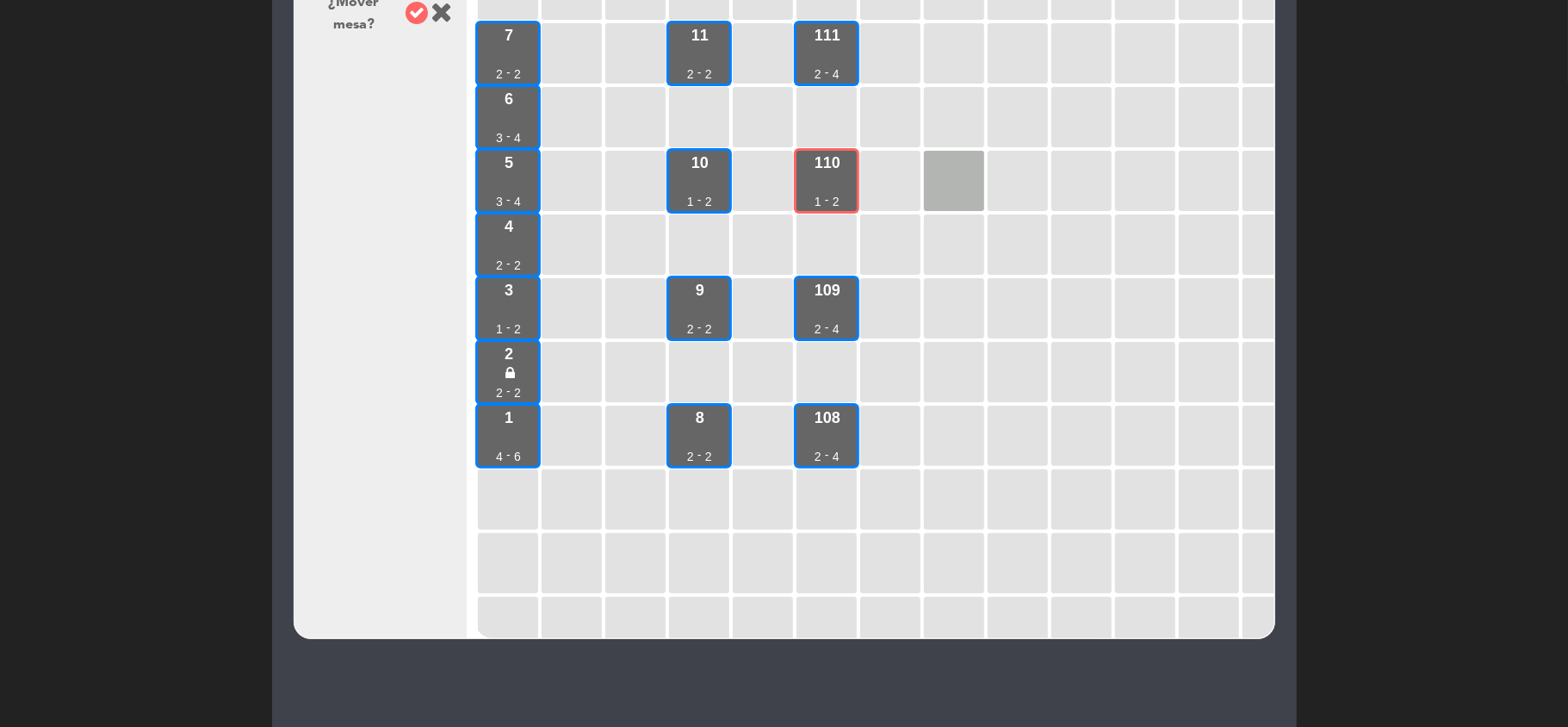
scroll to position [0, 0]
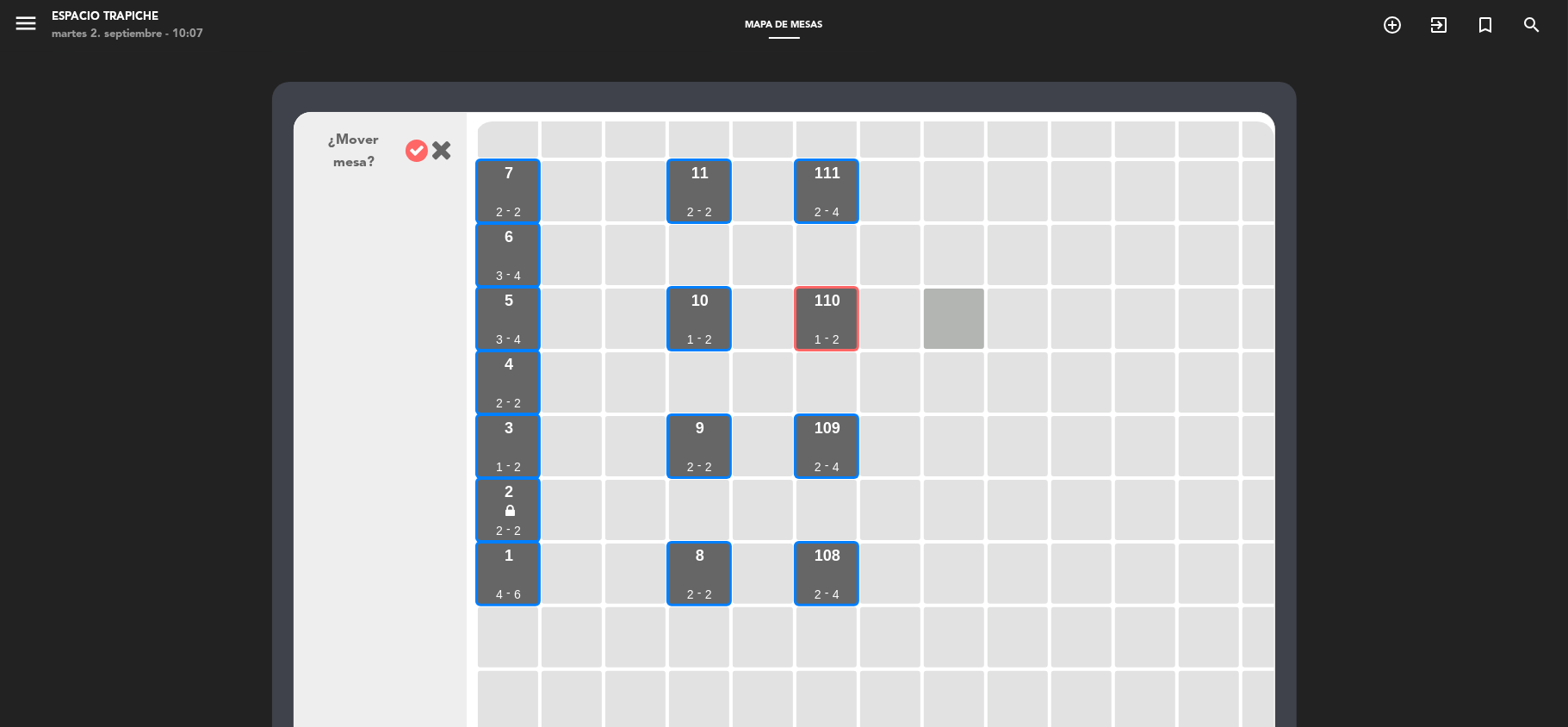
click at [438, 149] on icon at bounding box center [442, 150] width 21 height 28
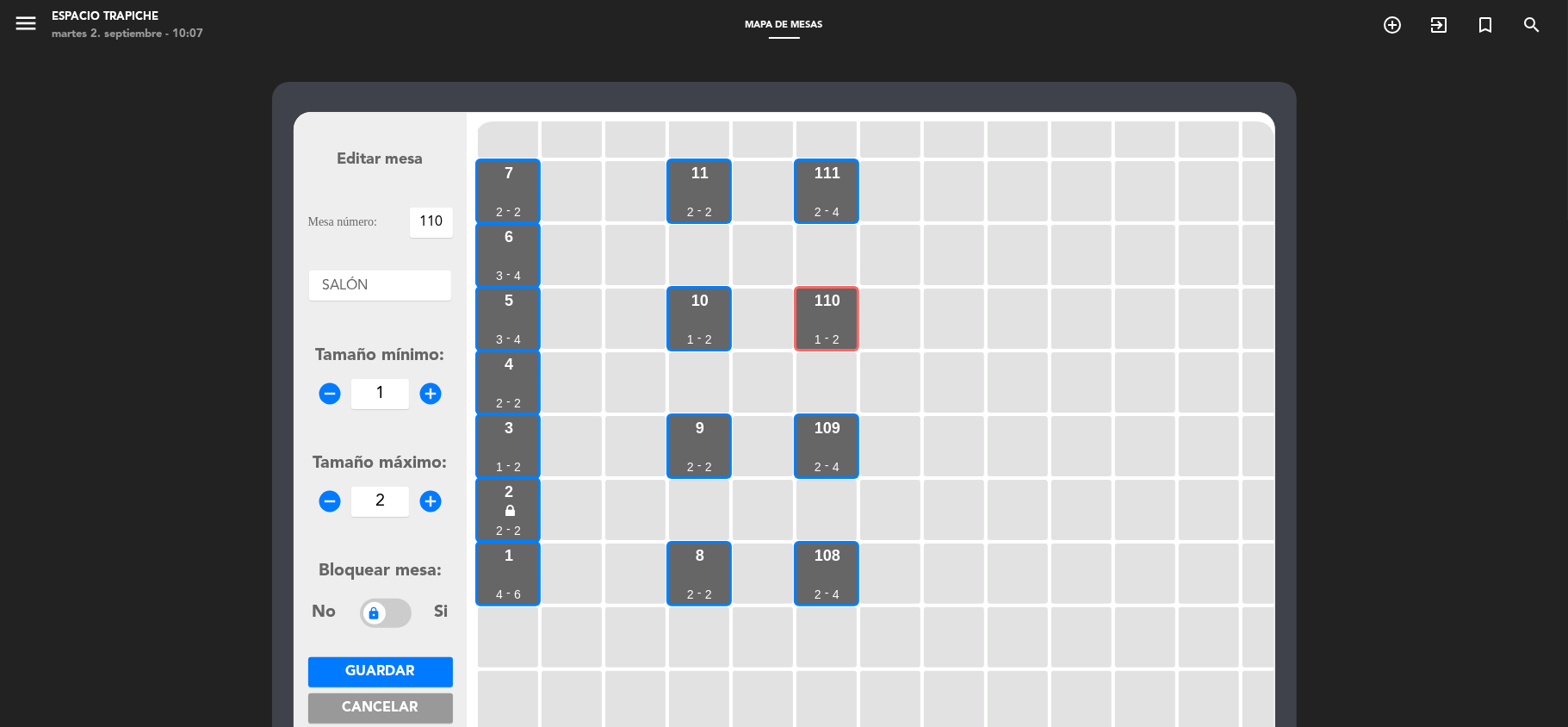
click at [289, 345] on div "Editar mesa Mesa número: 110 Áreas × SALÓN × Tamaño mínimo: remove_circle 1 add…" at bounding box center [784, 531] width 1025 height 898
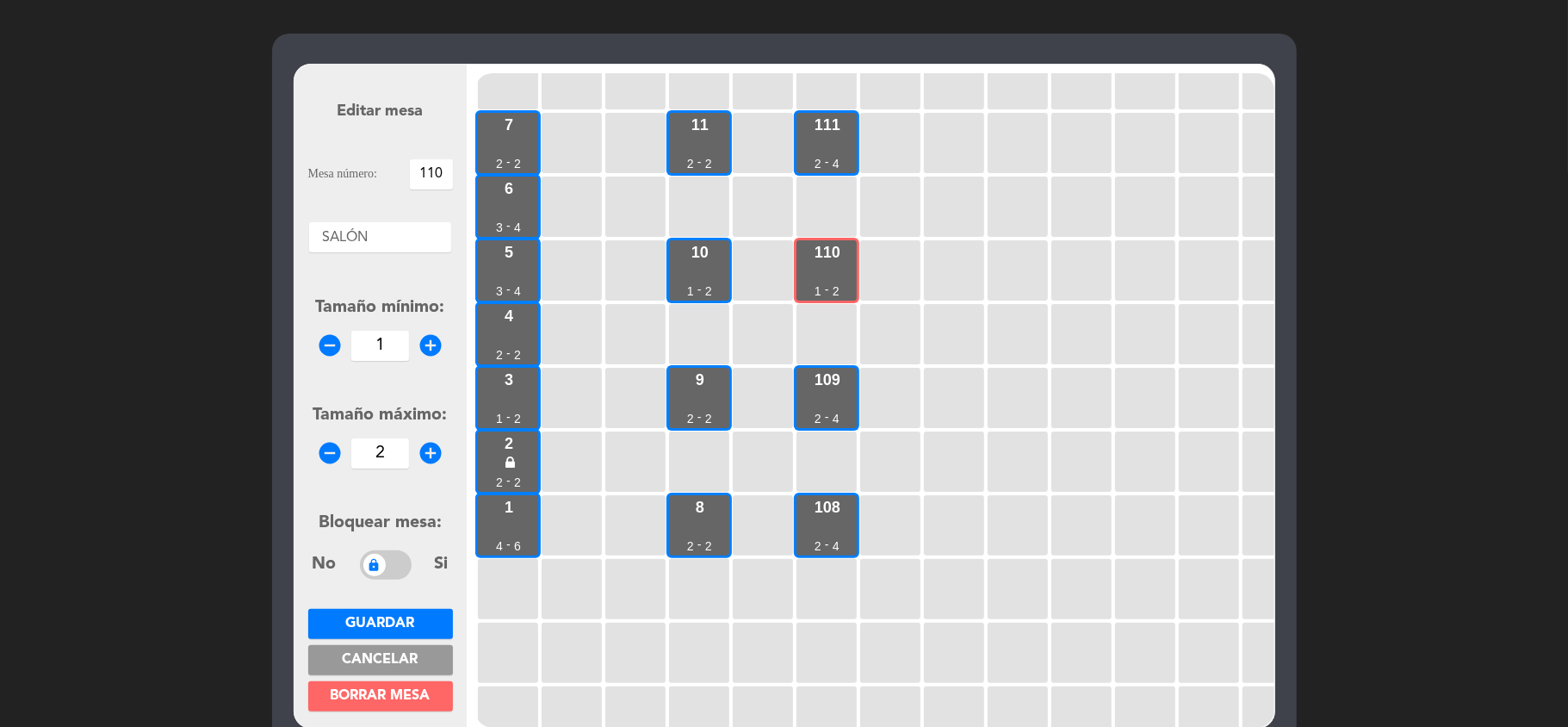
scroll to position [91, 0]
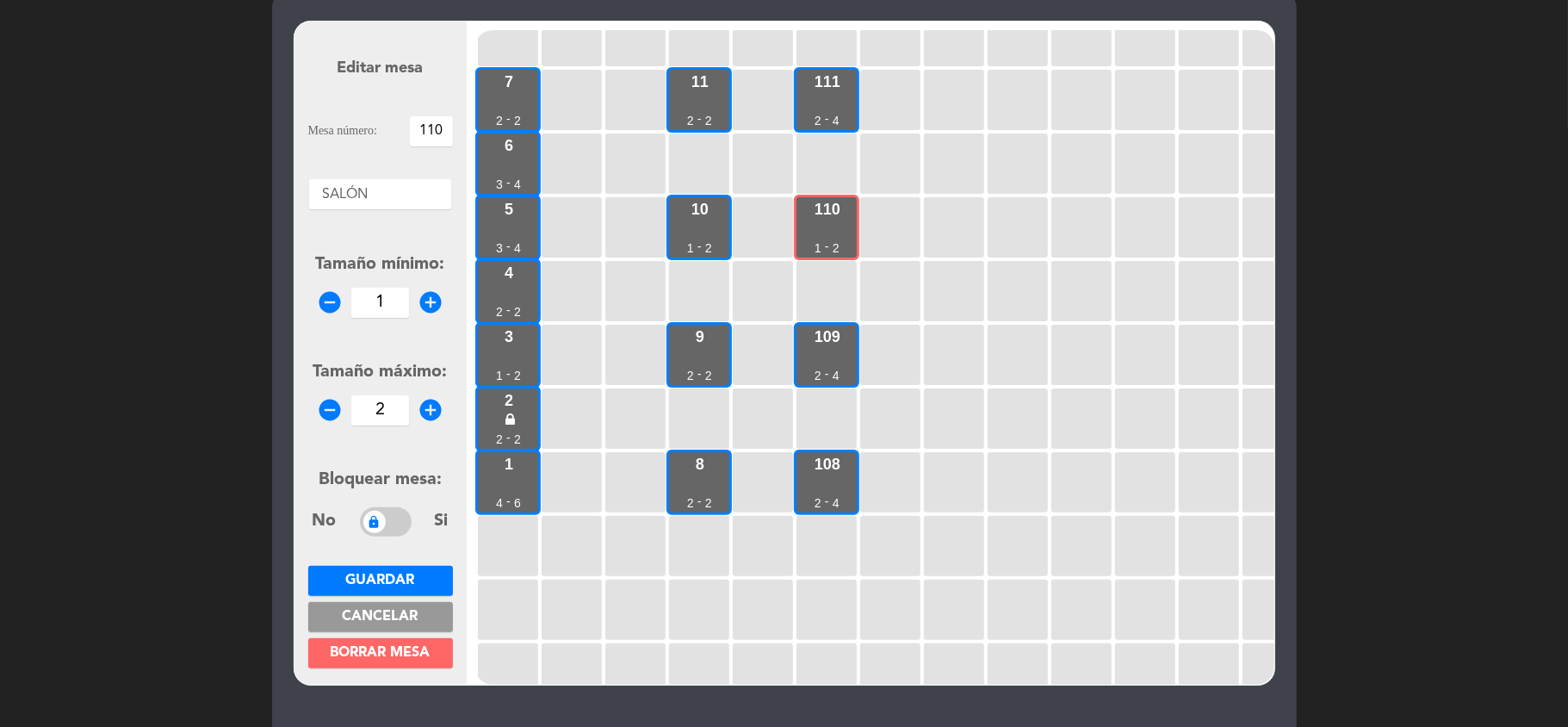
click at [372, 606] on button "Cancelar" at bounding box center [381, 617] width 145 height 30
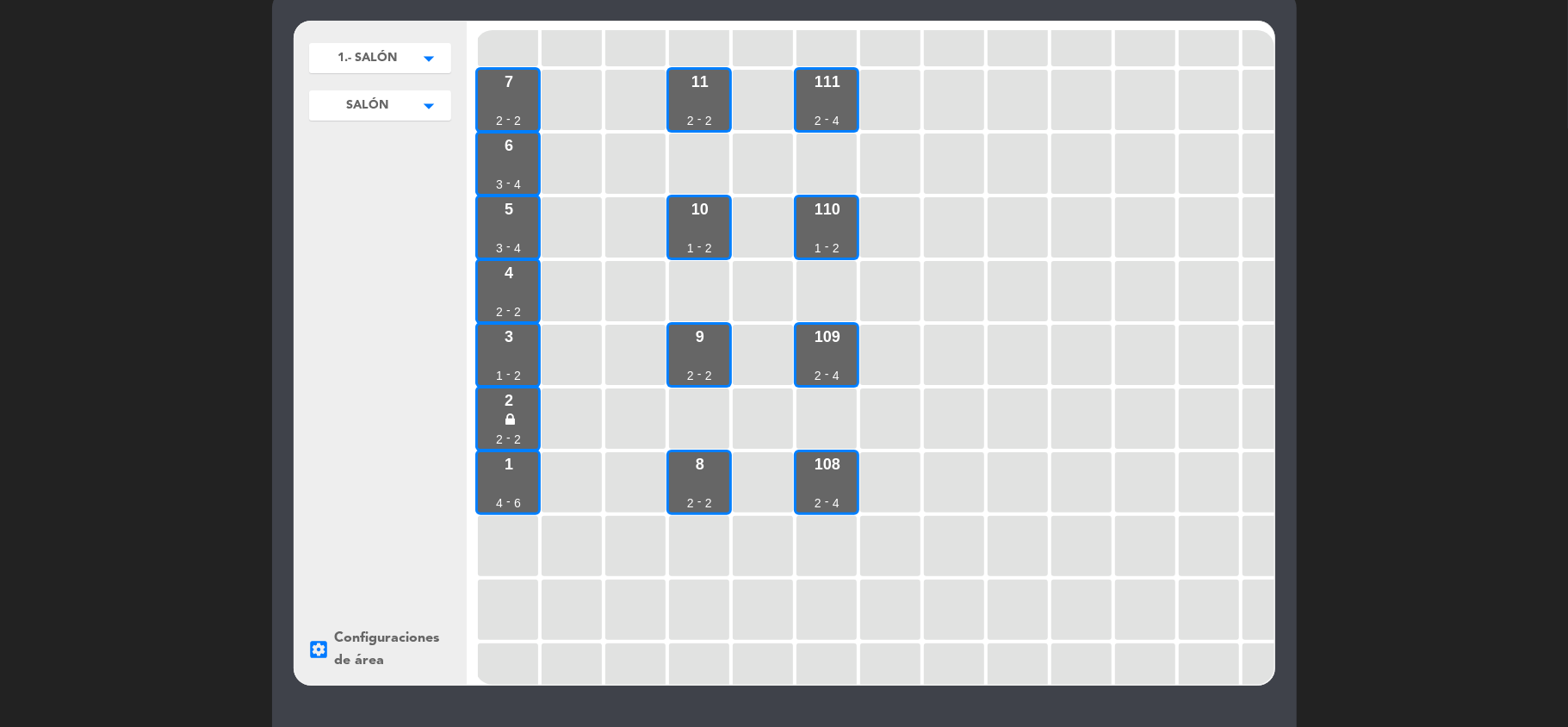
click at [315, 654] on icon "settings_applications" at bounding box center [319, 649] width 22 height 22
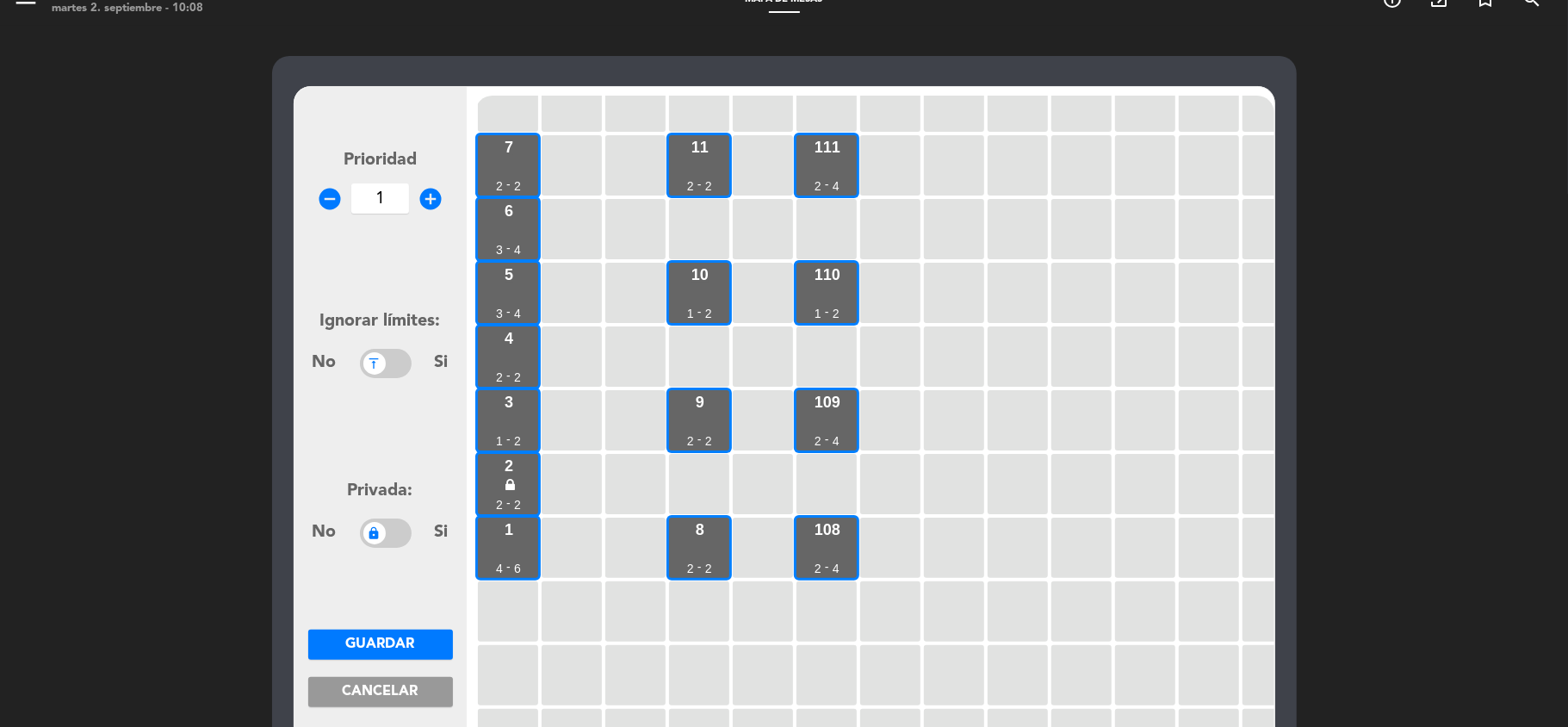
scroll to position [0, 0]
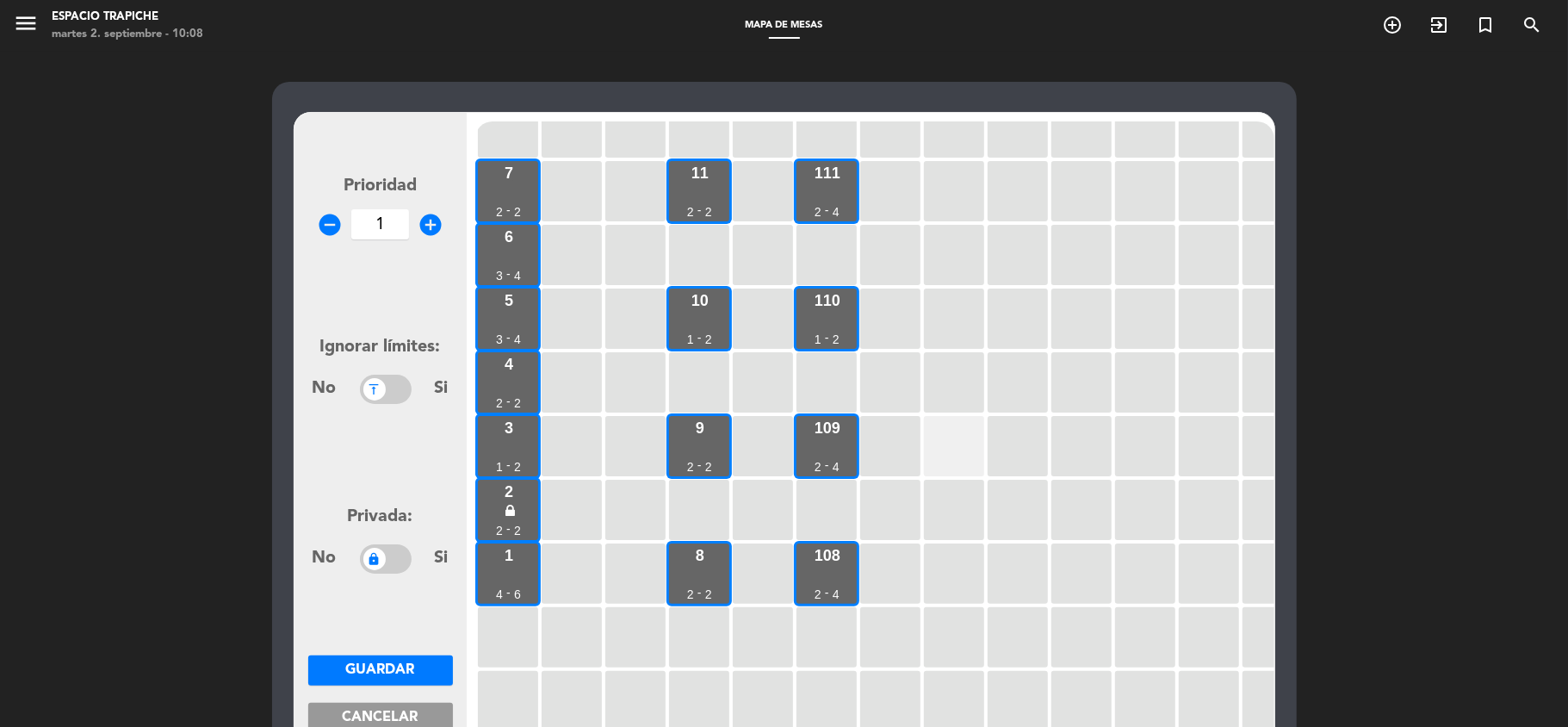
click at [965, 455] on div at bounding box center [954, 446] width 60 height 60
click at [374, 660] on button "Guardar" at bounding box center [381, 670] width 145 height 30
click at [947, 449] on div at bounding box center [954, 446] width 60 height 60
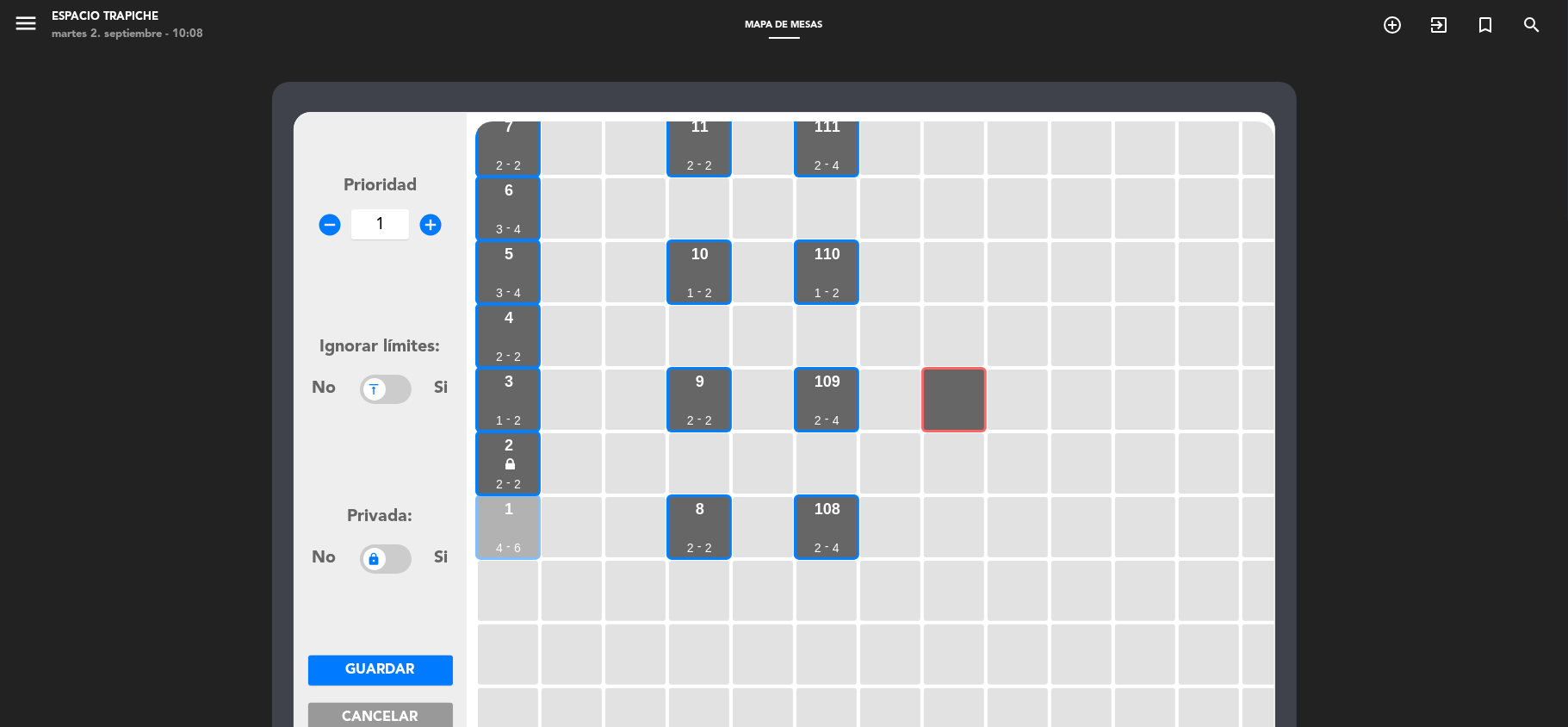
scroll to position [184, 0]
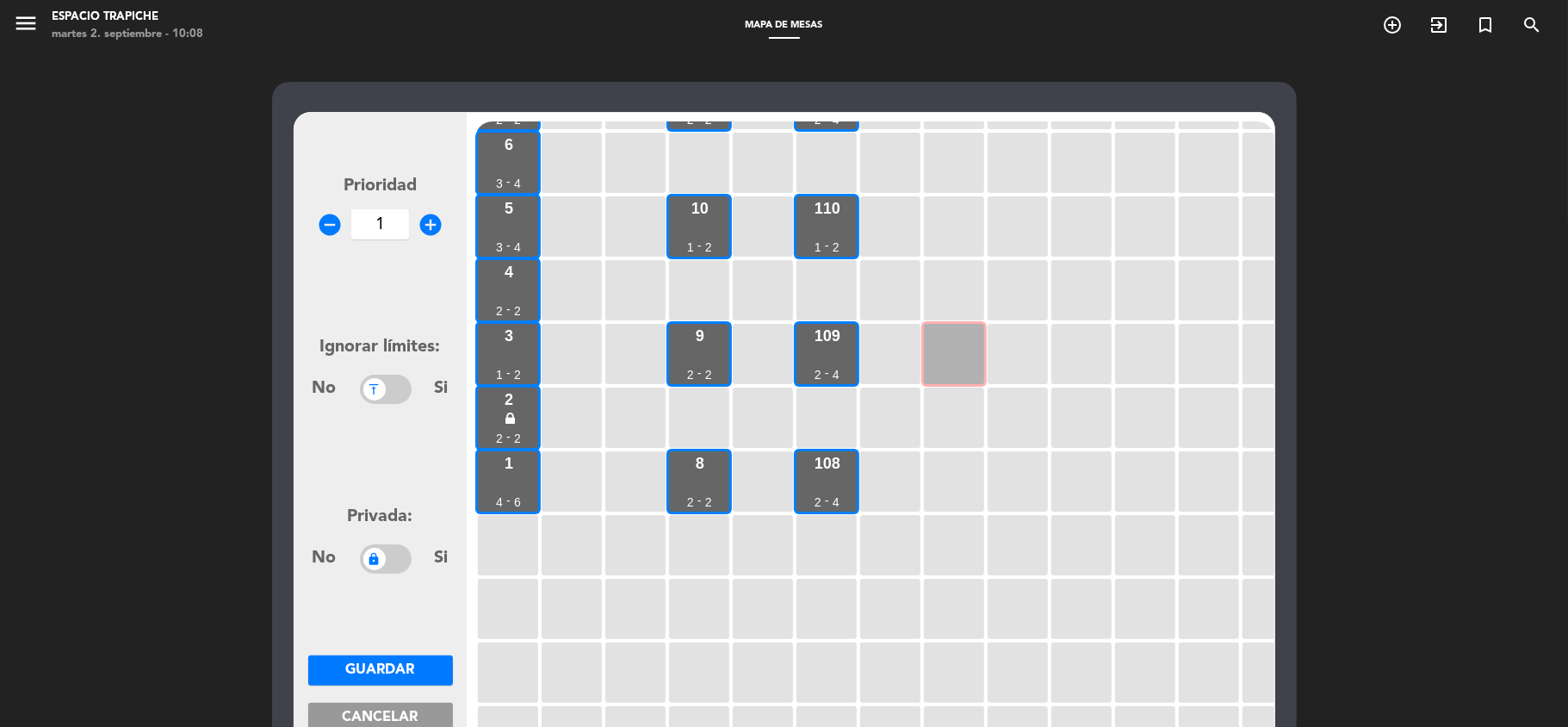
click at [965, 372] on div at bounding box center [954, 354] width 60 height 60
click at [145, 510] on div "Prioridad remove_circle 1 add_circle Ignorar límites: No Si Privada: No Si Guar…" at bounding box center [784, 524] width 1568 height 945
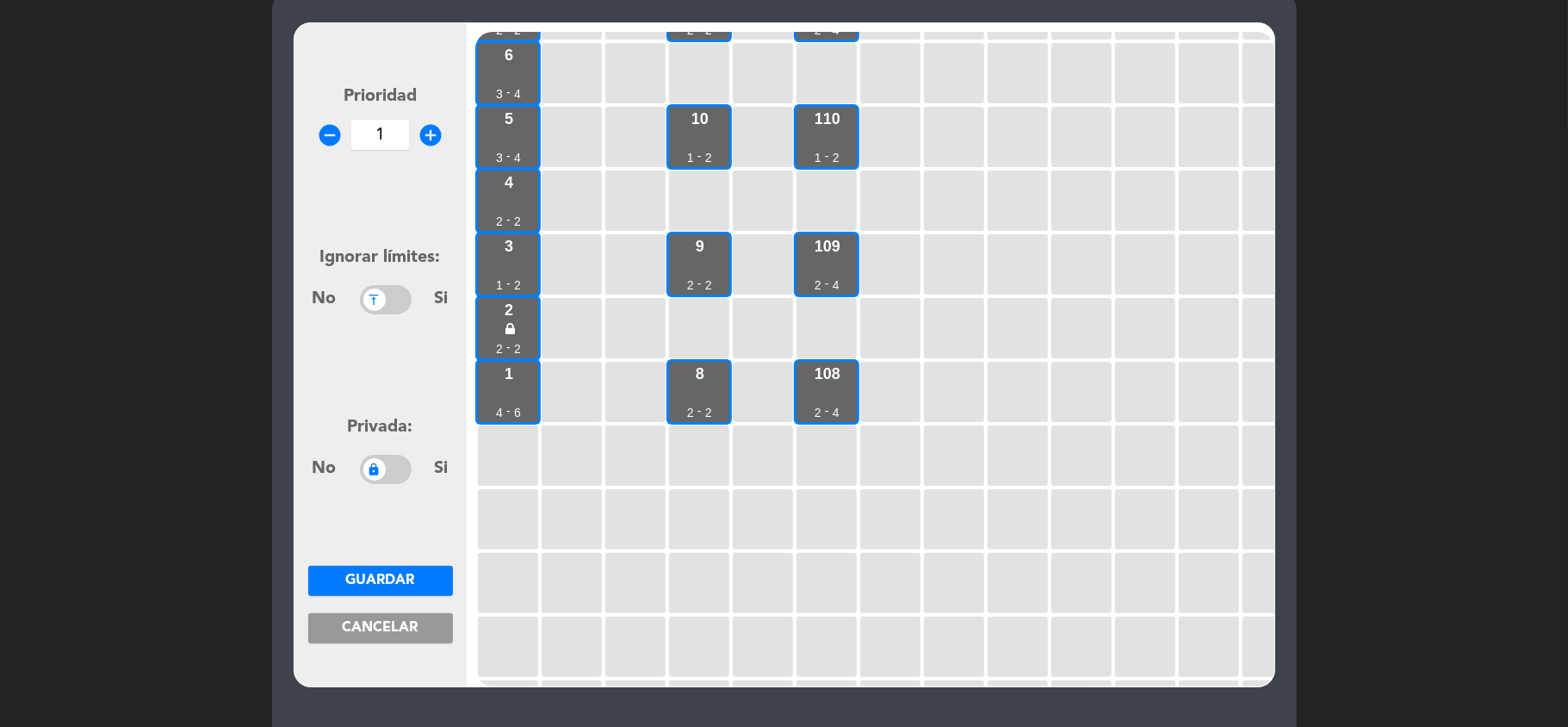
scroll to position [91, 0]
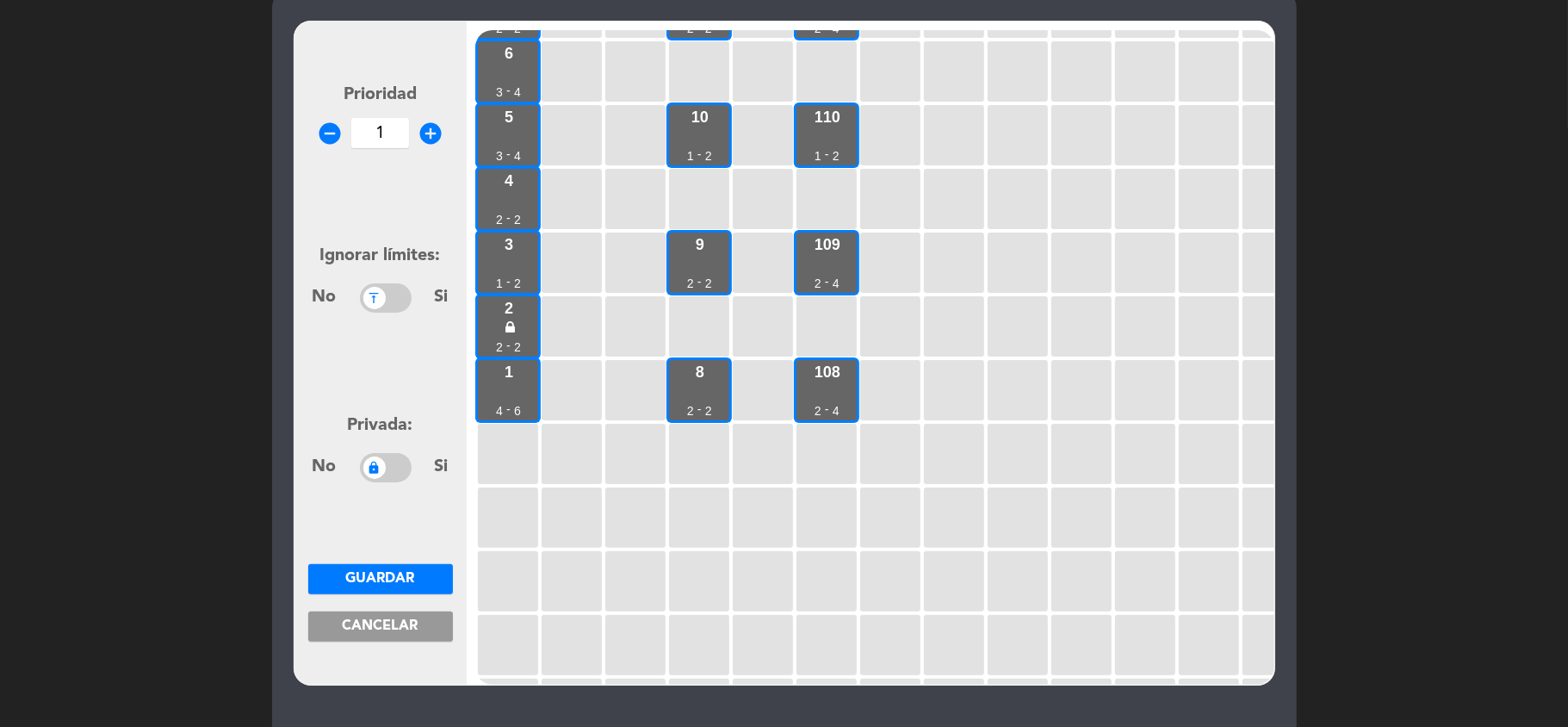
click at [356, 625] on span "Cancelar" at bounding box center [381, 626] width 75 height 14
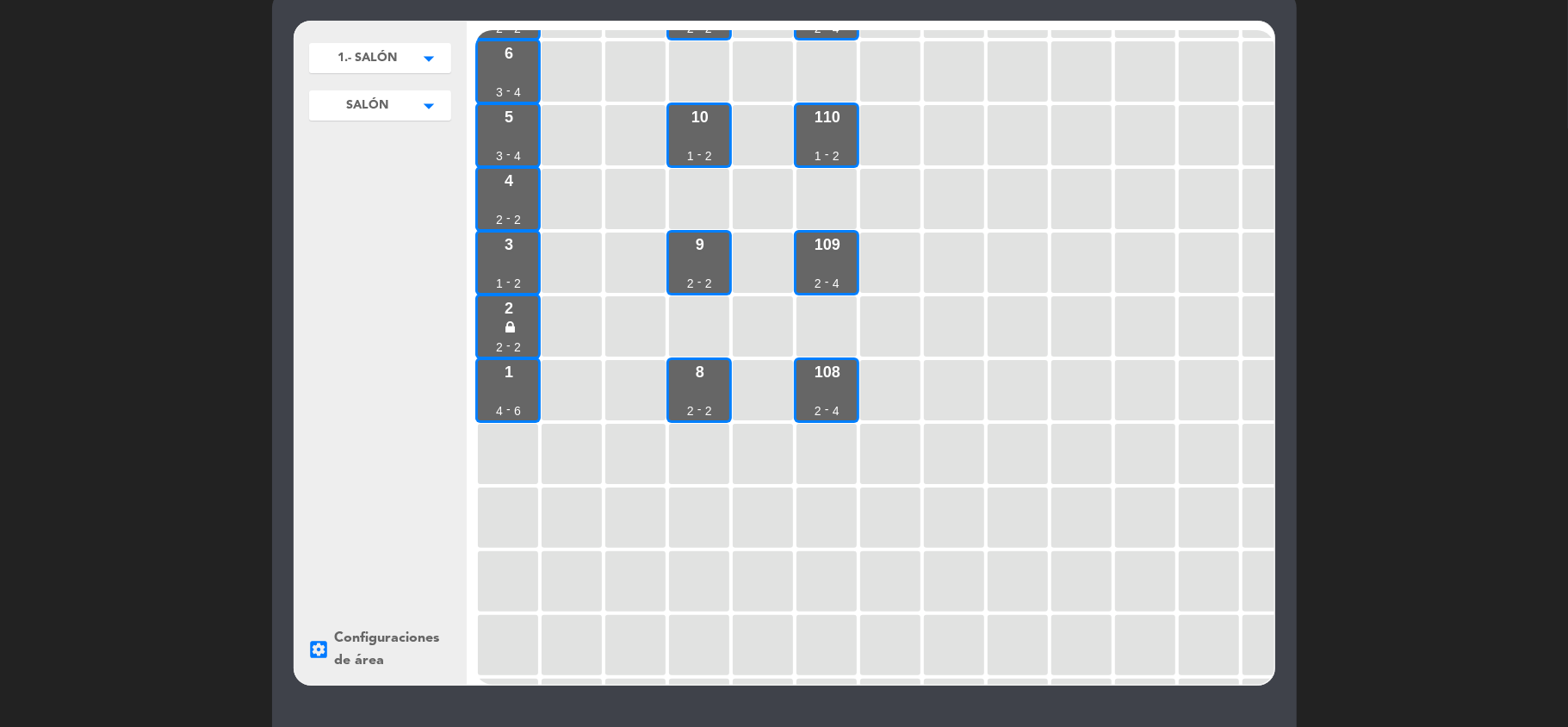
click at [130, 442] on div "1.- SALÓN arrow_drop_down 1.- SALÓN edit renombrar borrar 2.-EXTERIOR edit reno…" at bounding box center [784, 433] width 1568 height 945
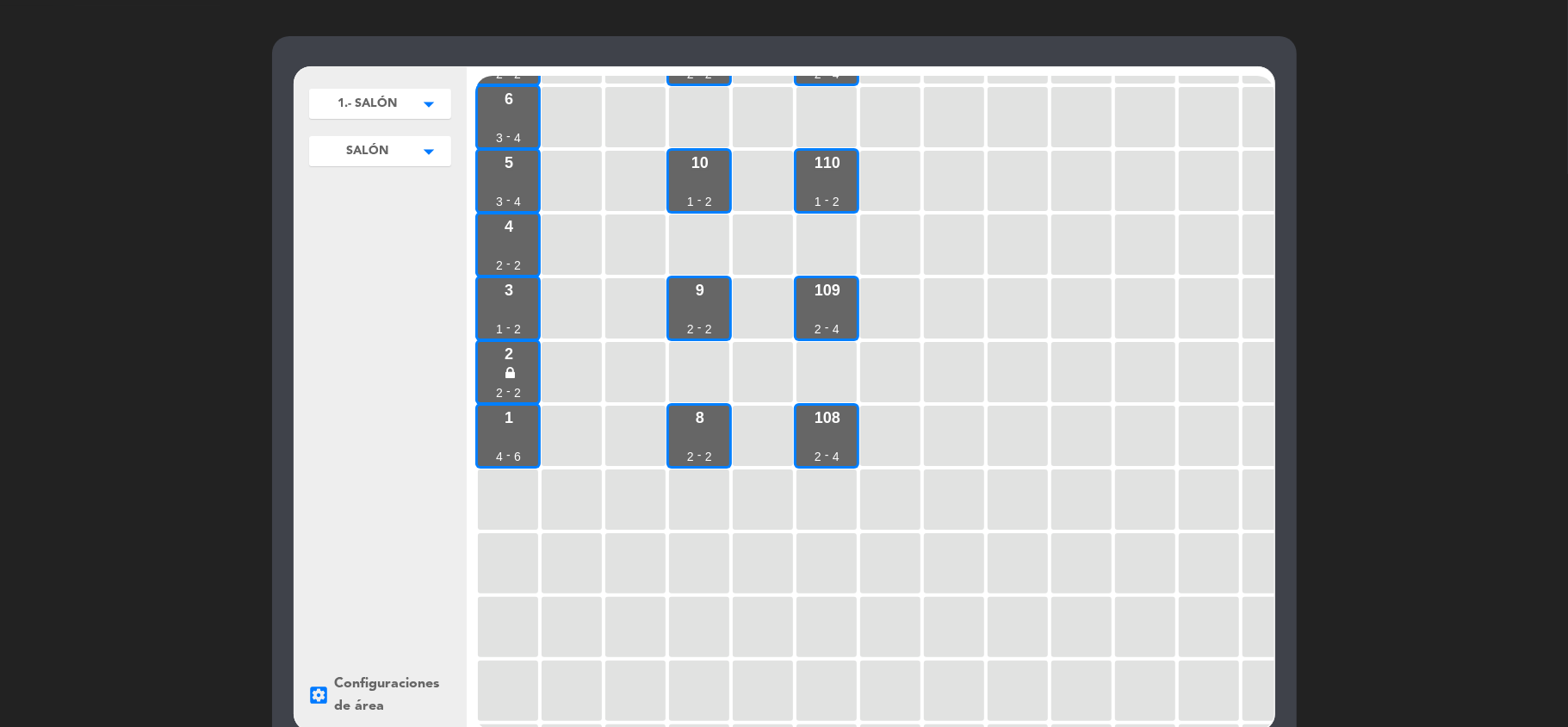
scroll to position [0, 0]
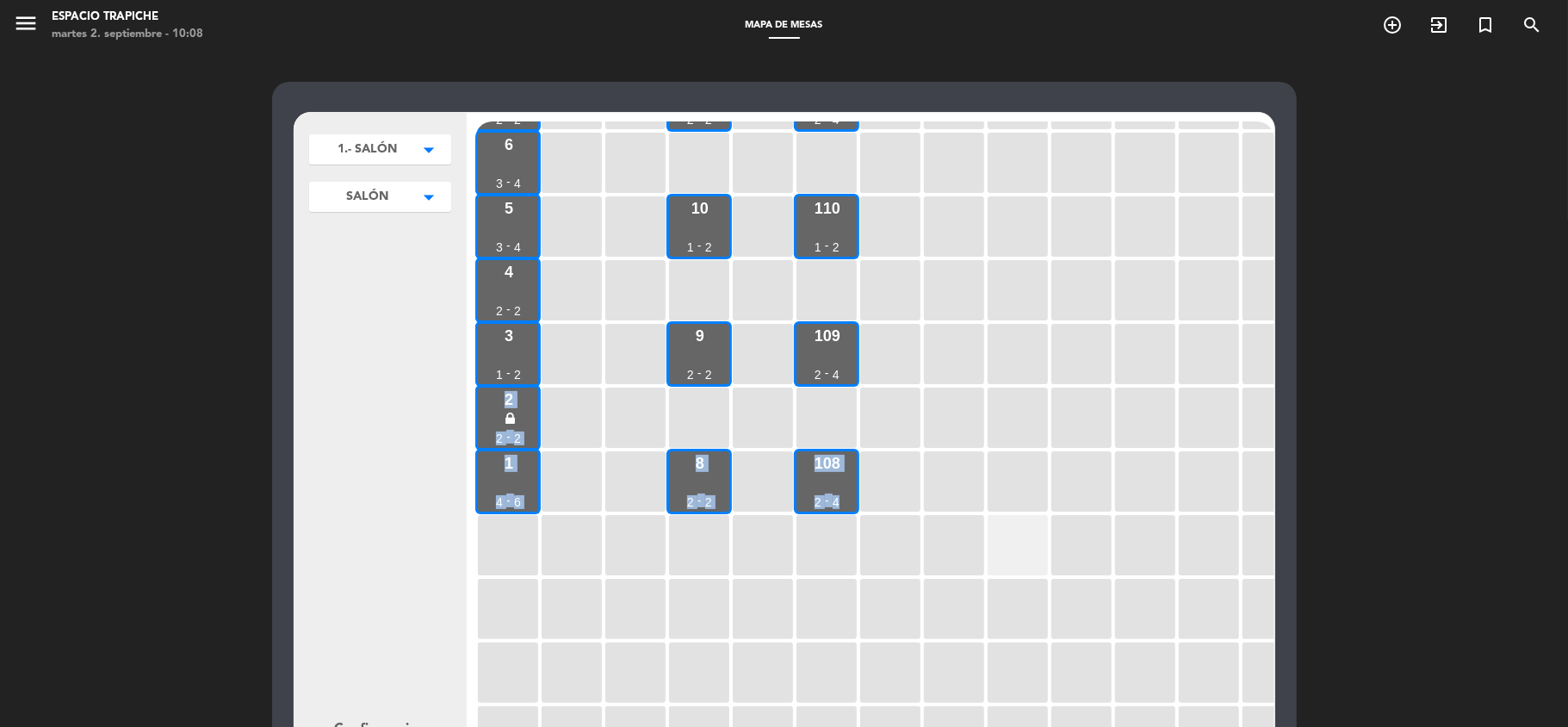
drag, startPoint x: 1017, startPoint y: 350, endPoint x: 1044, endPoint y: 562, distance: 213.7
click at [1044, 562] on div "V12 6 - 8 V13 6 - 8 V14 6 - 8 7 2 - 2 11 2 - 2 111 2 - 4 6 3 - 4 5 3 - 4 10 1 -…" at bounding box center [874, 449] width 799 height 654
click at [122, 280] on div "1.- SALÓN arrow_drop_down 1.- SALÓN edit renombrar borrar 2.-EXTERIOR edit reno…" at bounding box center [784, 524] width 1568 height 945
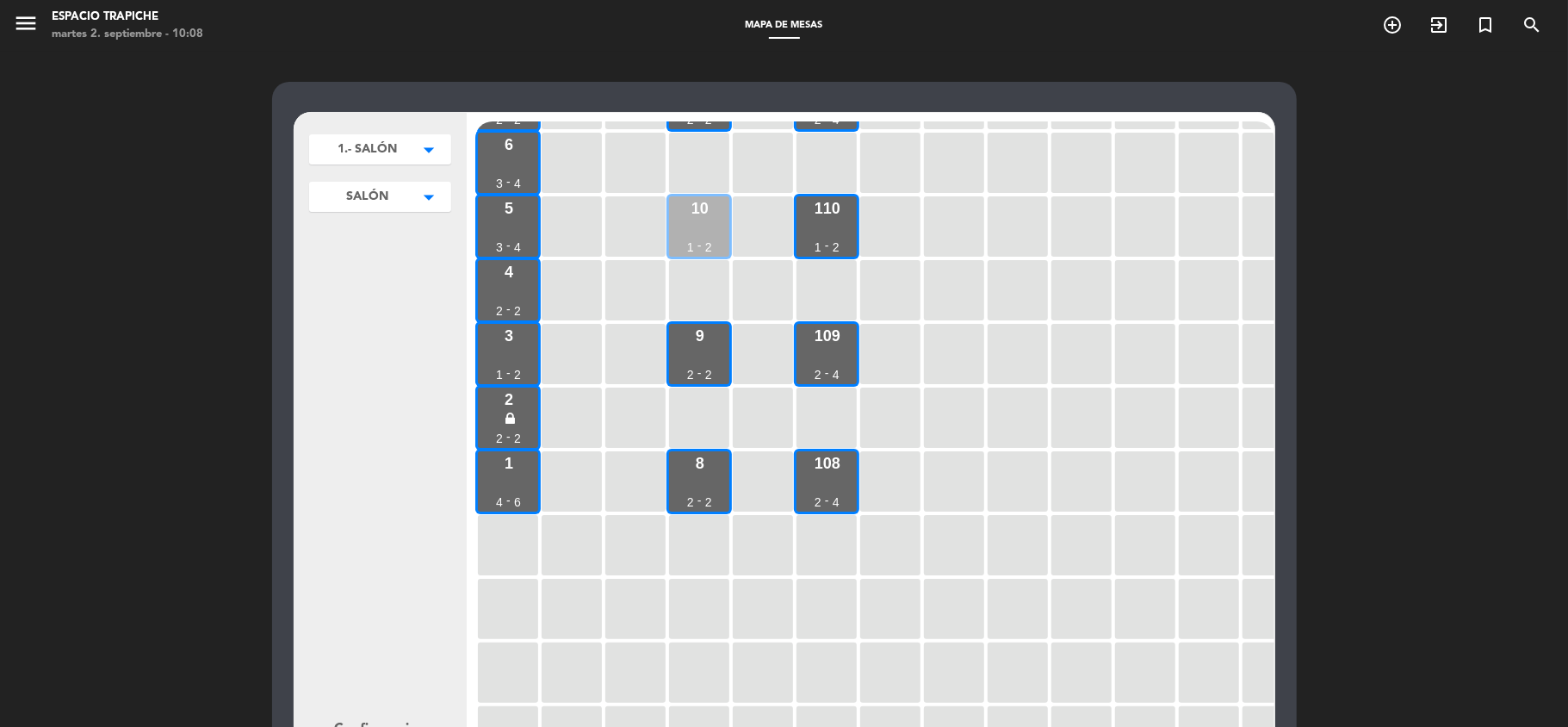
click at [696, 222] on div "10 1 - 2" at bounding box center [698, 226] width 60 height 60
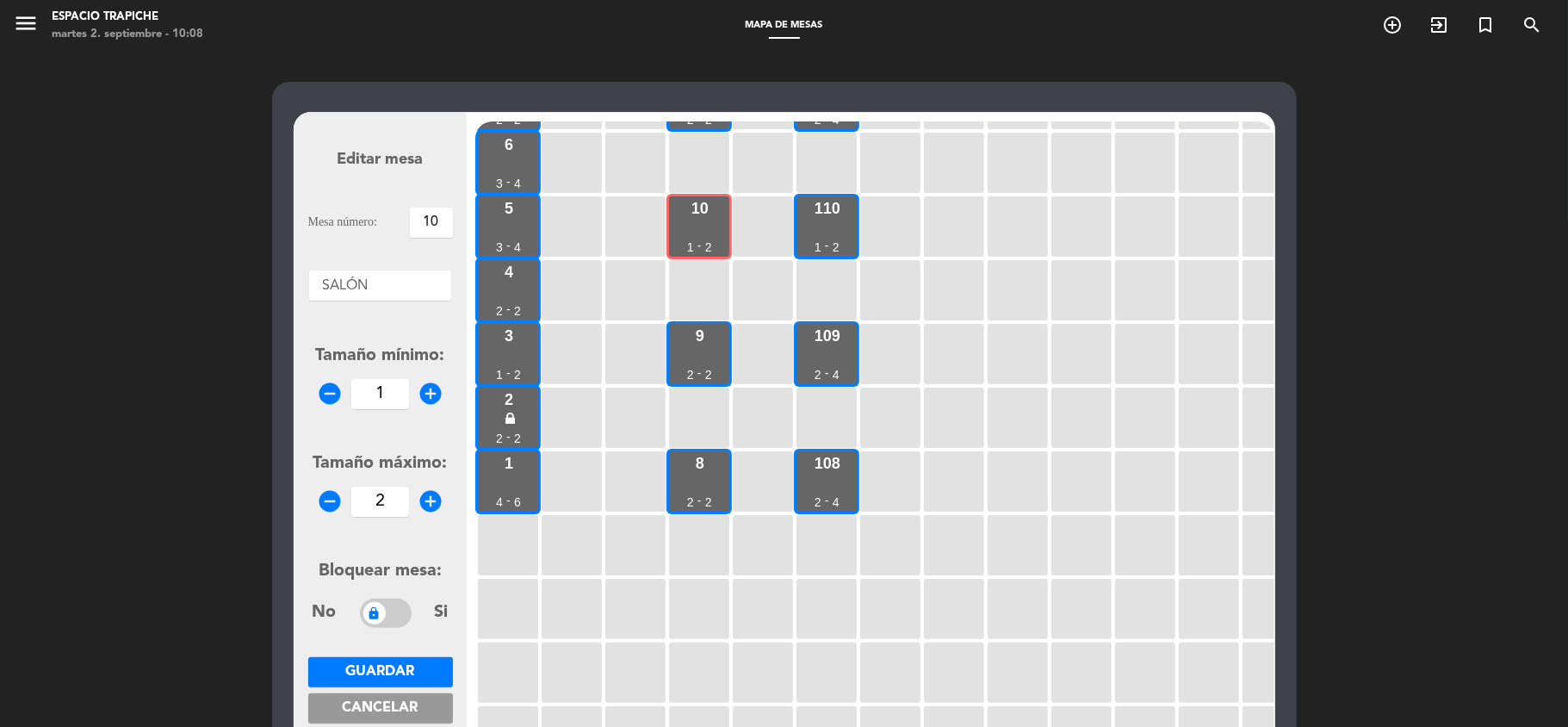
click at [141, 432] on div "Editar mesa Mesa número: 10 Áreas × SALÓN × Tamaño mínimo: remove_circle 1 add_…" at bounding box center [784, 524] width 1568 height 945
click at [36, 20] on icon "menu" at bounding box center [25, 23] width 26 height 26
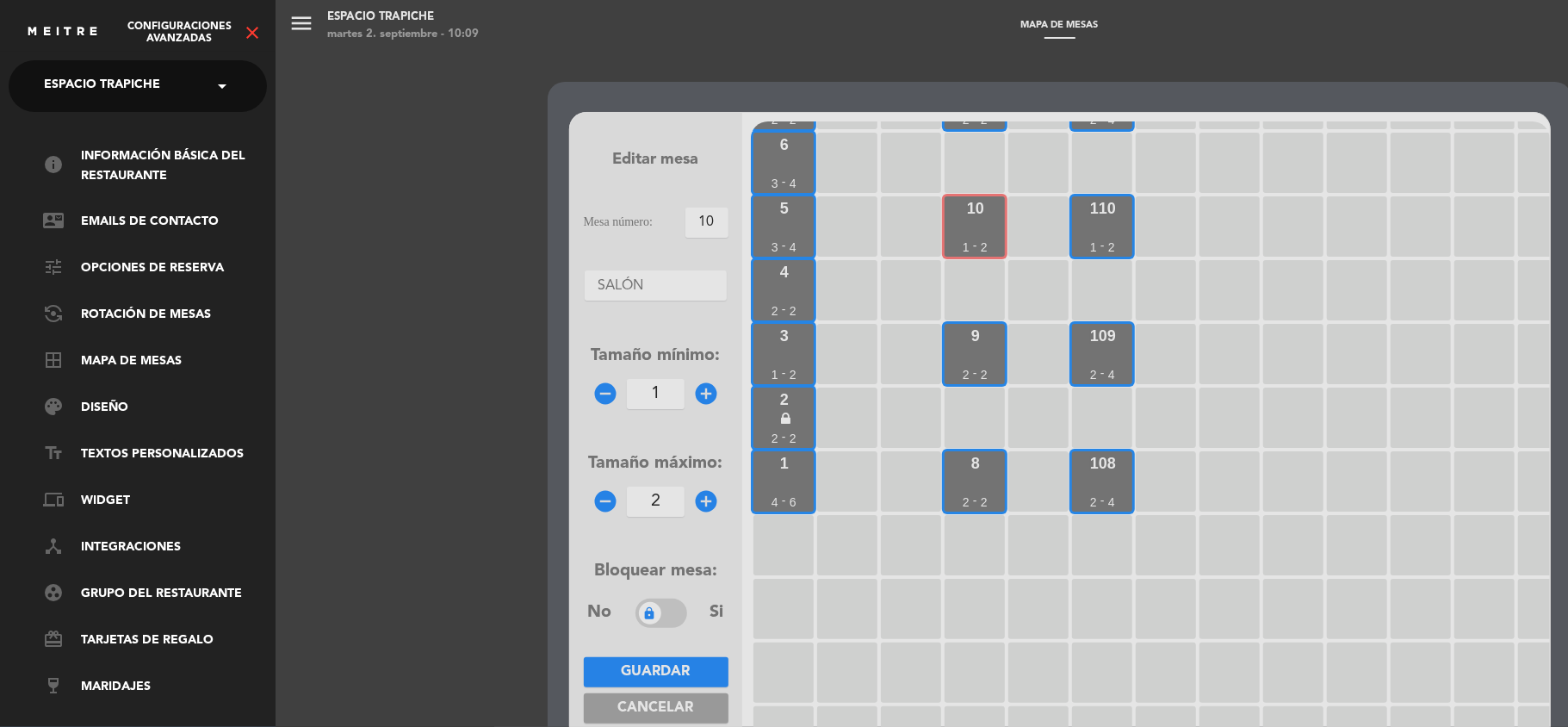
click at [253, 29] on icon "close" at bounding box center [251, 32] width 20 height 20
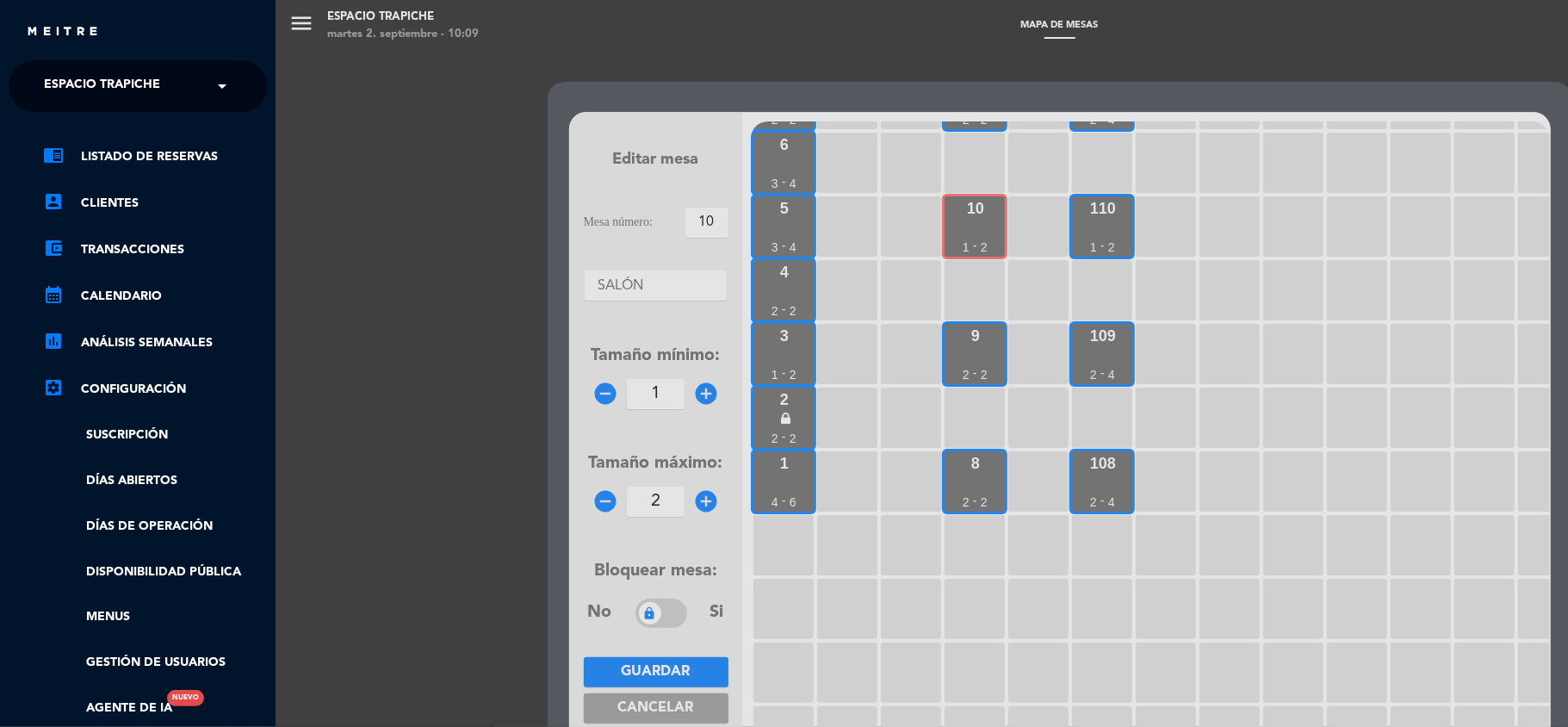
scroll to position [0, 4]
drag, startPoint x: 270, startPoint y: 350, endPoint x: 273, endPoint y: 177, distance: 173.0
click at [273, 177] on nav "× Espacio Trapiche × chrome_reader_mode Listado de Reservas account_box Cliente…" at bounding box center [137, 423] width 275 height 727
click at [101, 152] on link "chrome_reader_mode Listado de Reservas" at bounding box center [151, 157] width 224 height 20
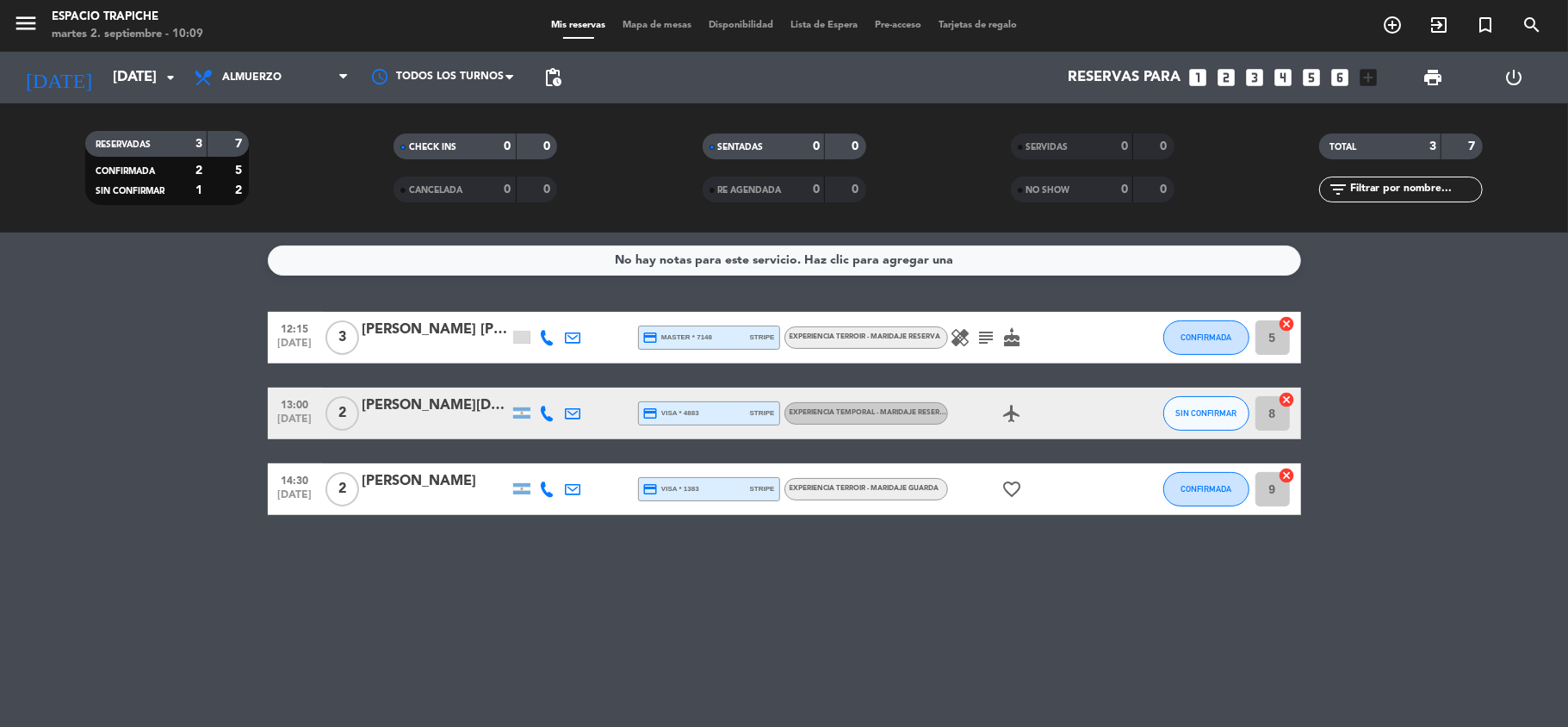
click at [980, 337] on icon "subject" at bounding box center [986, 337] width 20 height 20
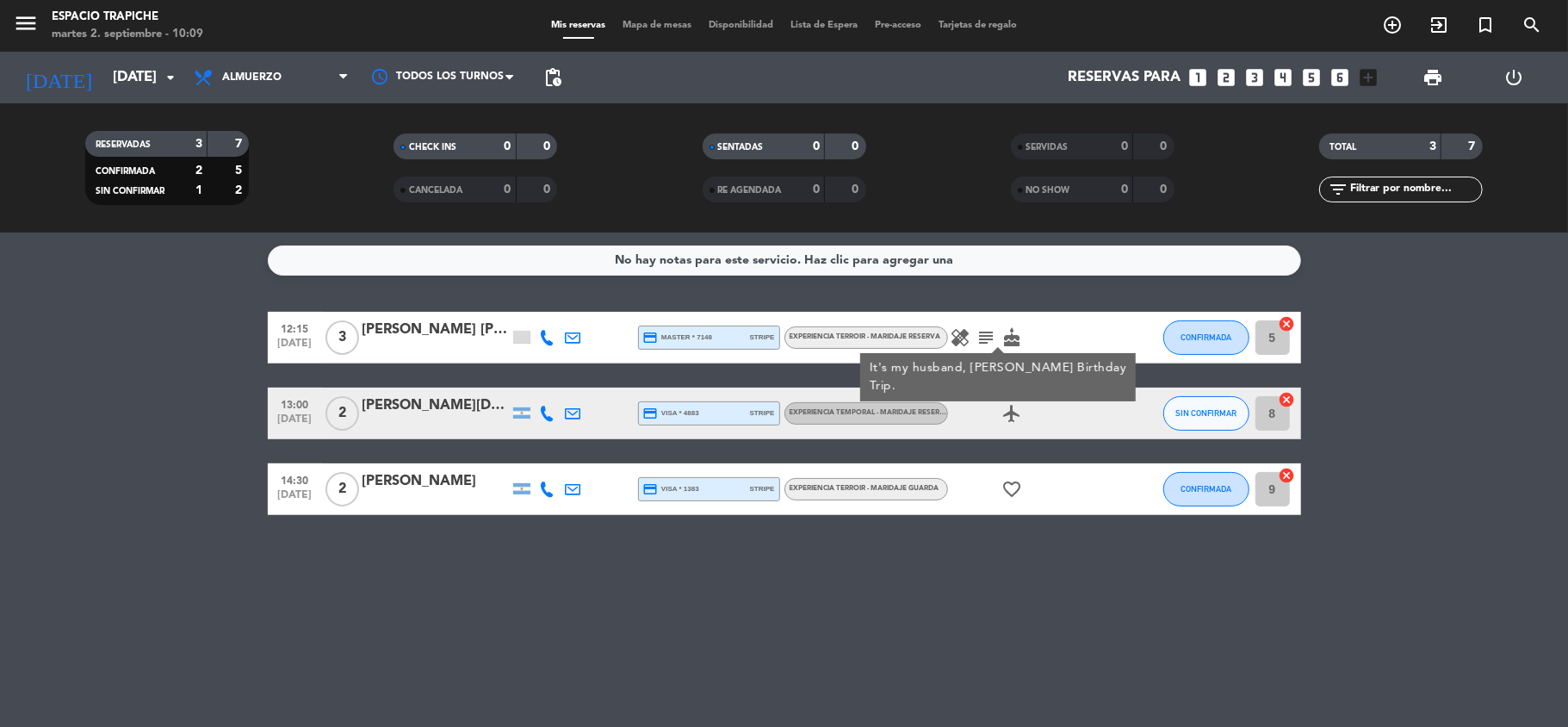
click at [959, 336] on icon "healing" at bounding box center [960, 337] width 20 height 20
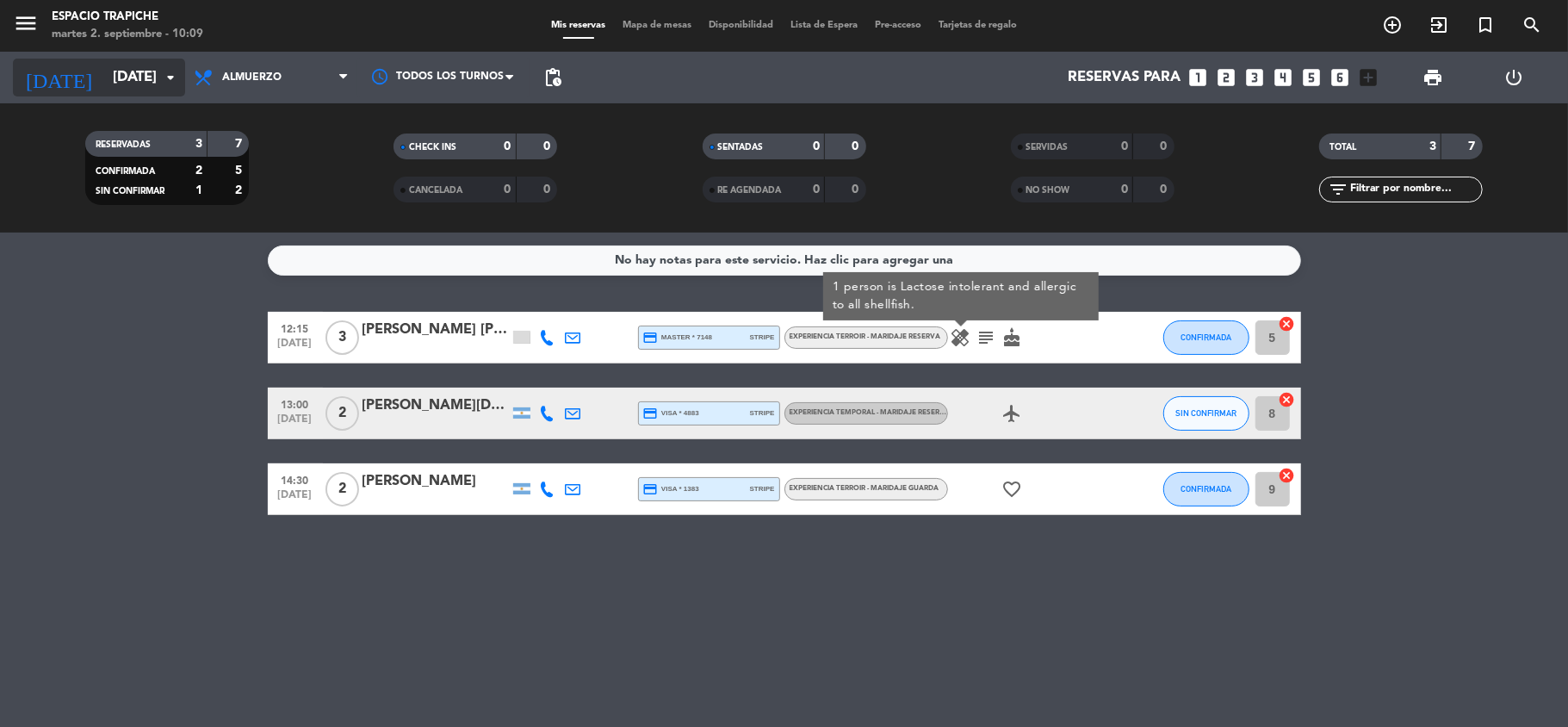
click at [104, 73] on input "[DATE]" at bounding box center [197, 77] width 186 height 34
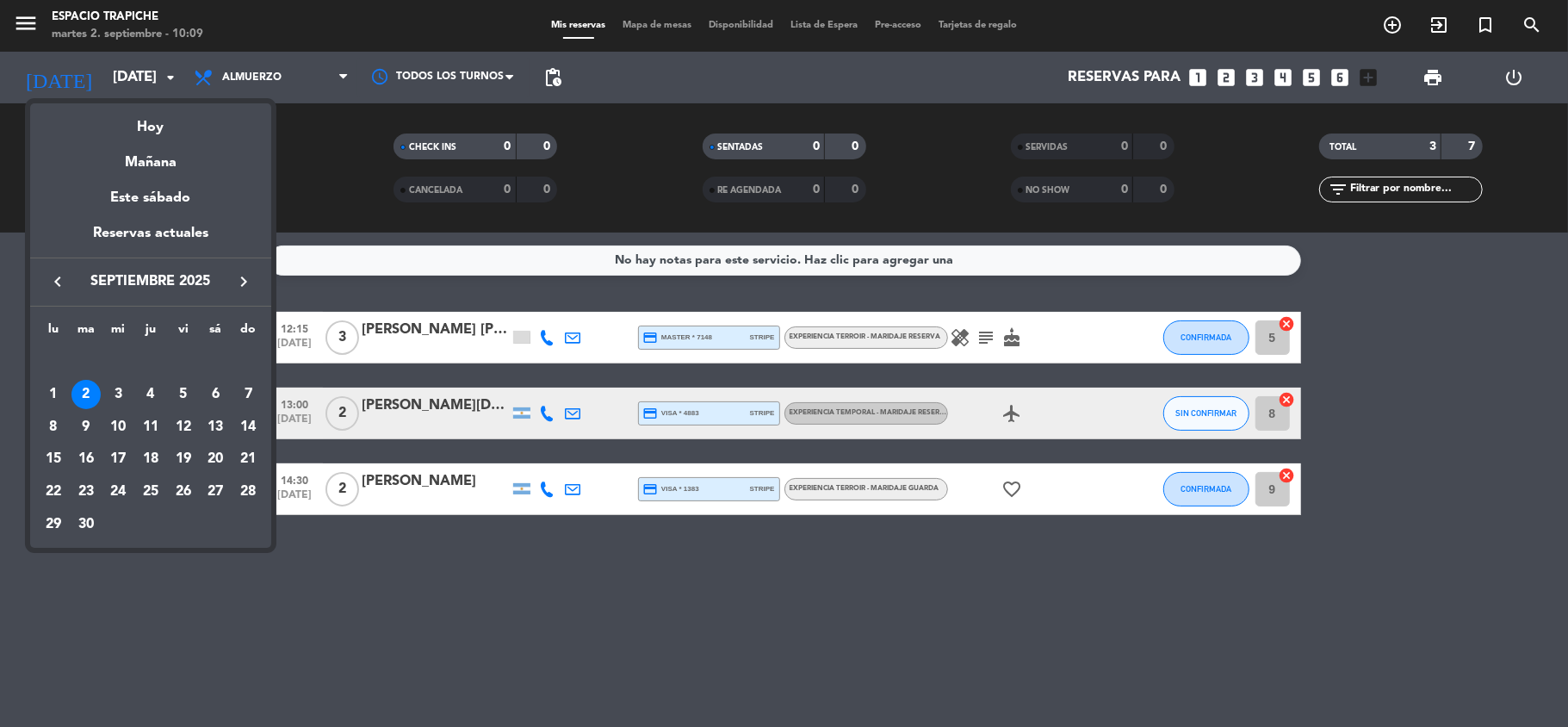
click at [0, 504] on div at bounding box center [784, 364] width 1568 height 727
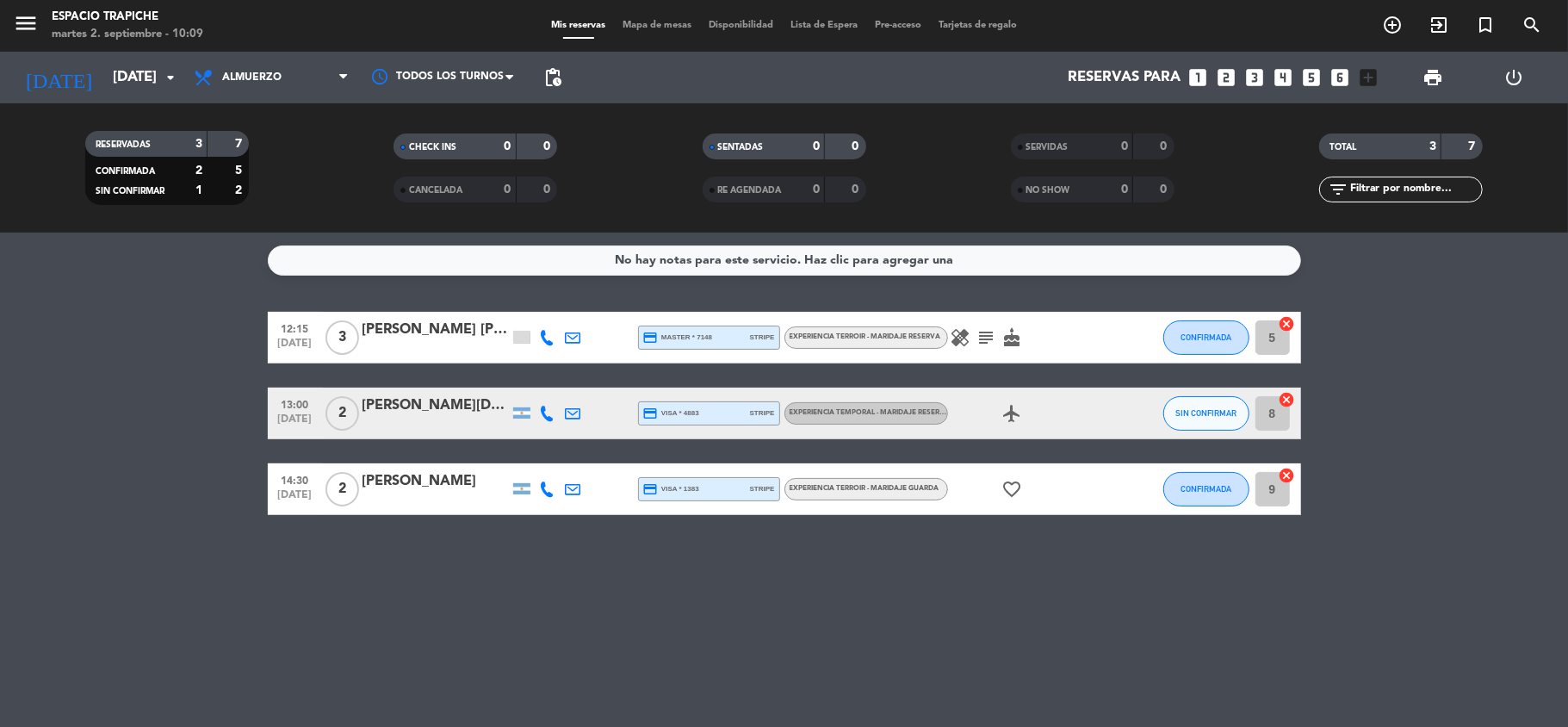
click at [570, 422] on div at bounding box center [573, 413] width 26 height 51
click at [566, 414] on icon at bounding box center [574, 414] width 15 height 15
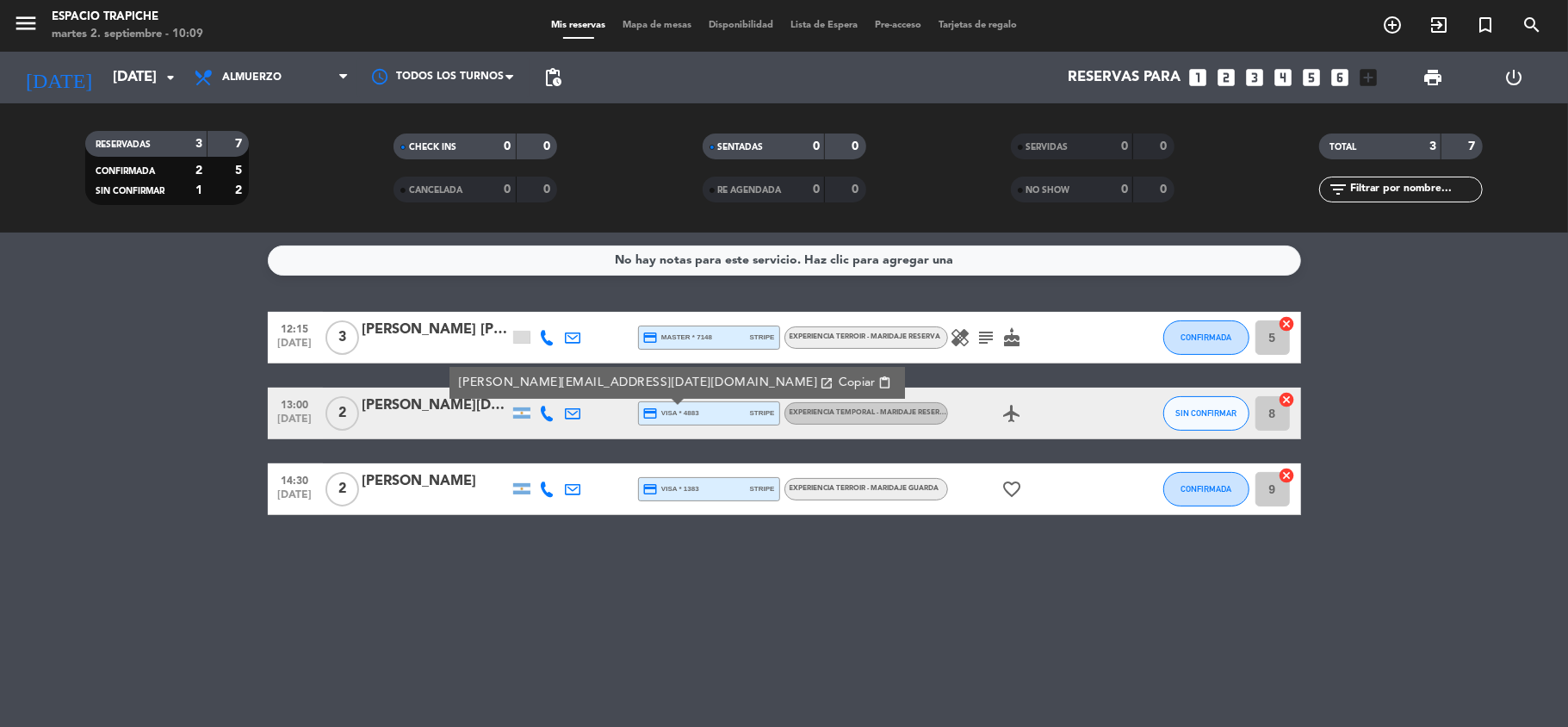
click at [568, 484] on icon at bounding box center [574, 489] width 15 height 15
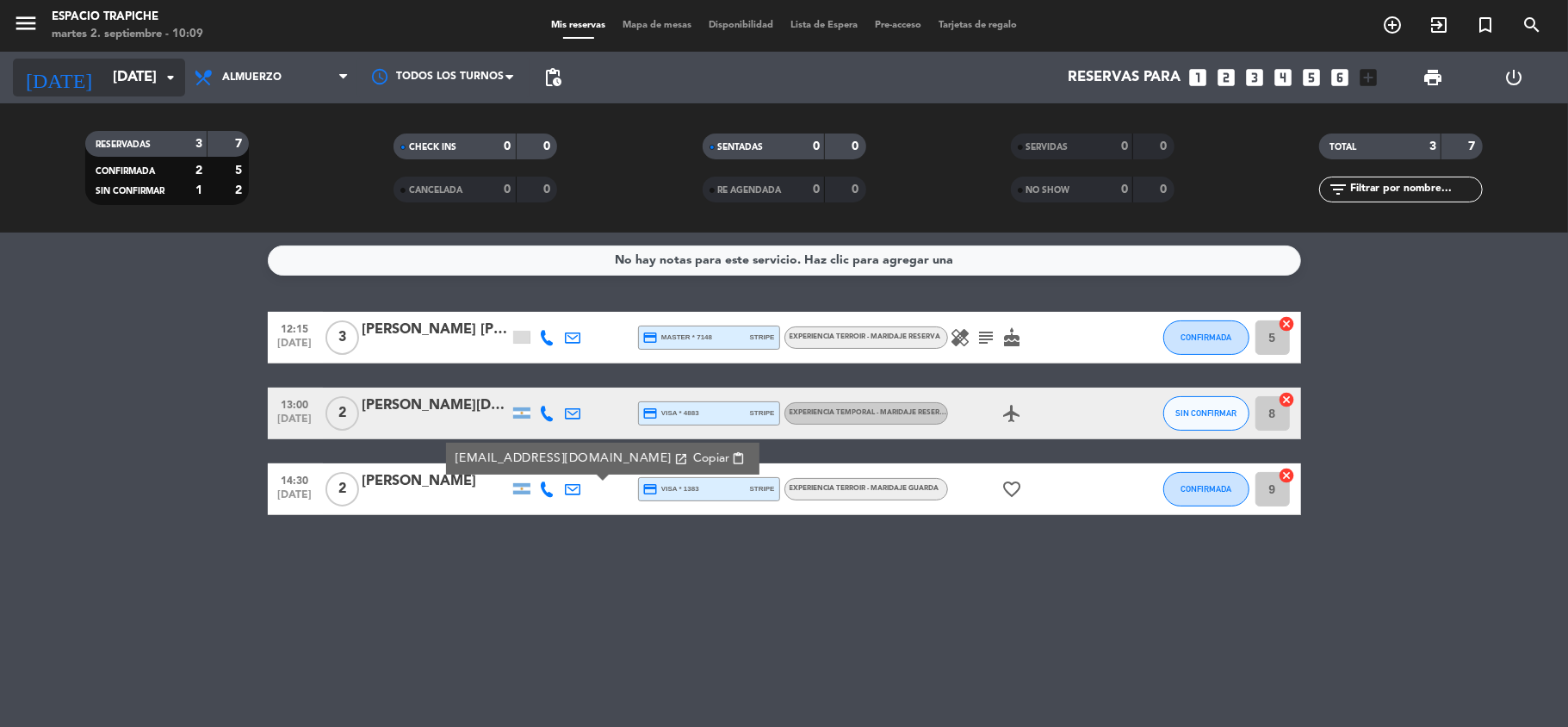
click at [104, 69] on input "[DATE]" at bounding box center [197, 77] width 186 height 34
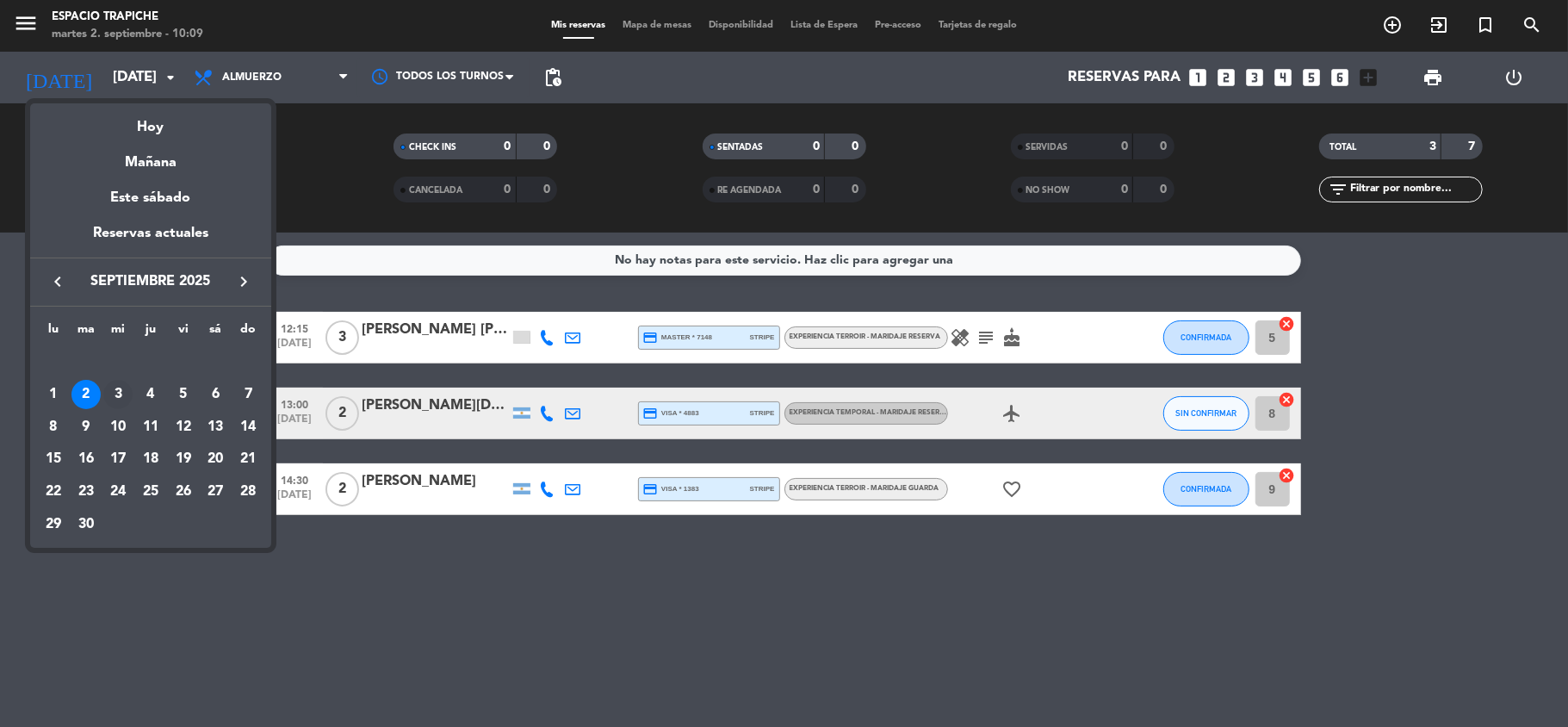
click at [121, 396] on div "3" at bounding box center [118, 394] width 29 height 29
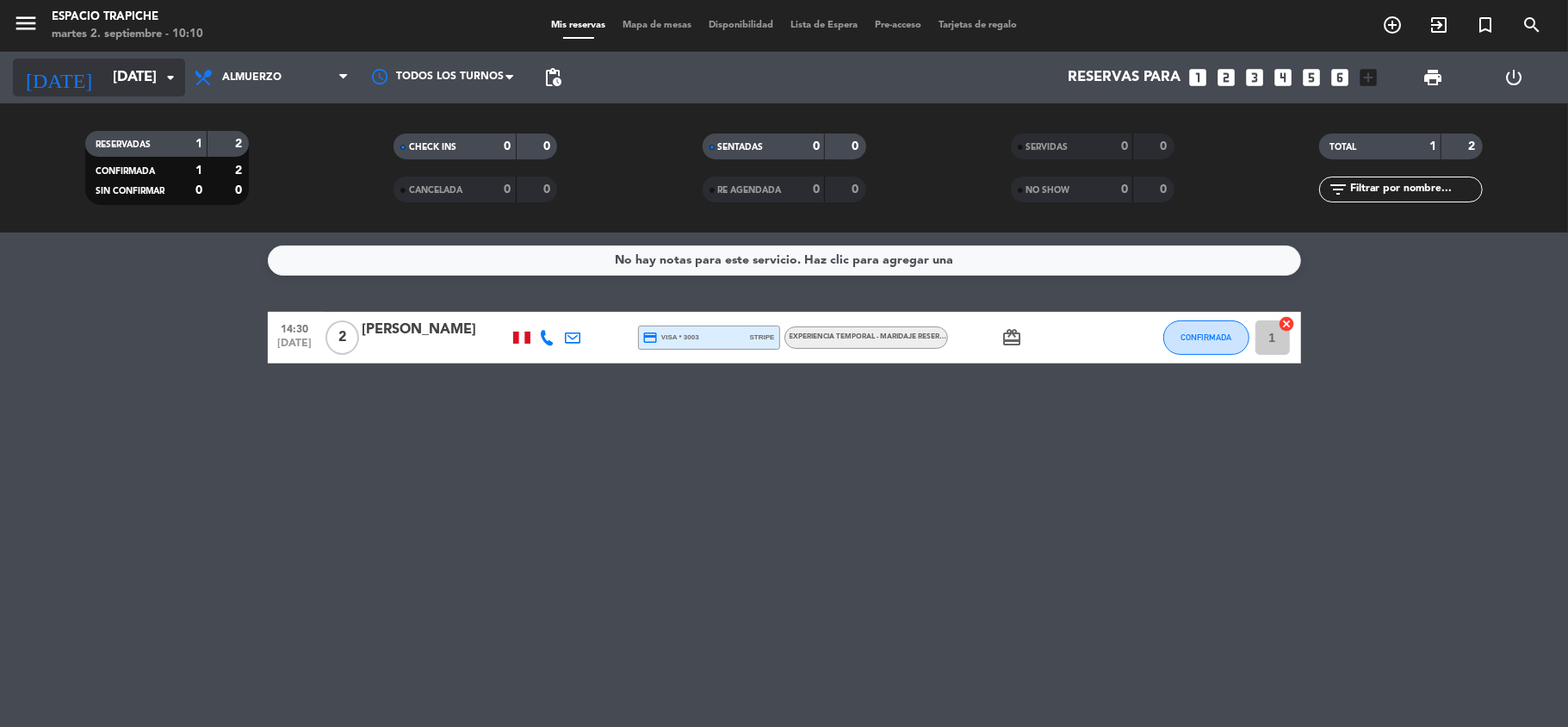
click at [104, 88] on input "[DATE]" at bounding box center [197, 77] width 186 height 34
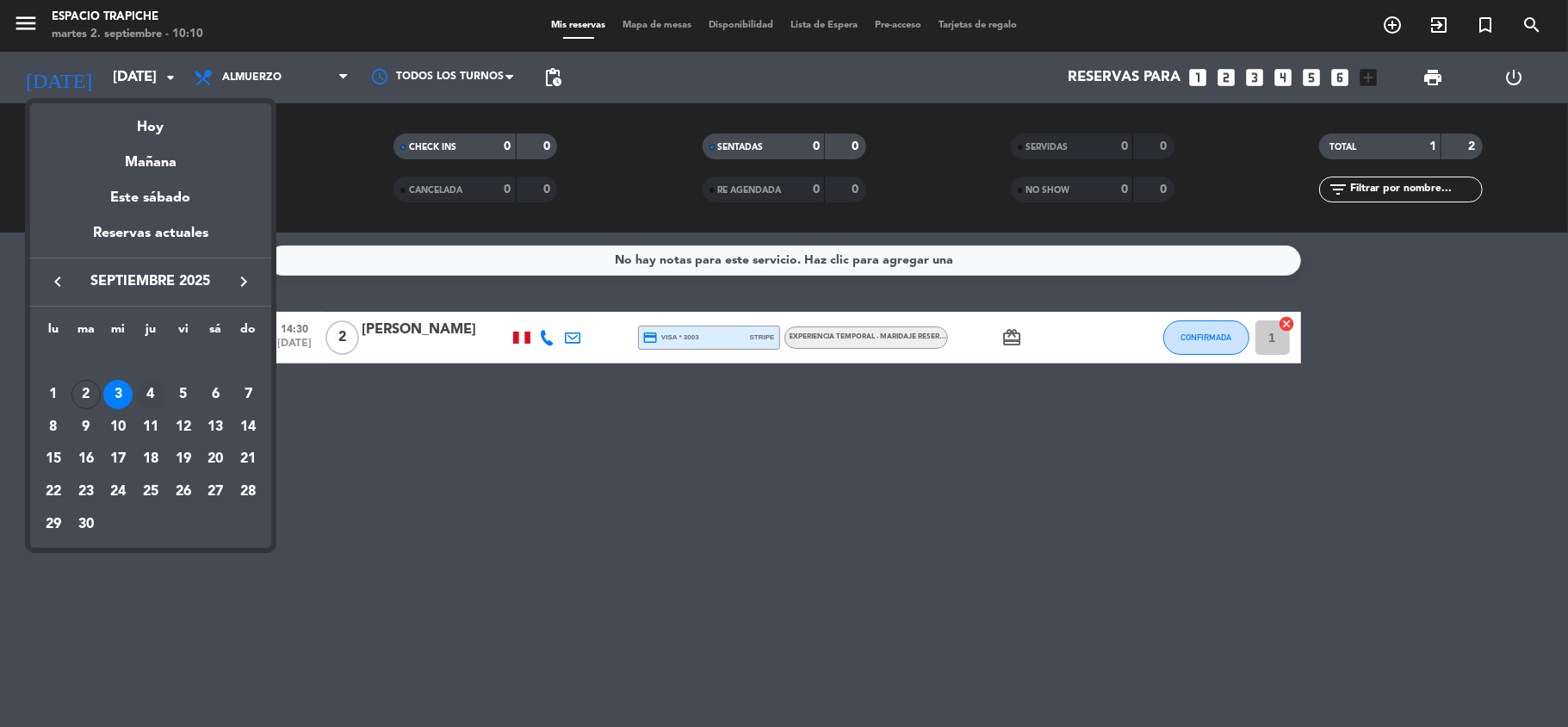
click at [148, 384] on div "4" at bounding box center [151, 394] width 29 height 29
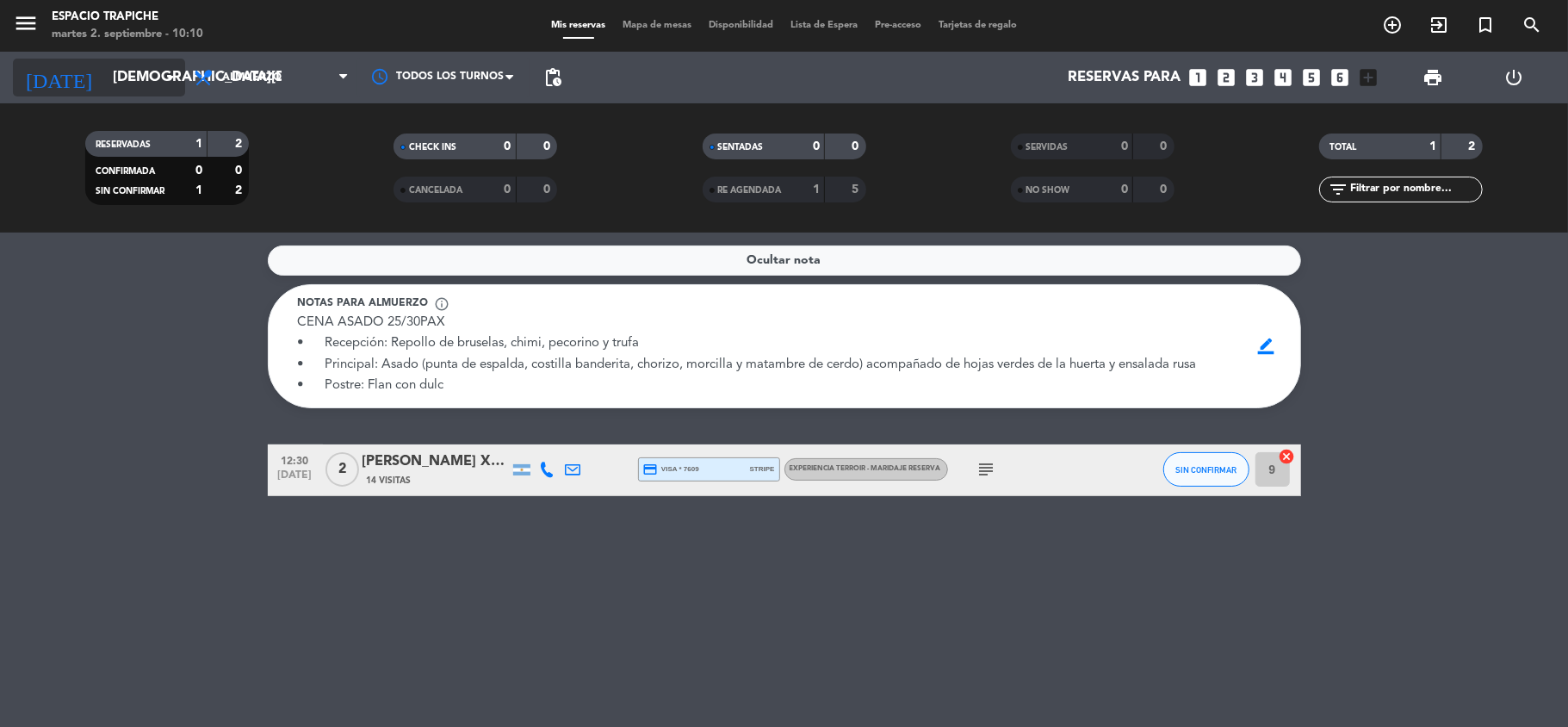
click at [128, 81] on input "[DEMOGRAPHIC_DATA][DATE]" at bounding box center [197, 77] width 186 height 34
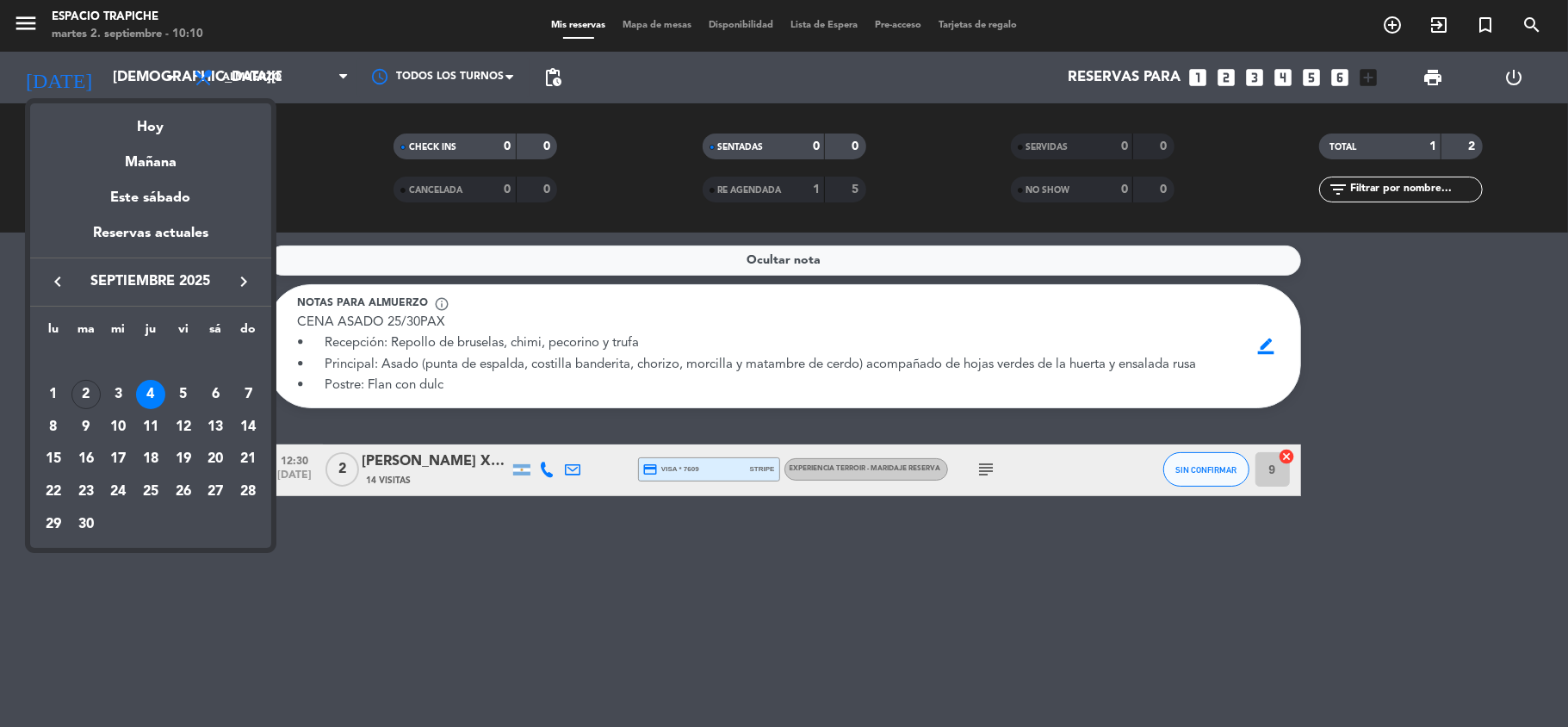
drag, startPoint x: 631, startPoint y: 541, endPoint x: 570, endPoint y: 462, distance: 99.8
click at [570, 462] on div at bounding box center [784, 364] width 1568 height 727
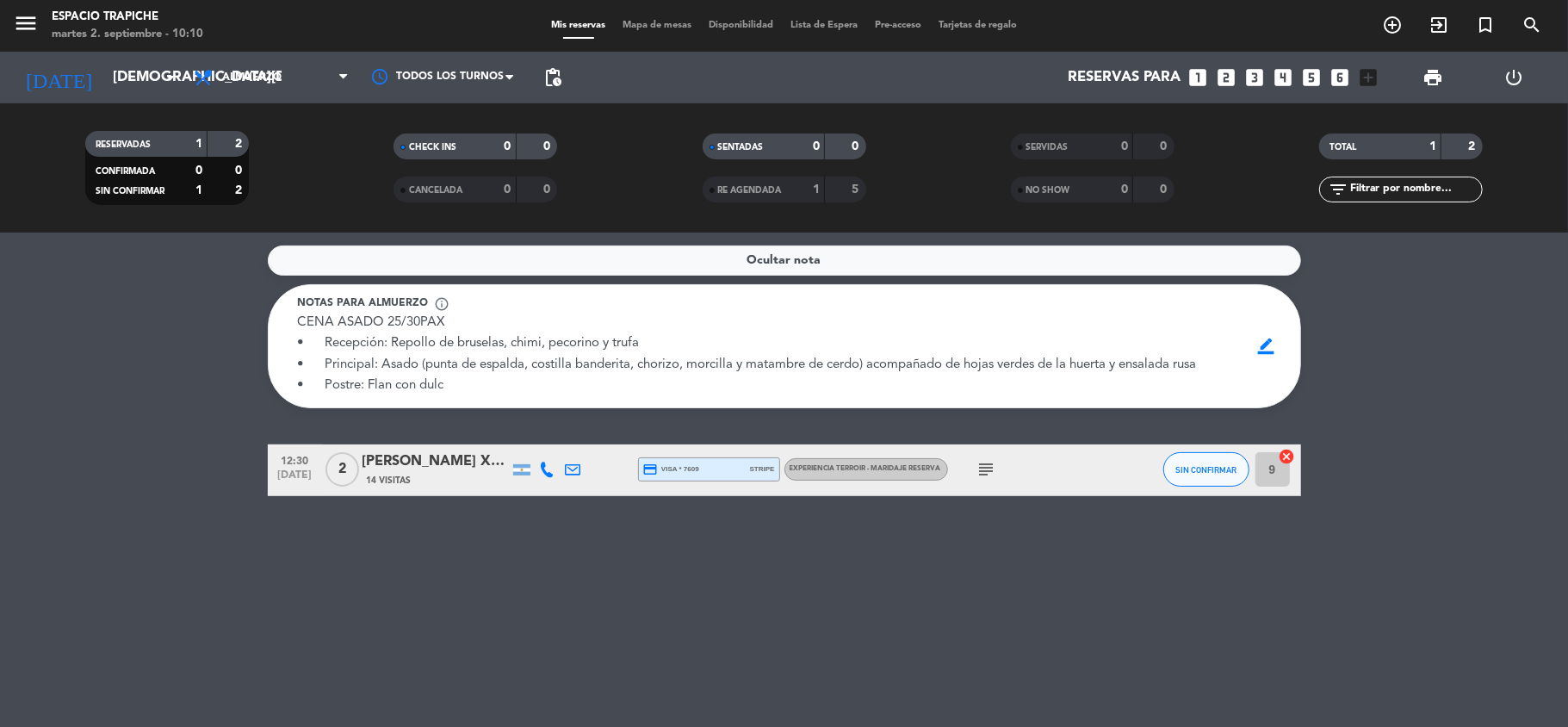
click at [570, 462] on icon at bounding box center [574, 470] width 15 height 15
click at [985, 470] on icon "subject" at bounding box center [986, 469] width 20 height 20
click at [107, 79] on input "[DEMOGRAPHIC_DATA][DATE]" at bounding box center [197, 77] width 186 height 34
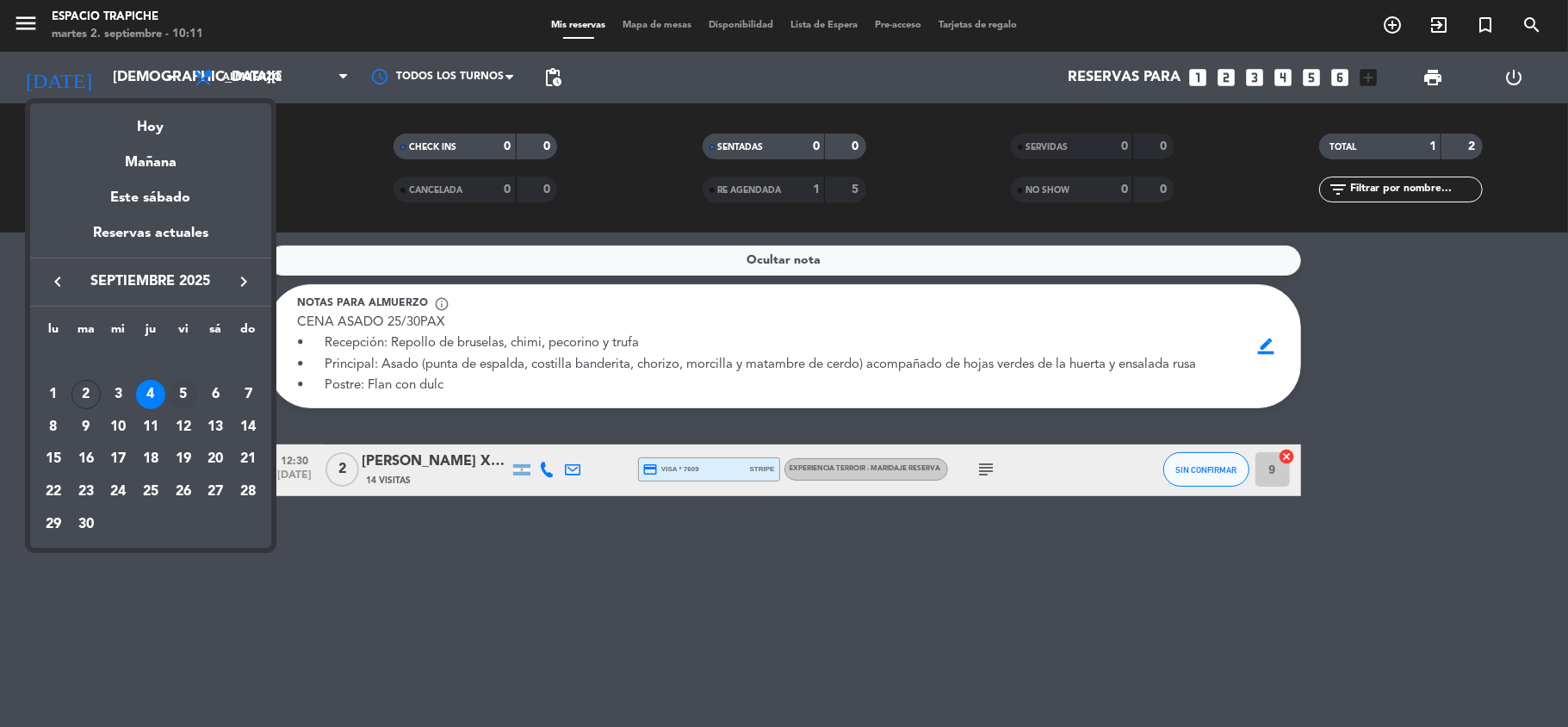
click at [180, 393] on div "5" at bounding box center [184, 394] width 29 height 29
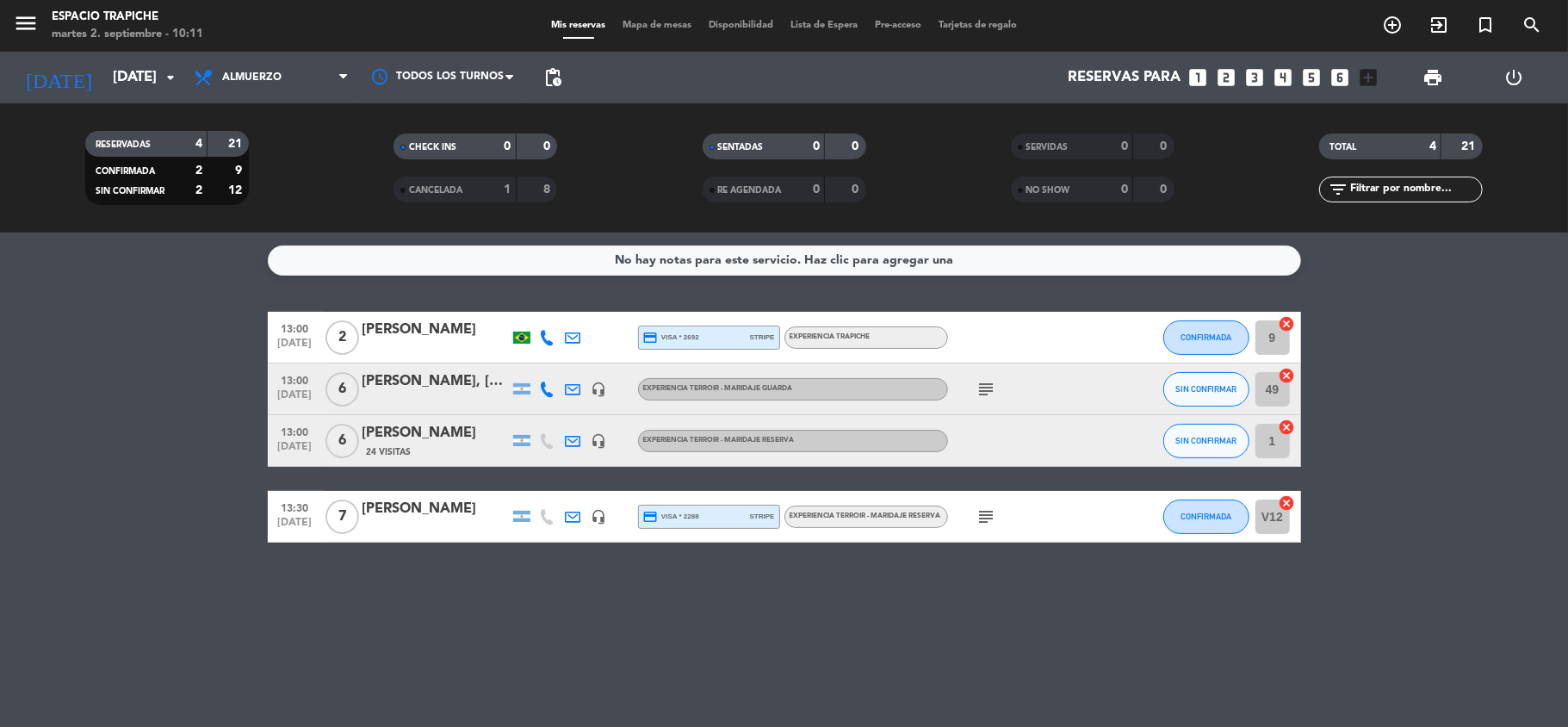
click at [997, 386] on span "subject" at bounding box center [986, 389] width 26 height 20
click at [979, 391] on icon "subject" at bounding box center [986, 389] width 20 height 20
click at [577, 387] on icon at bounding box center [574, 390] width 15 height 15
click at [698, 357] on span "Copiar" at bounding box center [716, 359] width 36 height 18
click at [698, 353] on span "Copiar" at bounding box center [716, 359] width 36 height 18
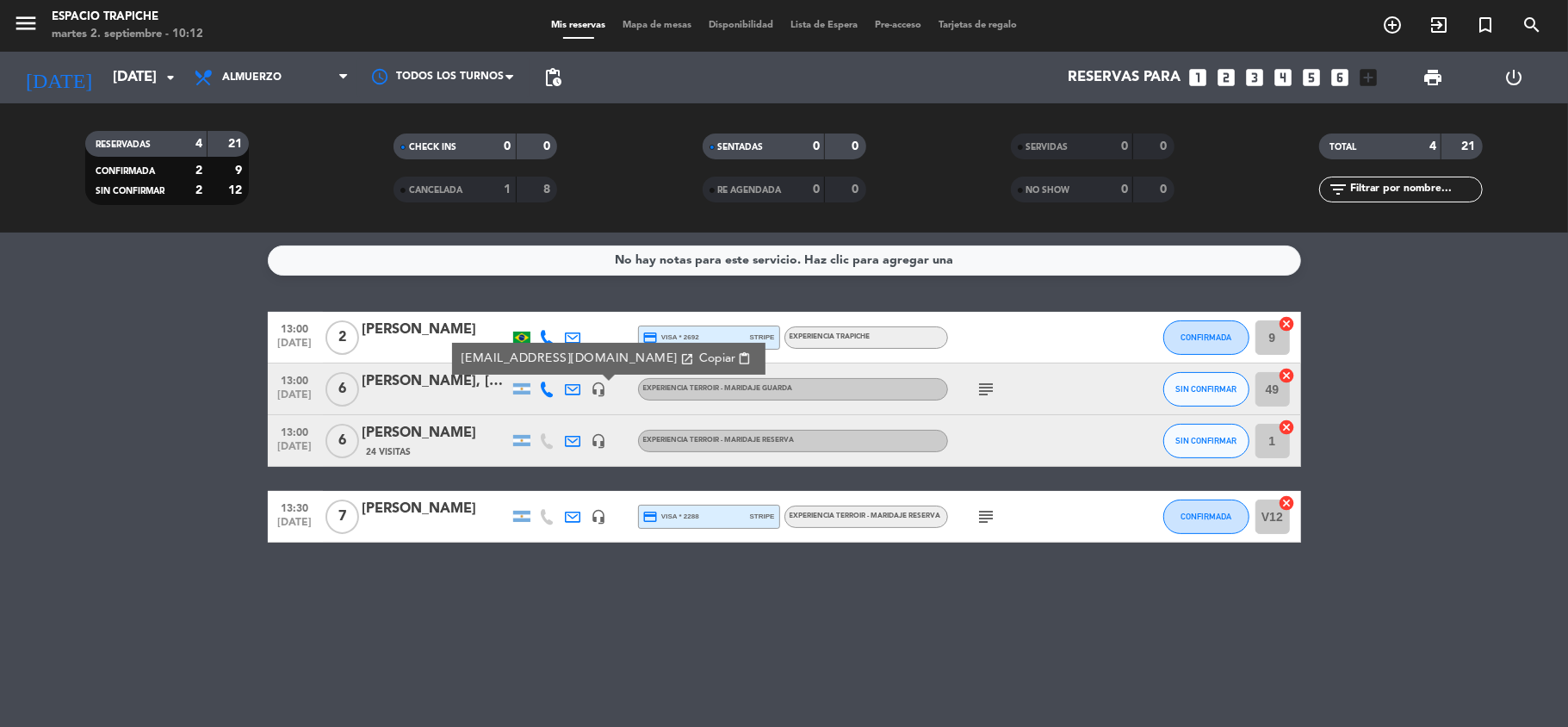
click at [698, 352] on span "Copiar" at bounding box center [716, 359] width 36 height 18
click at [573, 440] on icon at bounding box center [574, 441] width 15 height 15
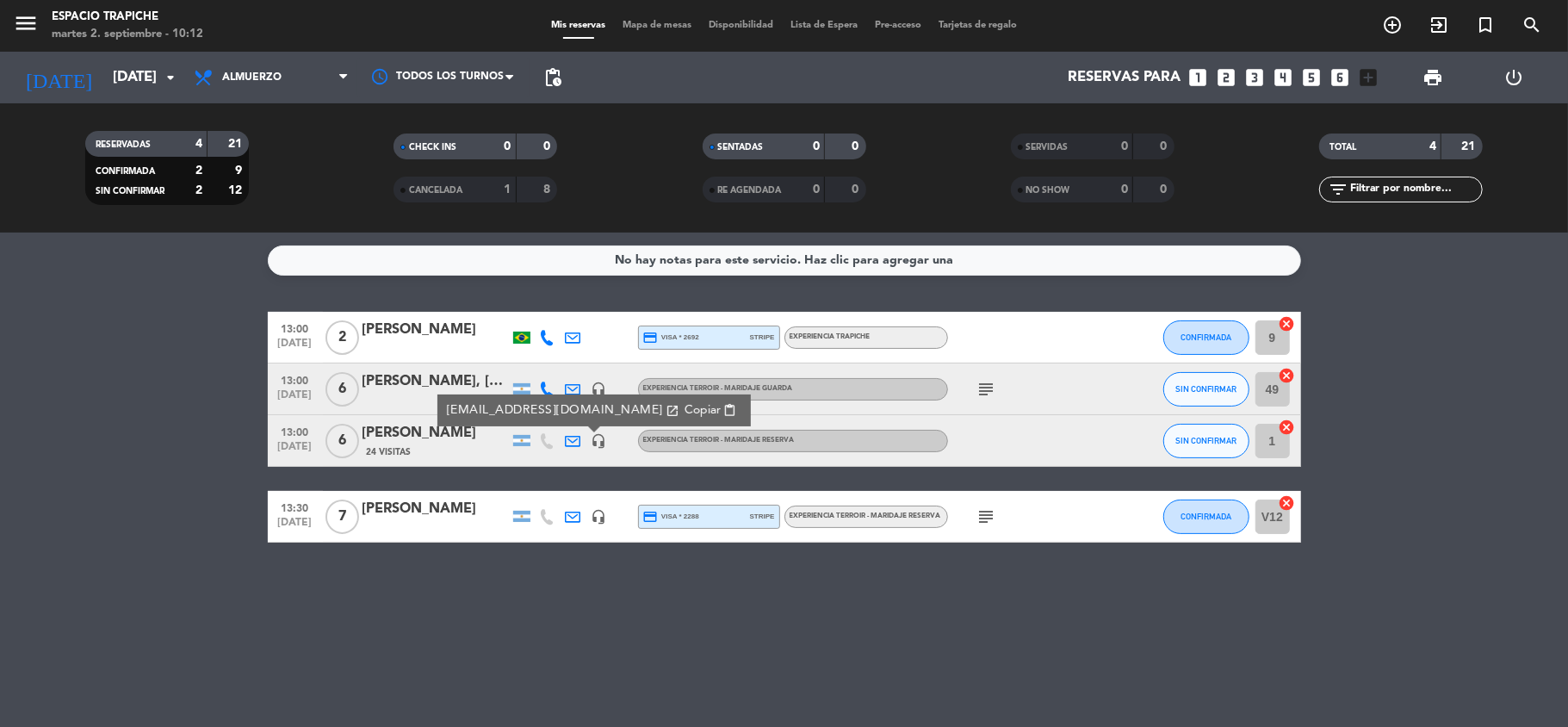
click at [135, 407] on bookings-row "13:00 [DATE] 2 [PERSON_NAME] credit_card visa * 2692 stripe Experiencia Trapich…" at bounding box center [784, 427] width 1568 height 231
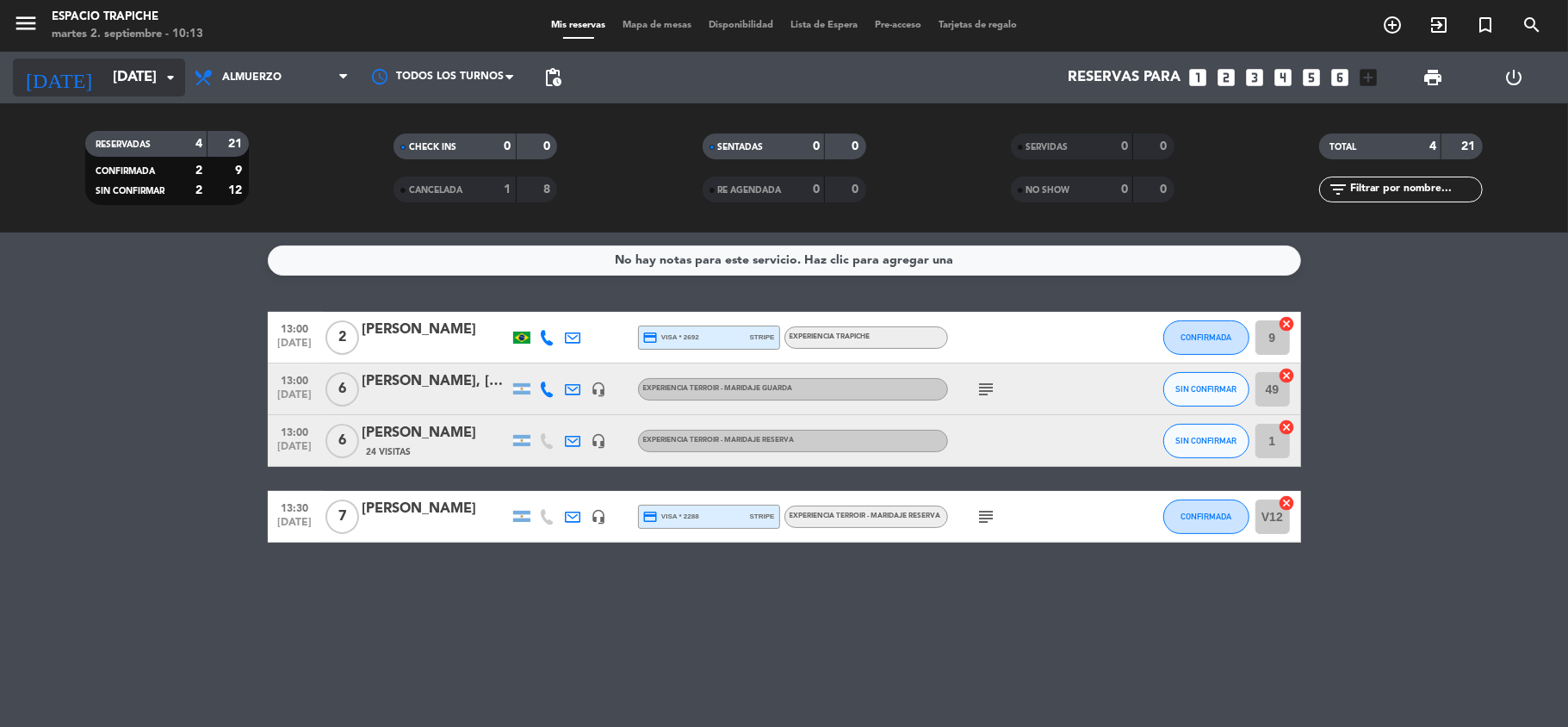
click at [104, 81] on input "[DATE]" at bounding box center [197, 77] width 186 height 34
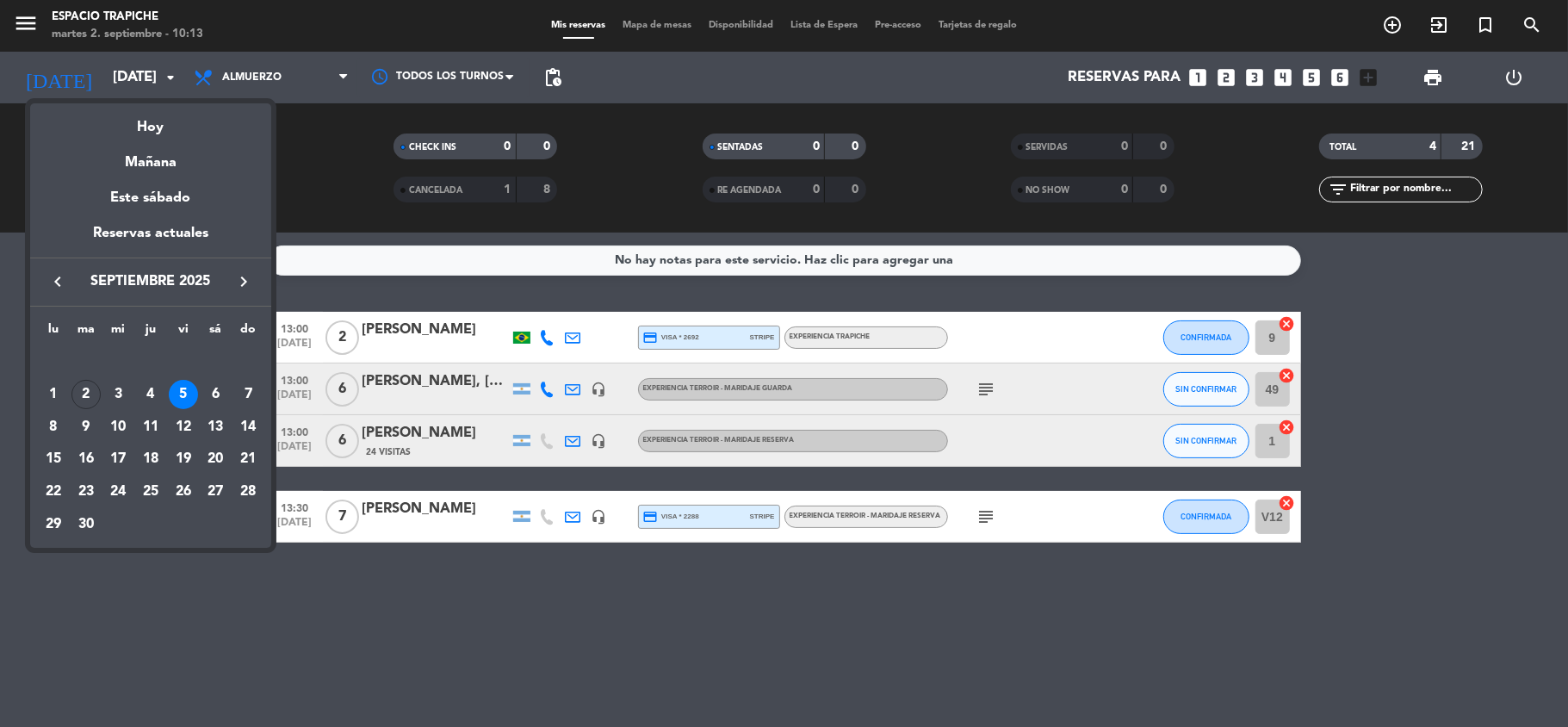
click at [155, 639] on div at bounding box center [784, 364] width 1568 height 727
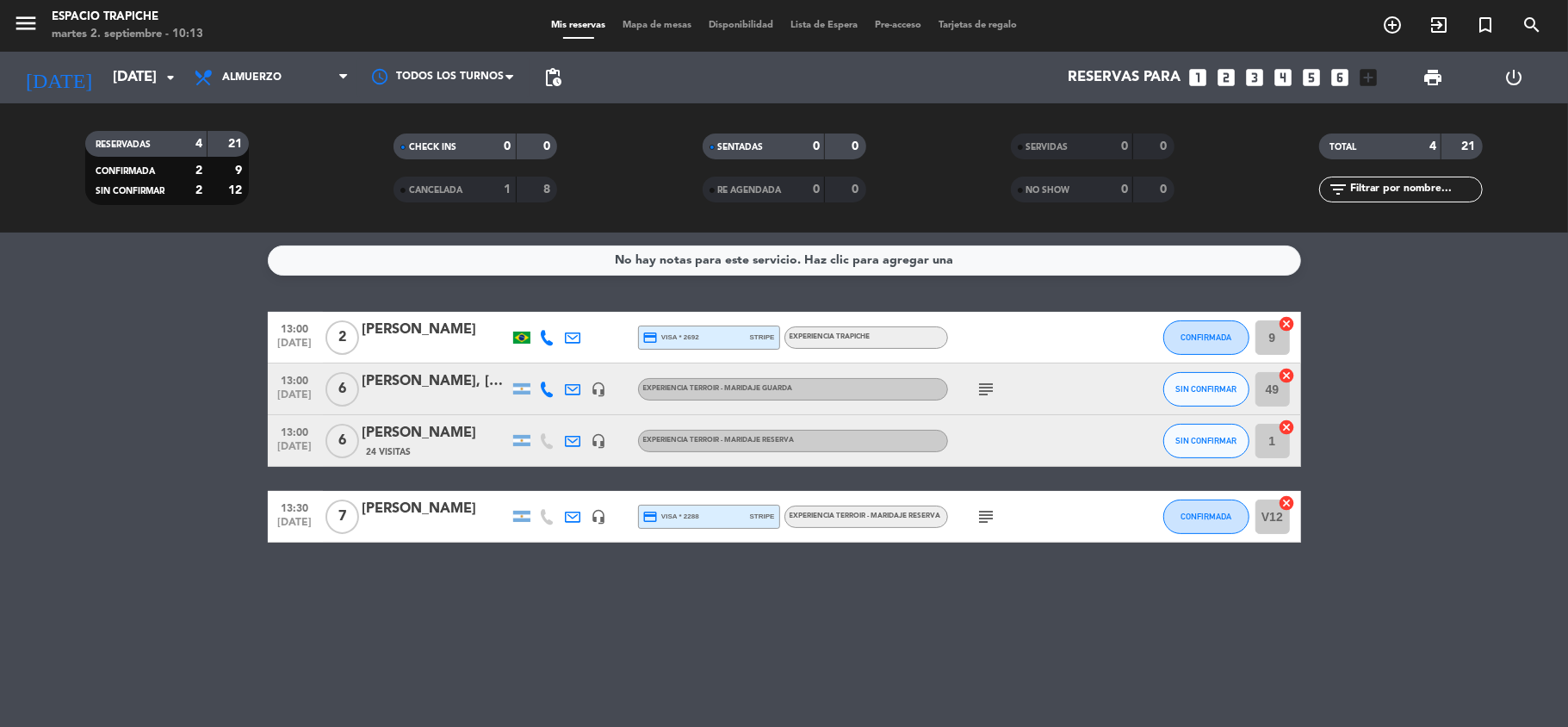
click at [577, 517] on icon at bounding box center [574, 517] width 15 height 15
click at [118, 73] on input "[DATE]" at bounding box center [197, 77] width 186 height 34
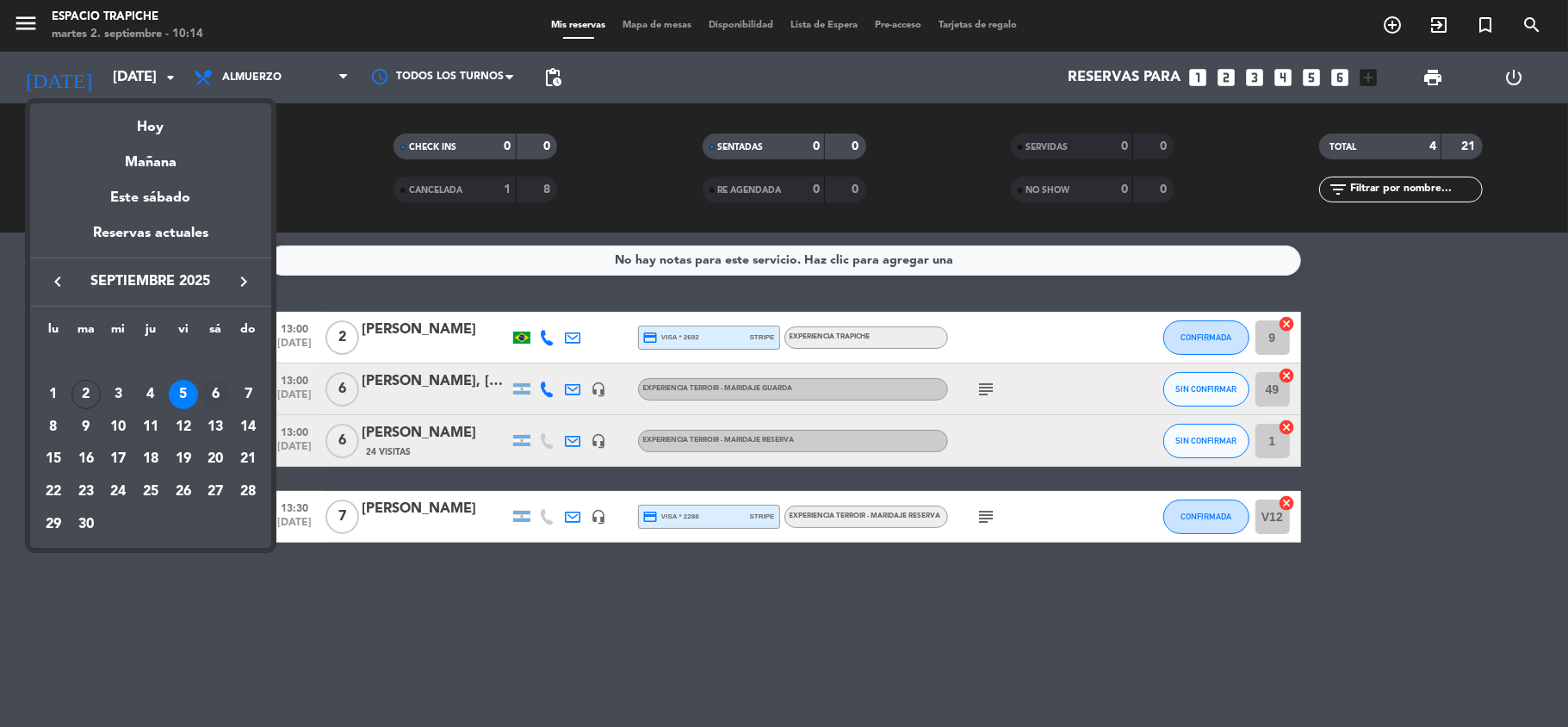
click at [214, 384] on div "6" at bounding box center [215, 394] width 29 height 29
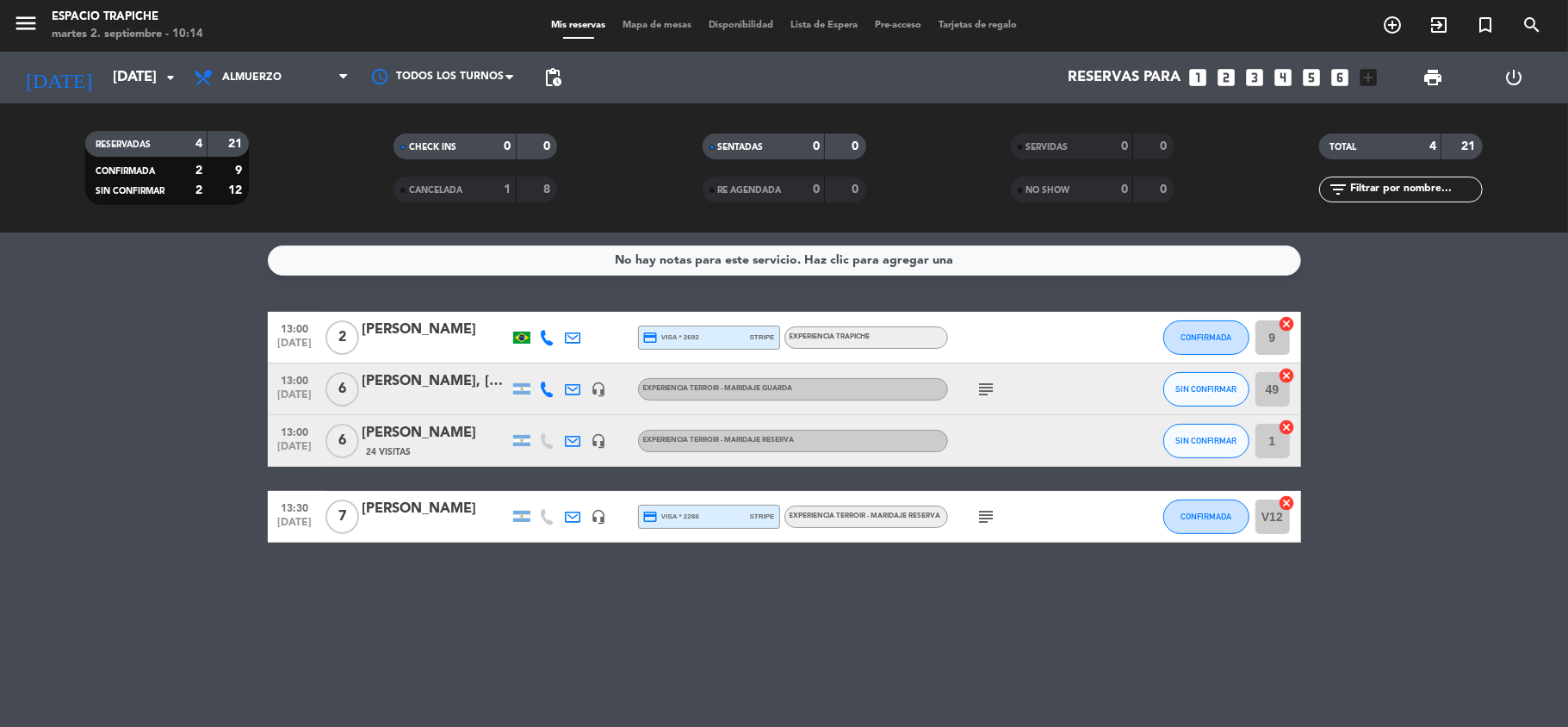
type input "[DATE]"
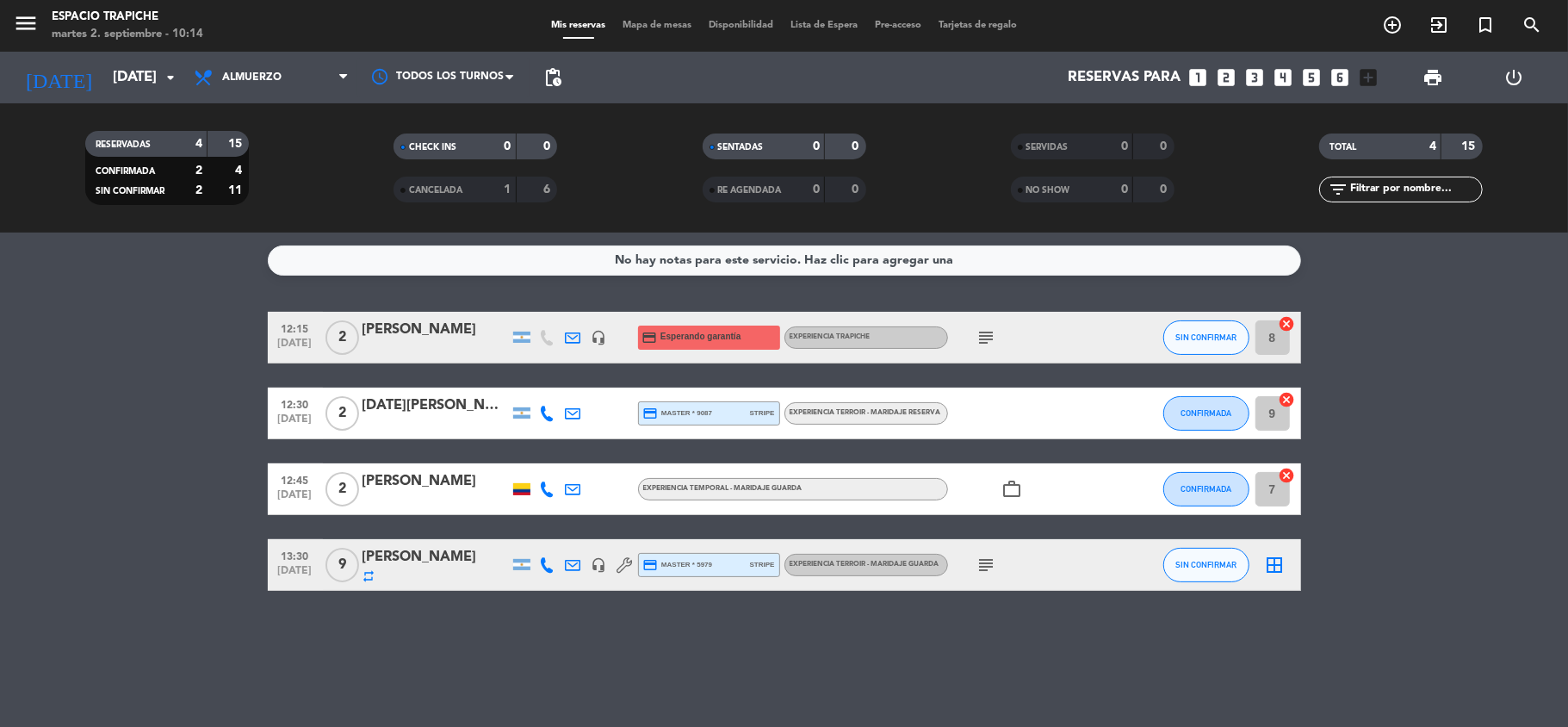
click at [985, 335] on icon "subject" at bounding box center [986, 337] width 20 height 20
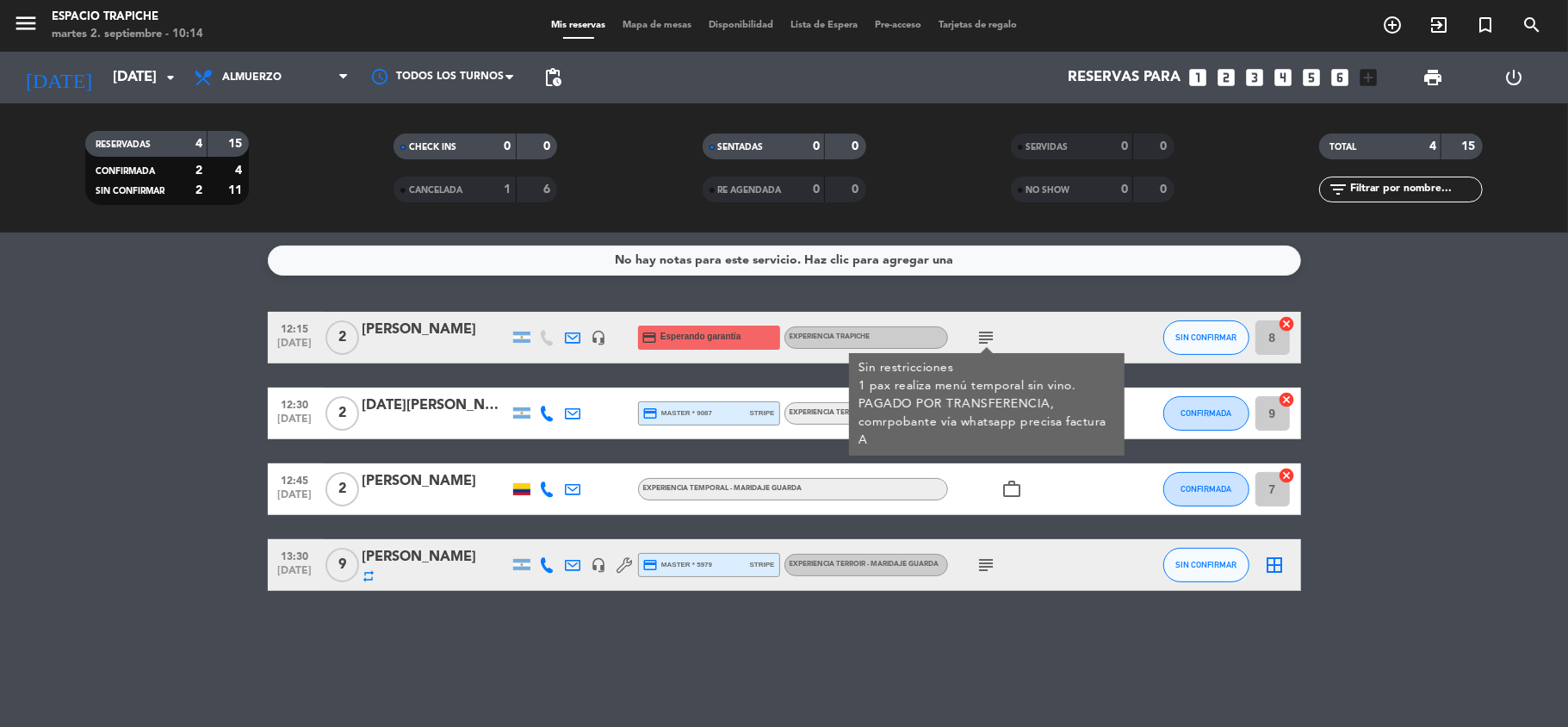
click at [988, 566] on icon "subject" at bounding box center [986, 565] width 20 height 20
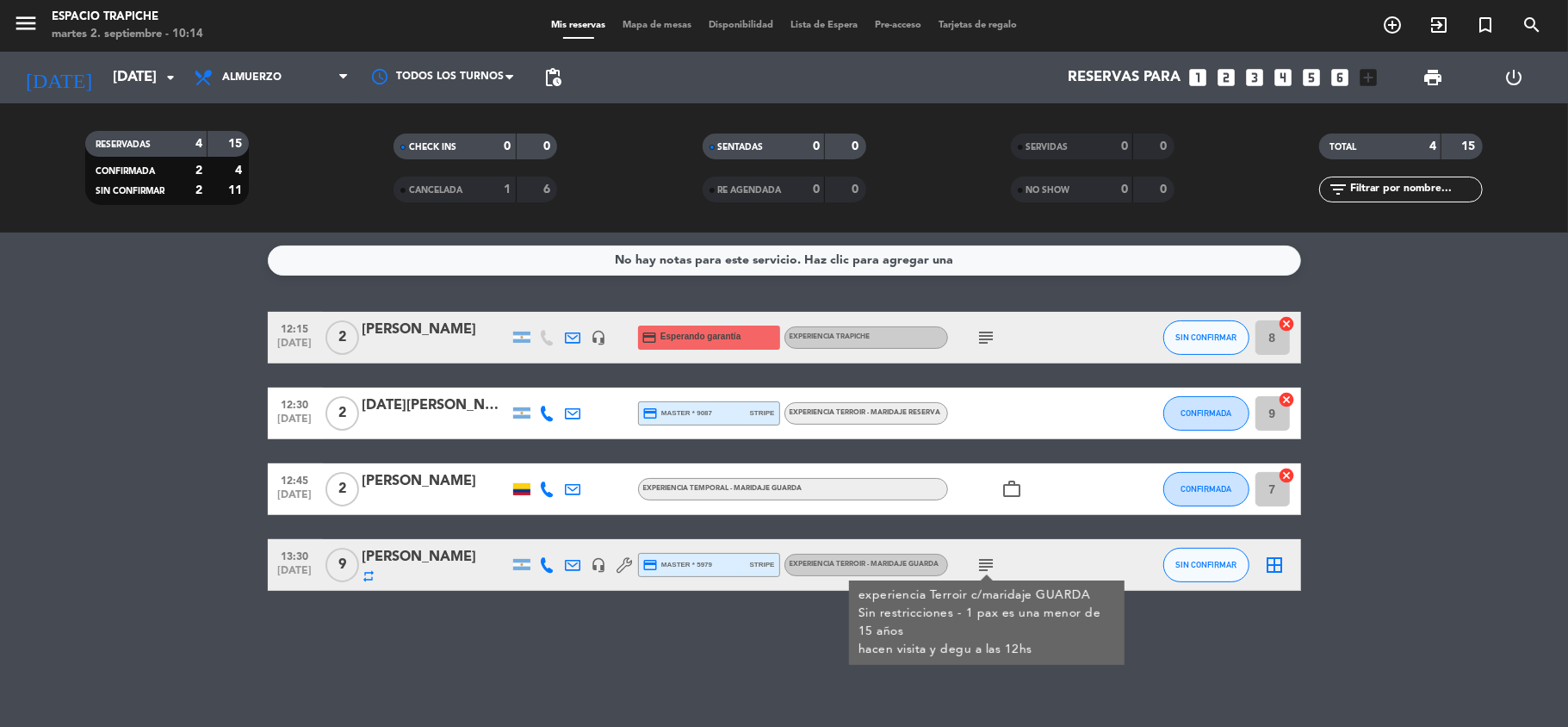
click at [1345, 636] on div "No hay notas para este servicio. Haz clic para agregar una 12:15 [DATE] 2 [PERS…" at bounding box center [784, 480] width 1568 height 495
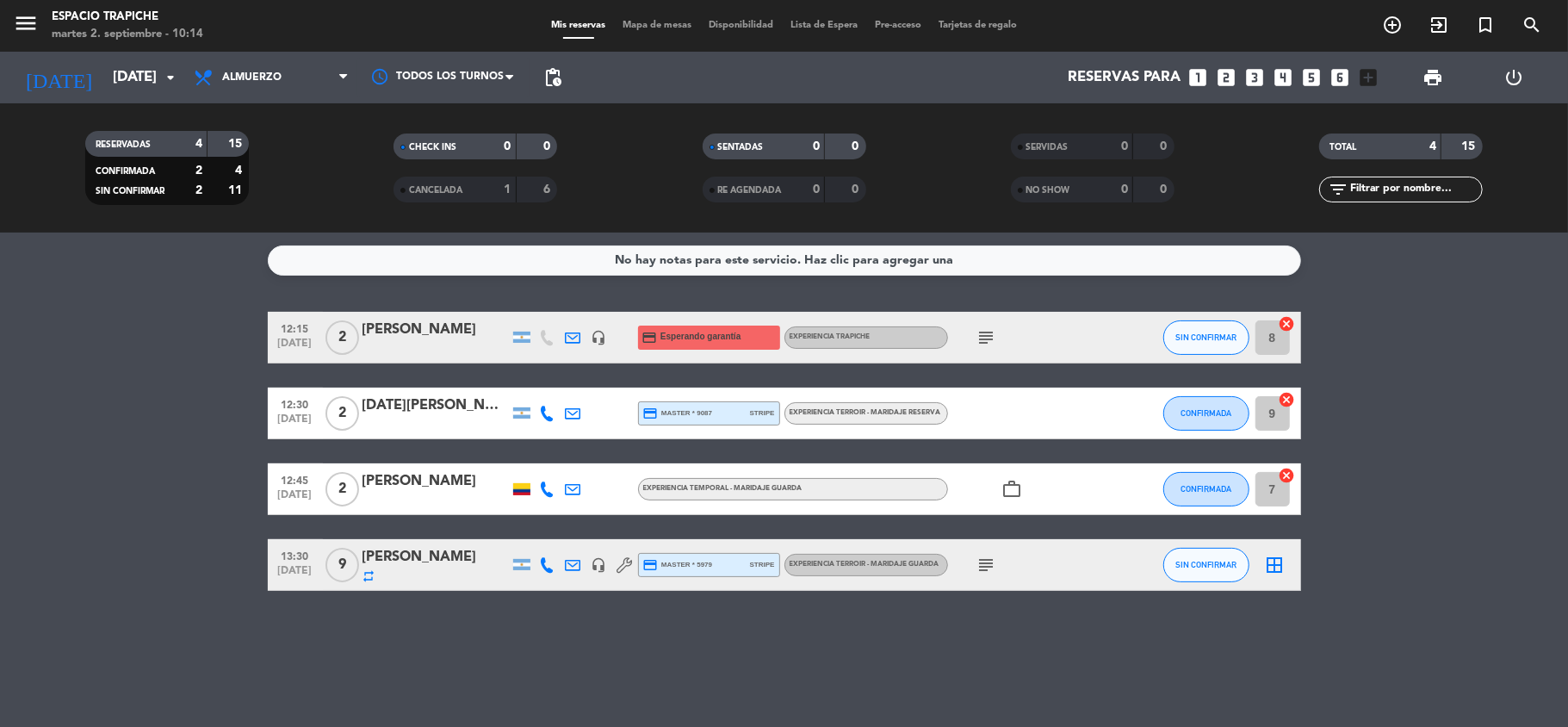
click at [1282, 567] on icon "border_all" at bounding box center [1274, 565] width 20 height 20
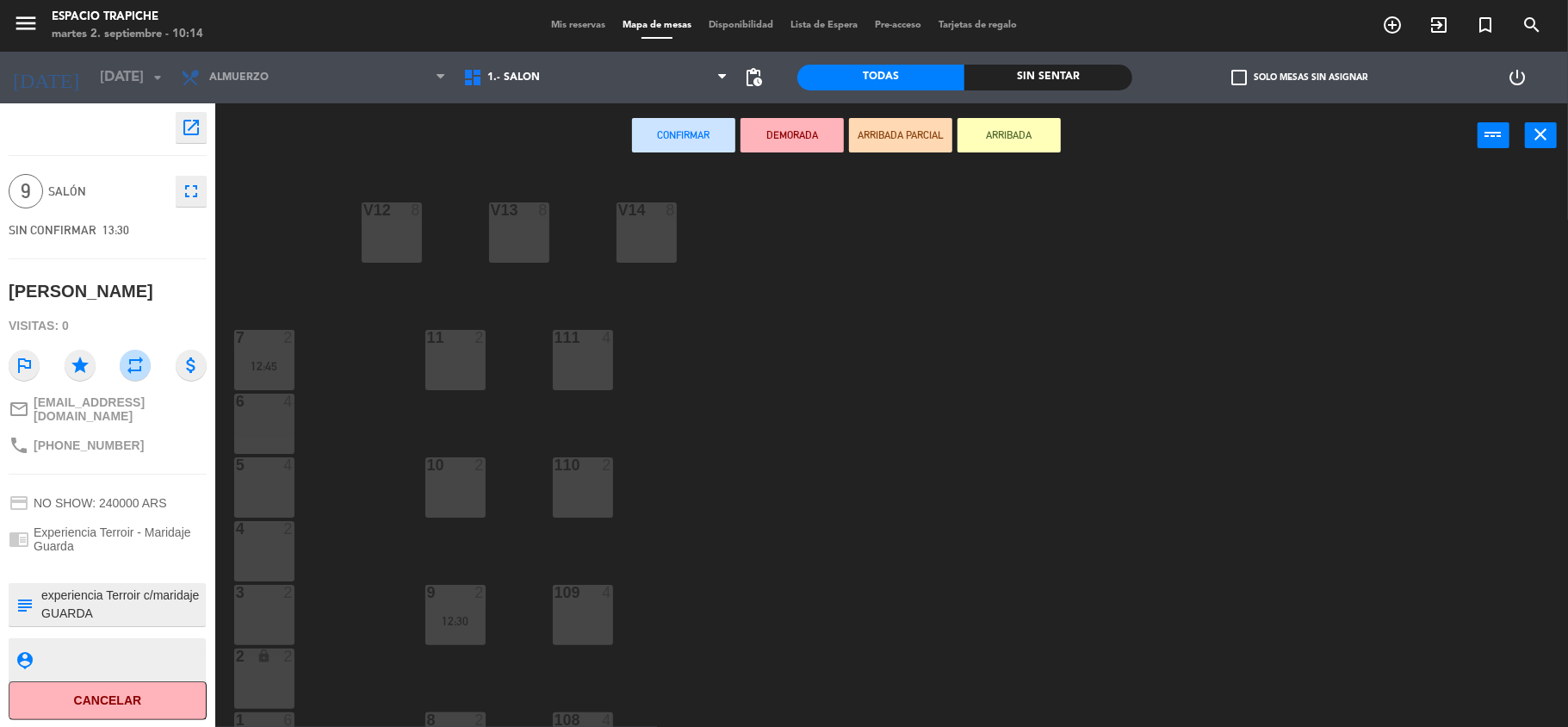
click at [389, 248] on div "V12 8" at bounding box center [391, 232] width 60 height 60
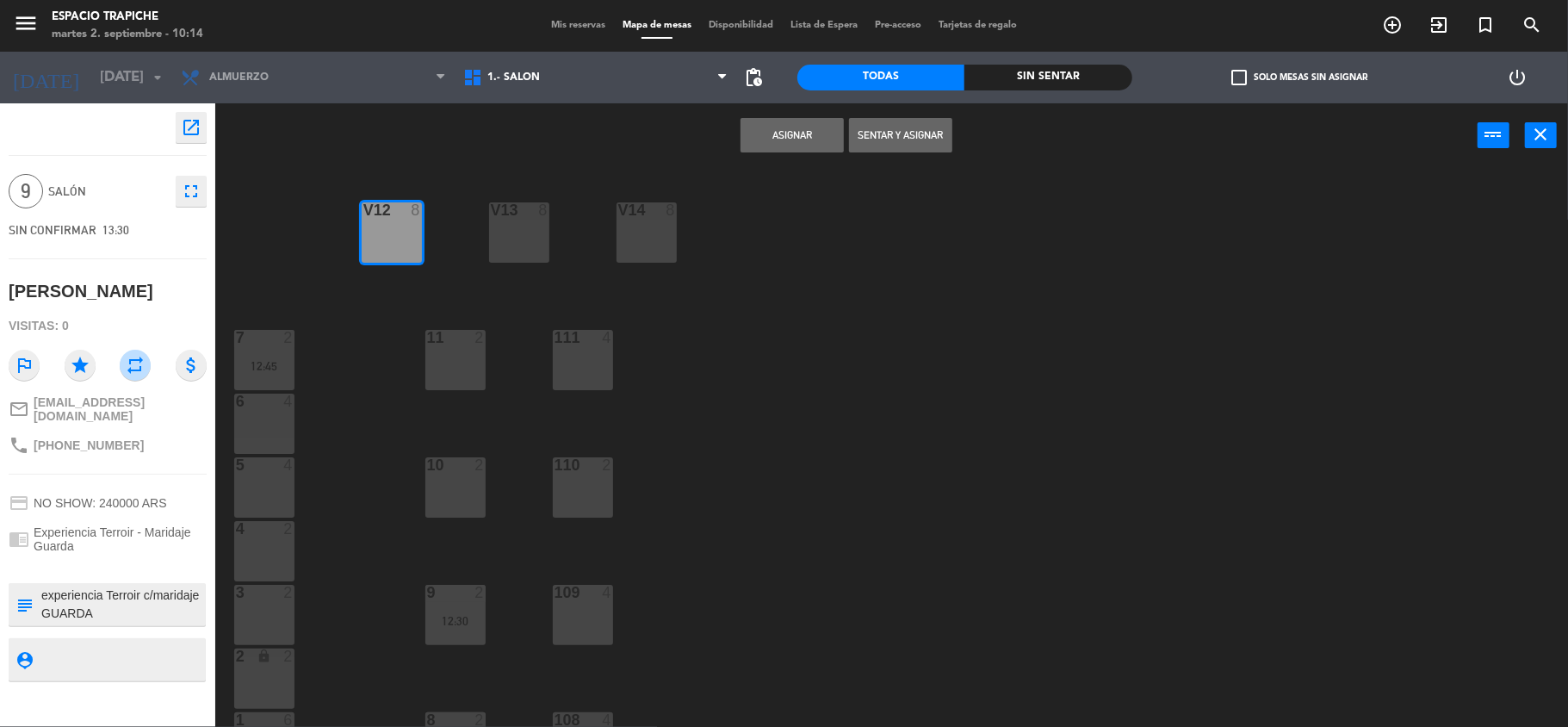
click at [764, 134] on button "Asignar" at bounding box center [791, 135] width 103 height 35
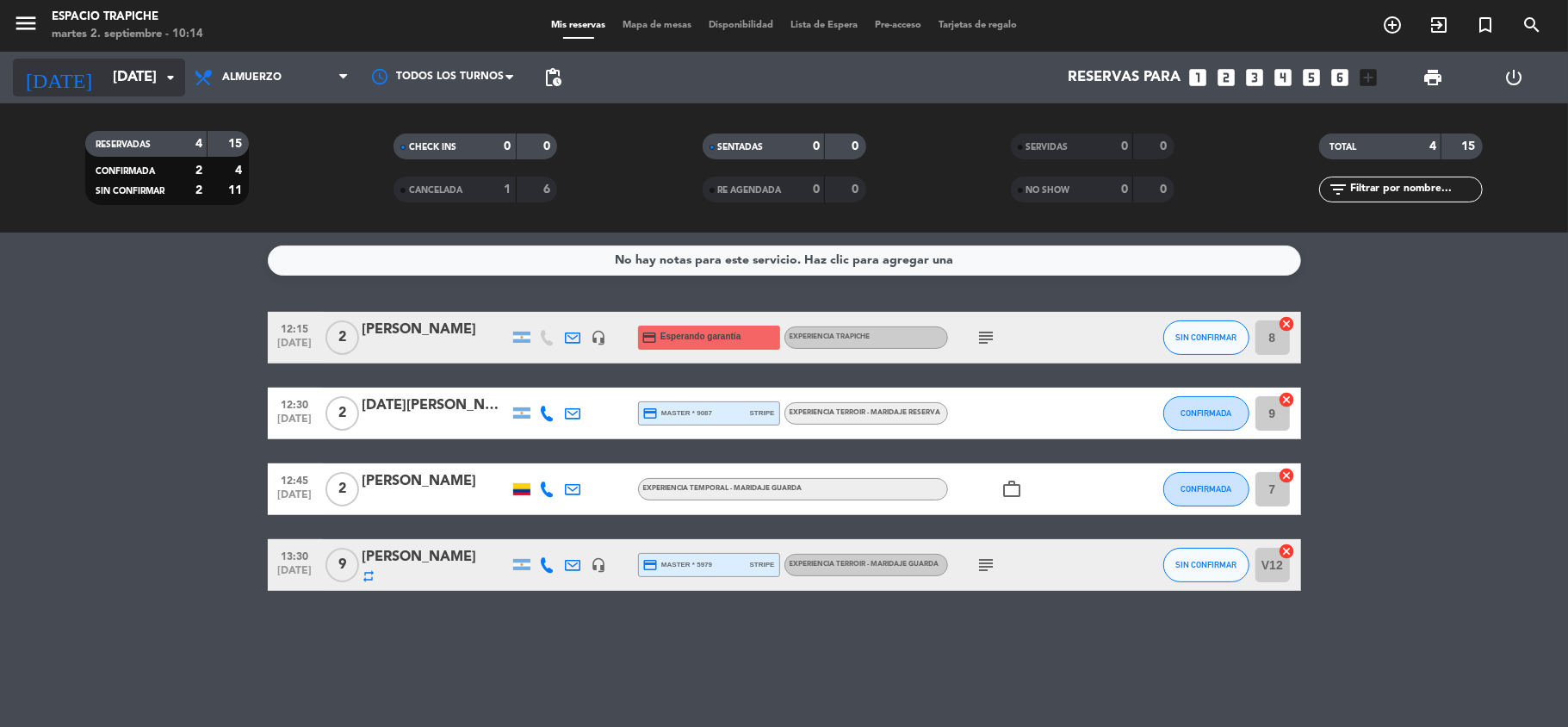
click at [104, 79] on input "[DATE]" at bounding box center [197, 77] width 186 height 34
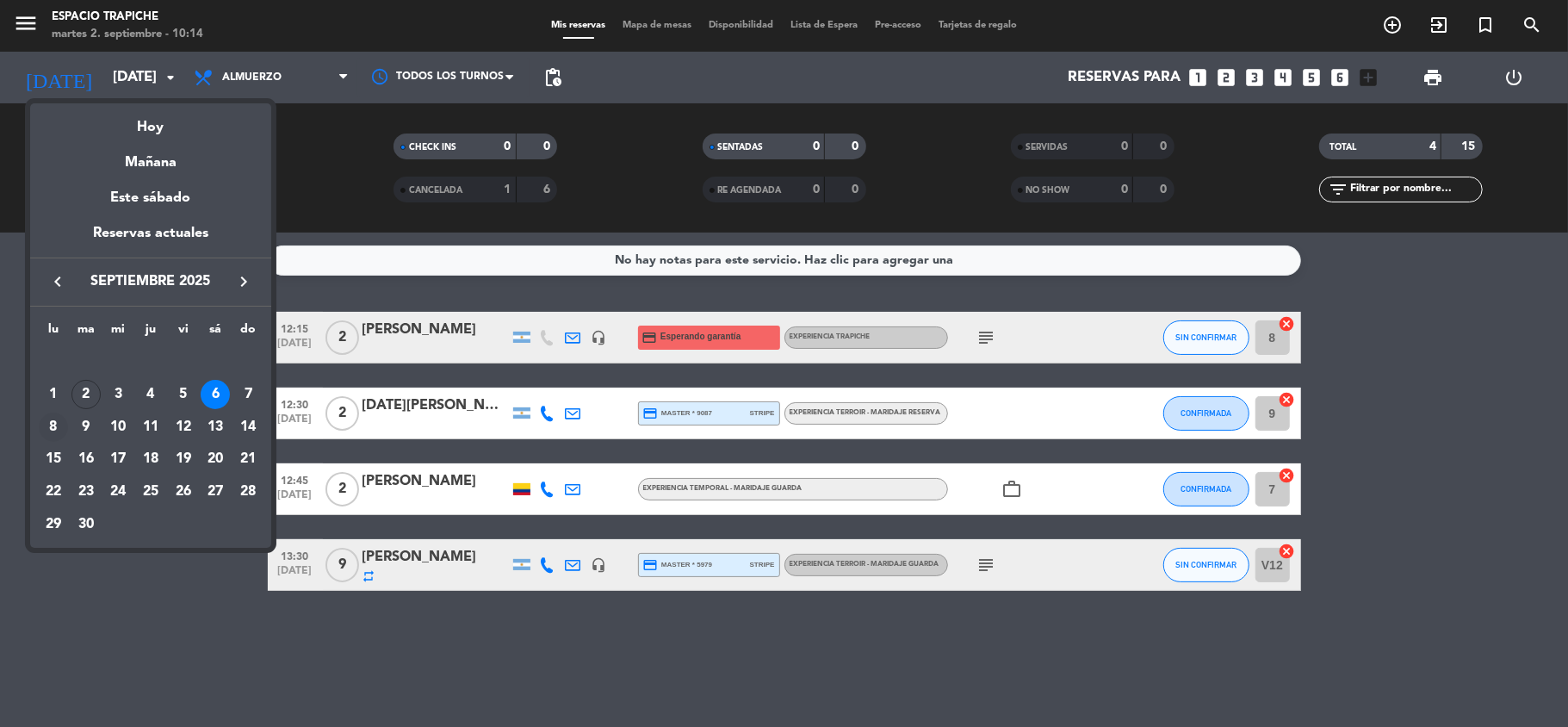
click at [50, 422] on div "8" at bounding box center [53, 427] width 29 height 29
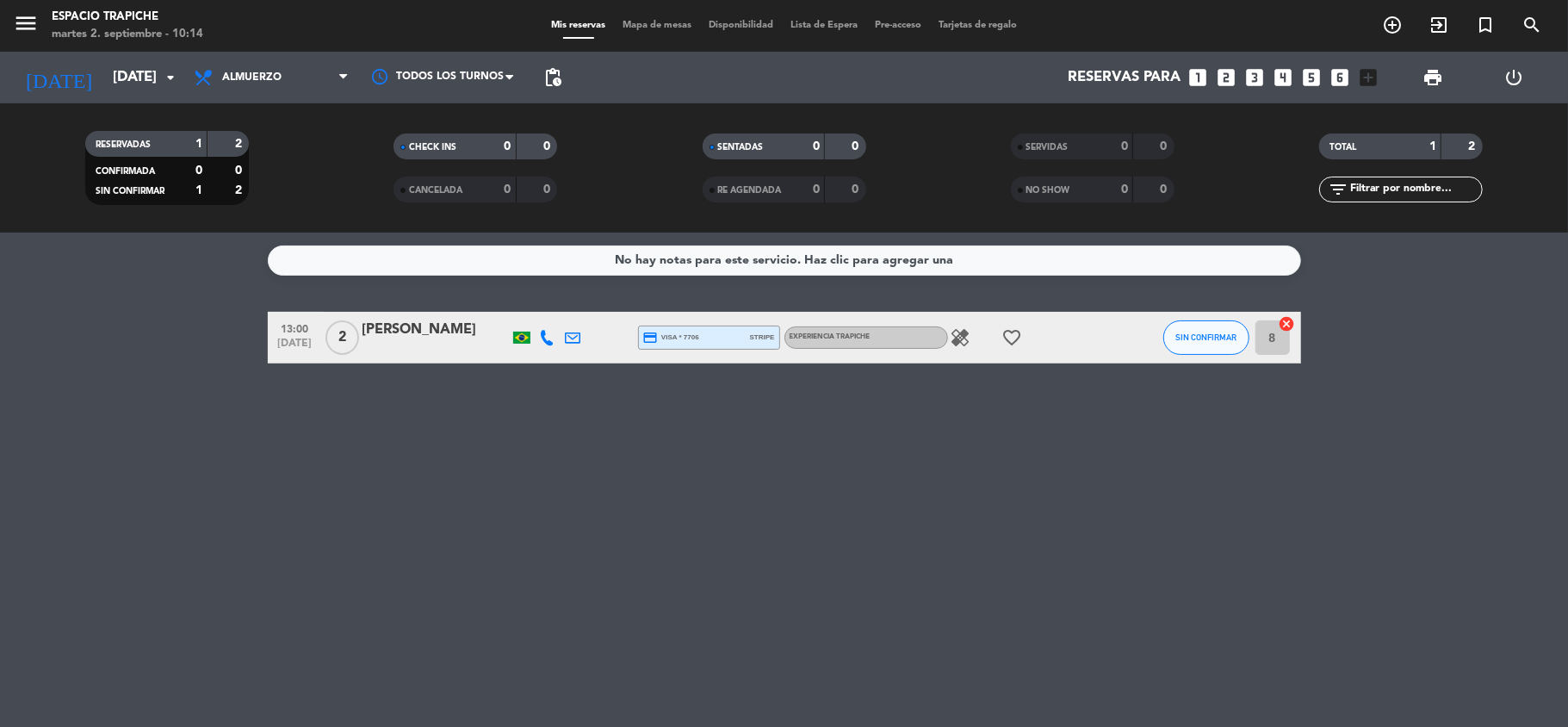
click at [964, 337] on icon "healing" at bounding box center [960, 337] width 20 height 20
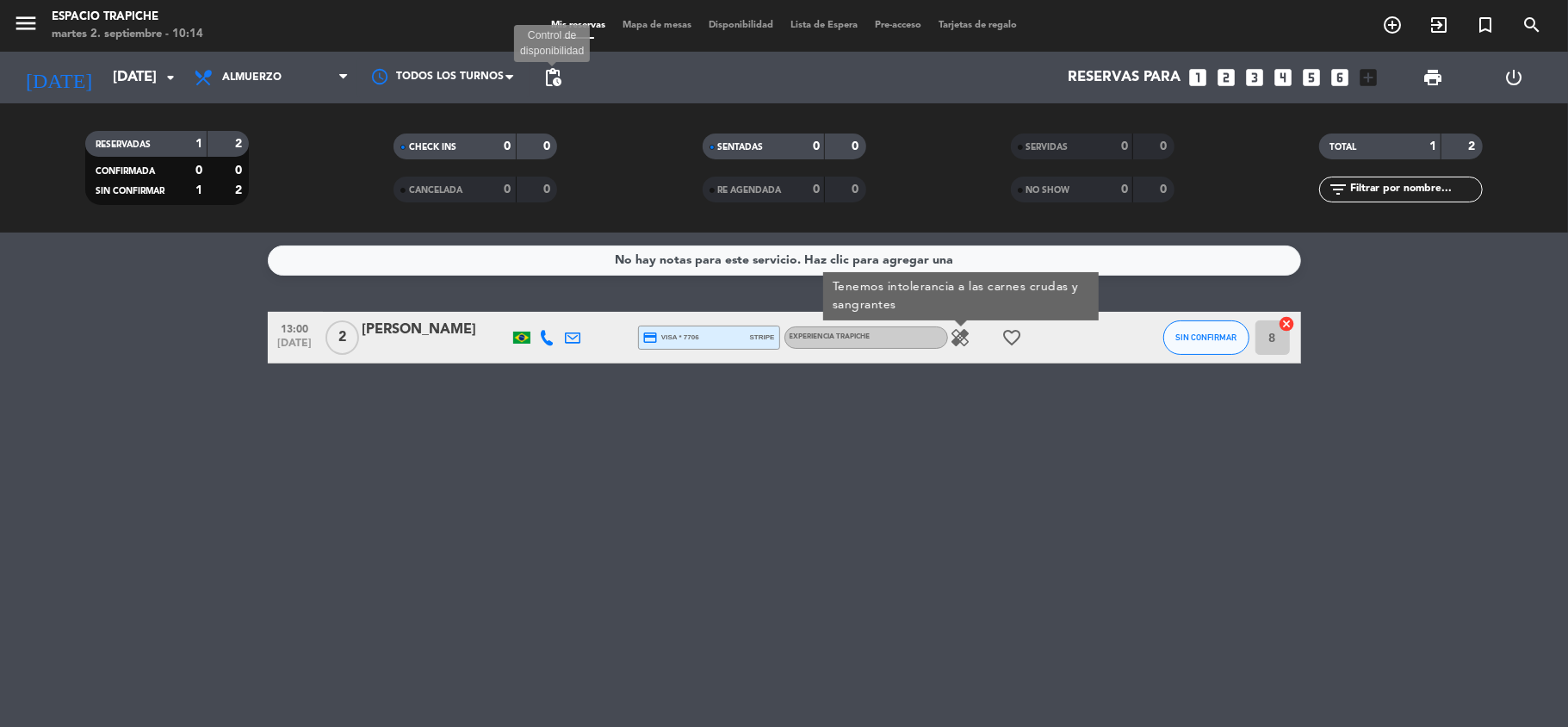
click at [555, 79] on span "pending_actions" at bounding box center [552, 77] width 20 height 20
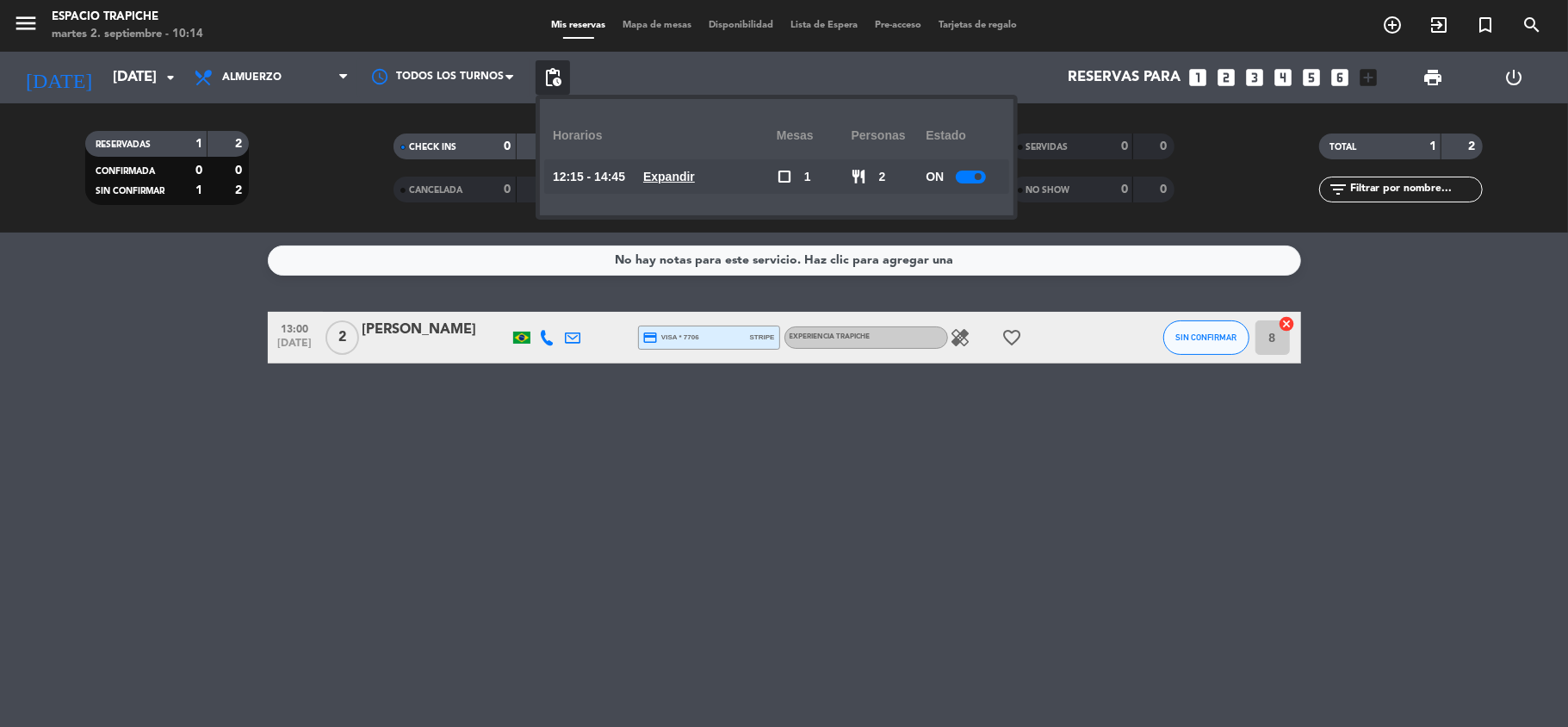
click at [680, 173] on u "Expandir" at bounding box center [669, 177] width 51 height 14
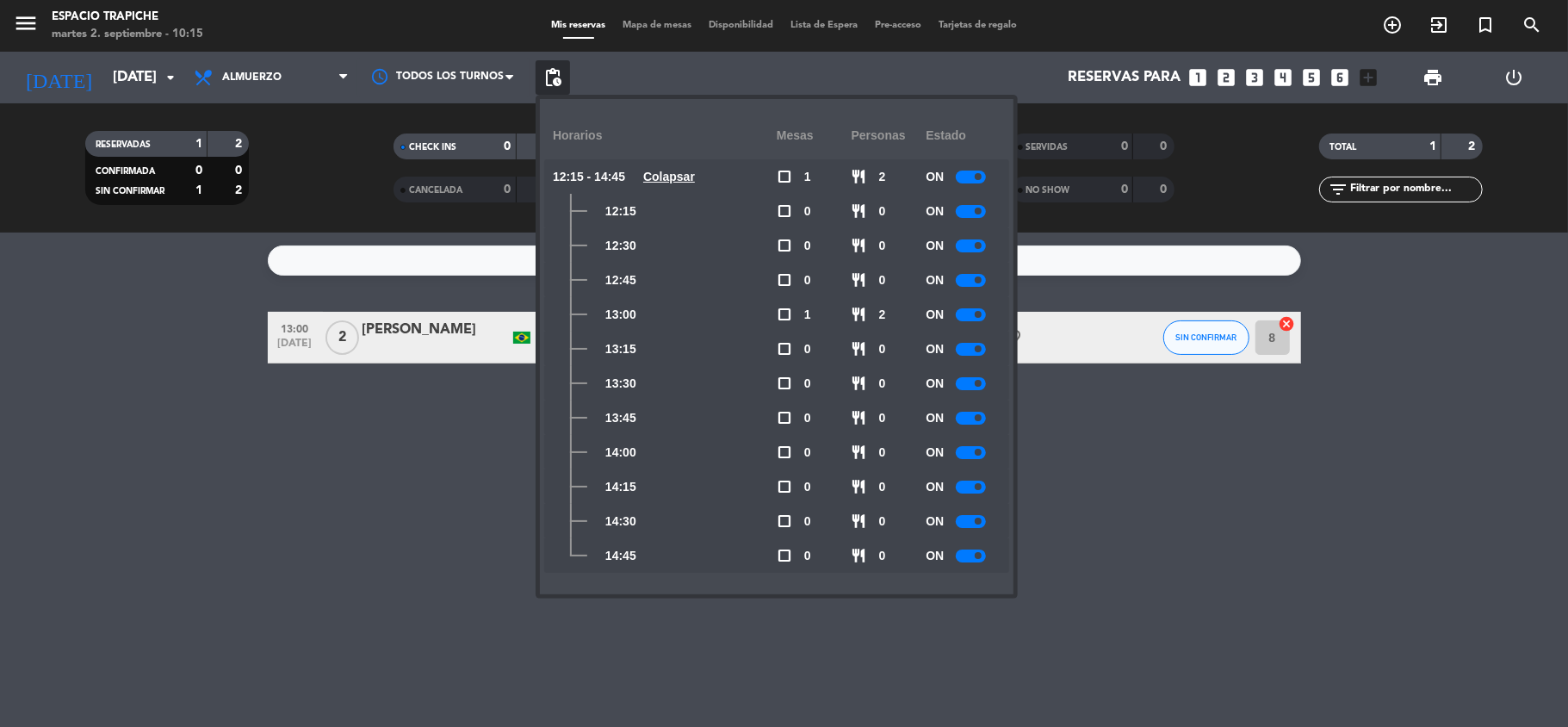
click at [1155, 432] on div "No hay notas para este servicio. Haz clic para agregar una 13:00 [DATE] 2 [PERS…" at bounding box center [784, 480] width 1568 height 495
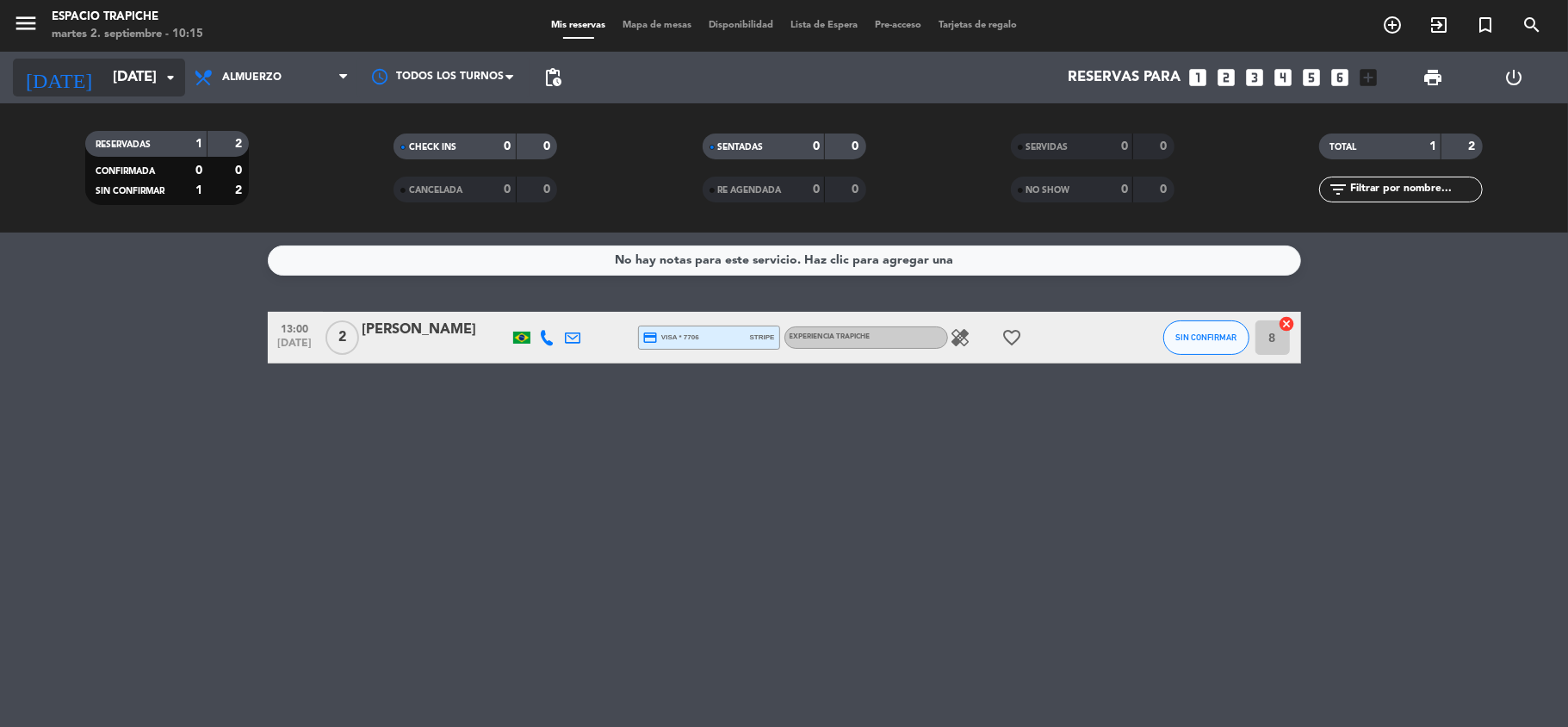
click at [130, 64] on input "[DATE]" at bounding box center [197, 77] width 186 height 34
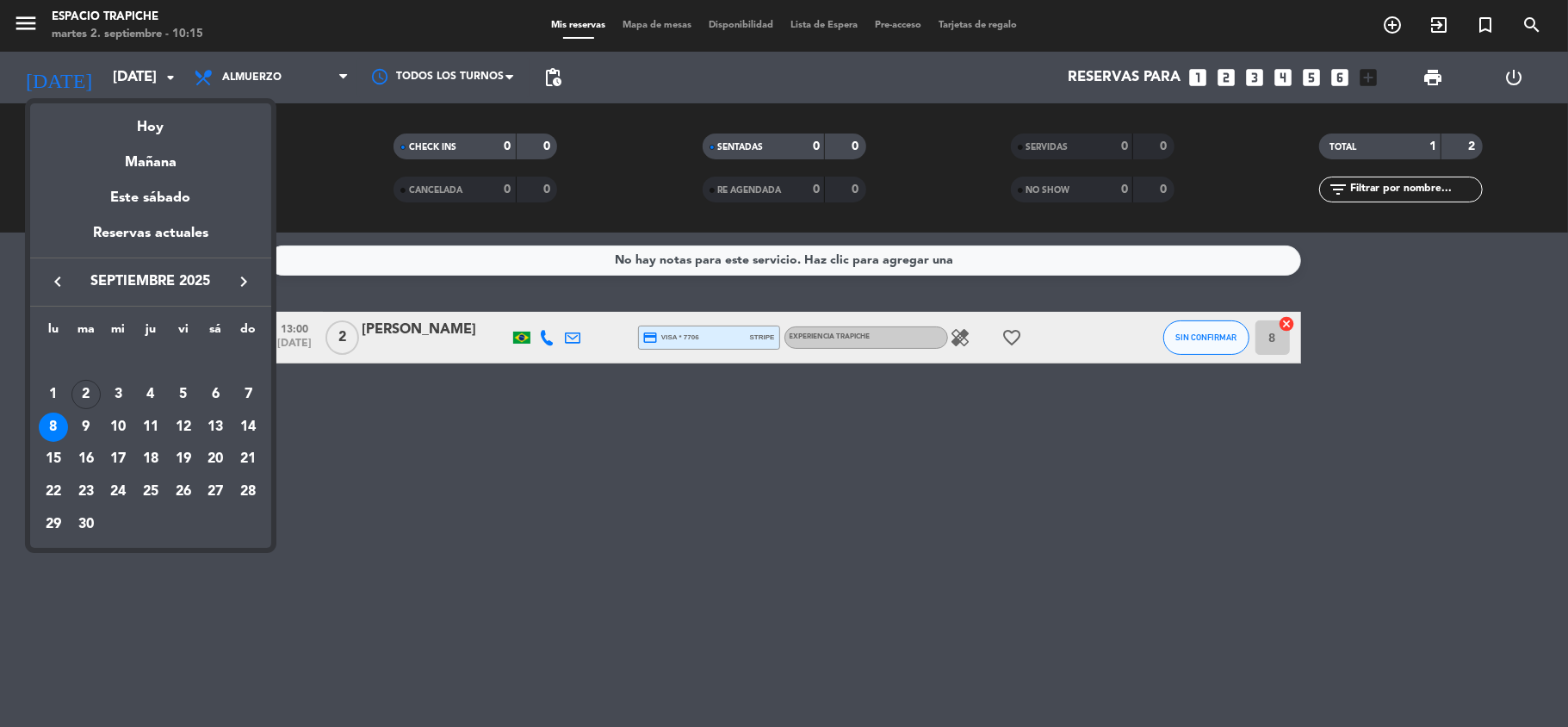
click at [51, 282] on icon "keyboard_arrow_left" at bounding box center [57, 281] width 20 height 20
click at [211, 495] on div "30" at bounding box center [215, 492] width 29 height 29
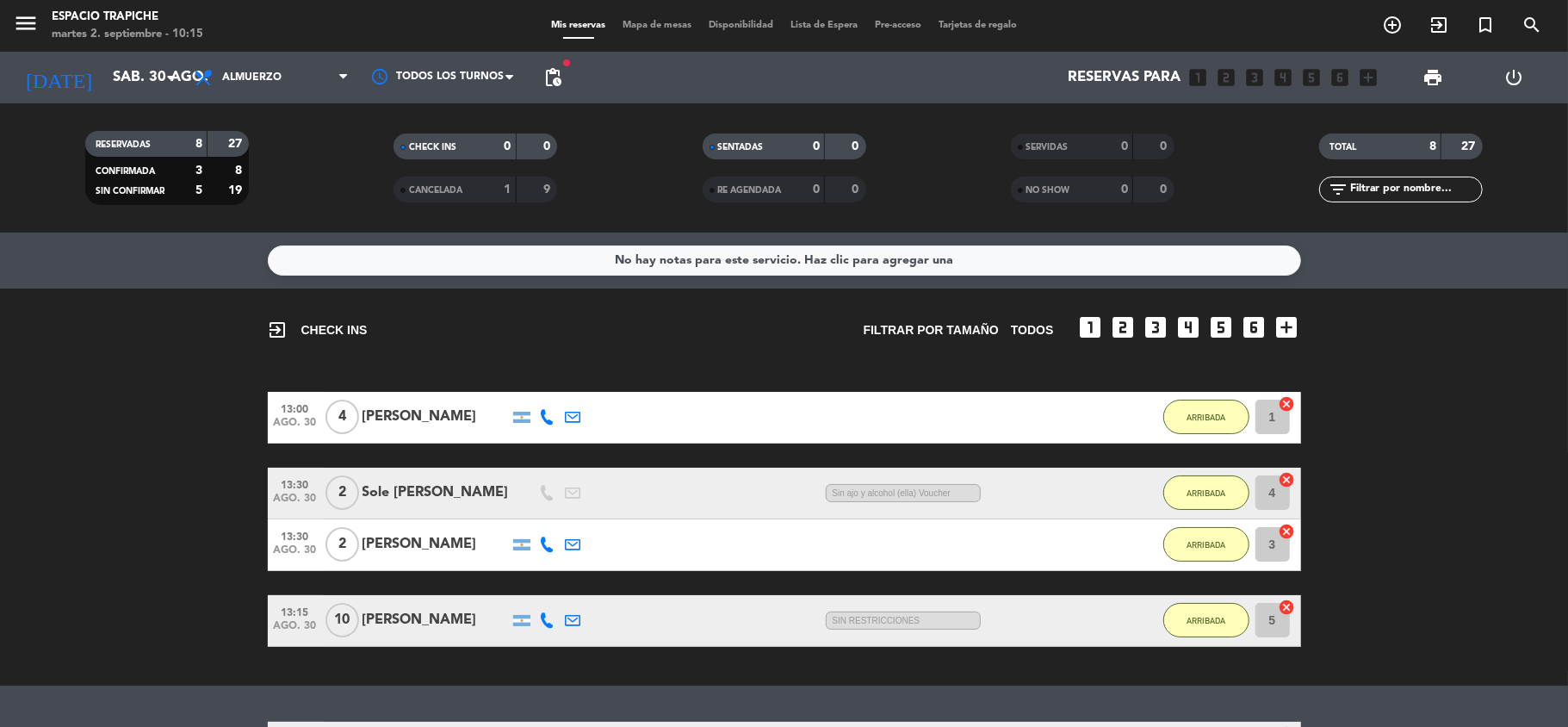
click at [211, 495] on bookings-row "13:00 [DATE] 4 [PERSON_NAME] 22:37 H / 21:45 H sms ARRIBADA 1 cancel 13:30 [DAT…" at bounding box center [784, 520] width 1568 height 255
click at [442, 200] on div "CANCELADA 1 9" at bounding box center [474, 189] width 163 height 26
click at [186, 446] on bookings-row "13:00 [DATE] 4 [PERSON_NAME] 22:37 H / 21:45 H sms ARRIBADA 1 cancel 13:30 [DAT…" at bounding box center [784, 520] width 1568 height 255
click at [45, 73] on icon "[DATE]" at bounding box center [58, 77] width 91 height 38
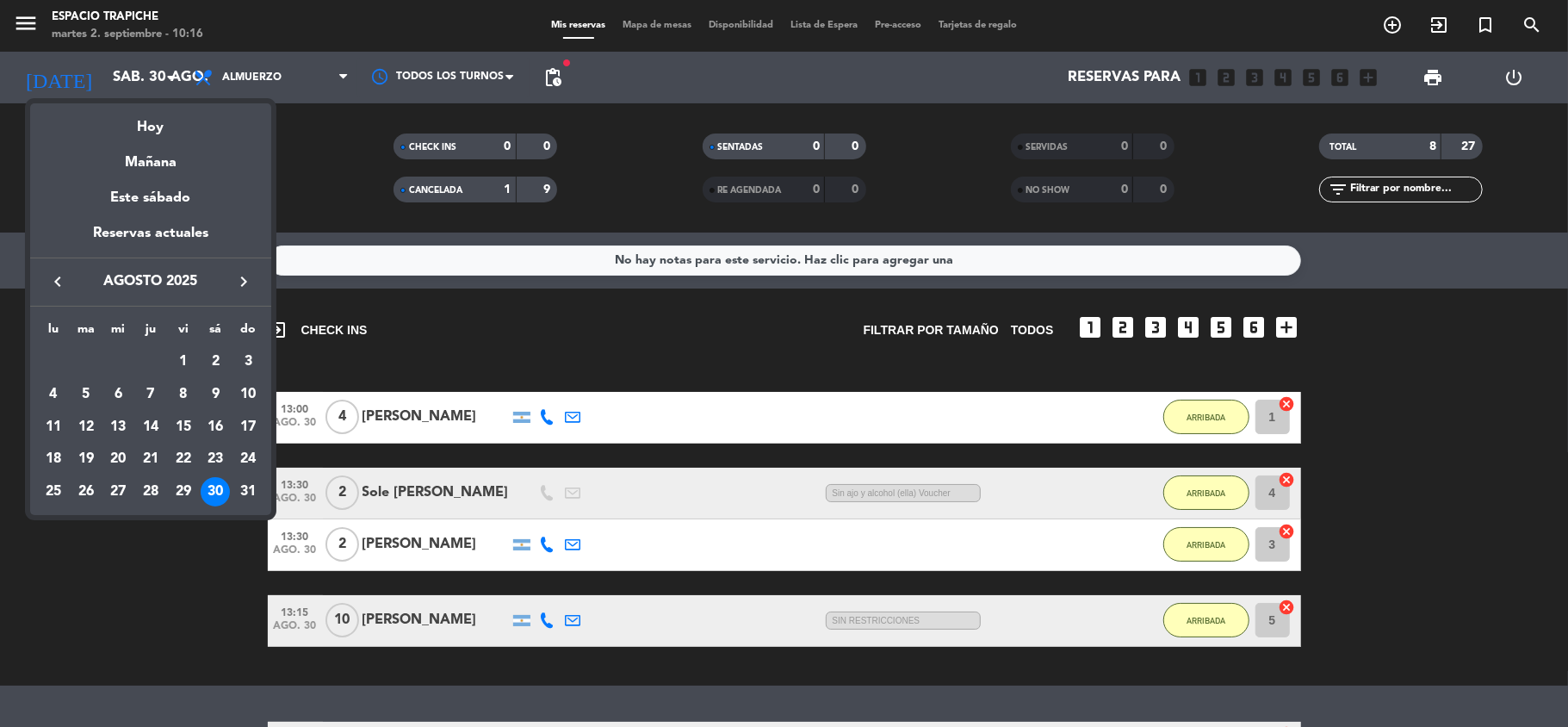
click at [239, 276] on icon "keyboard_arrow_right" at bounding box center [243, 281] width 20 height 20
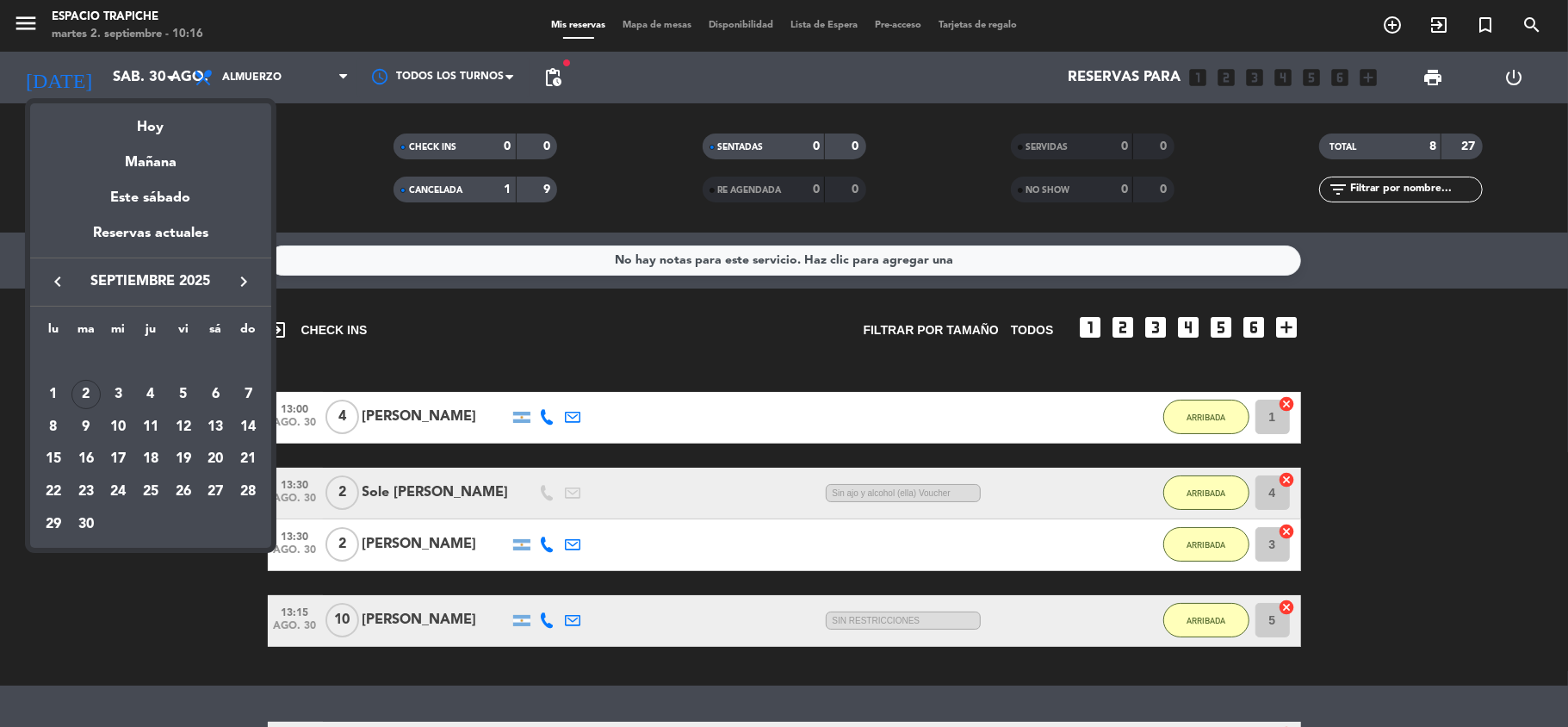
click at [139, 634] on div at bounding box center [784, 364] width 1568 height 727
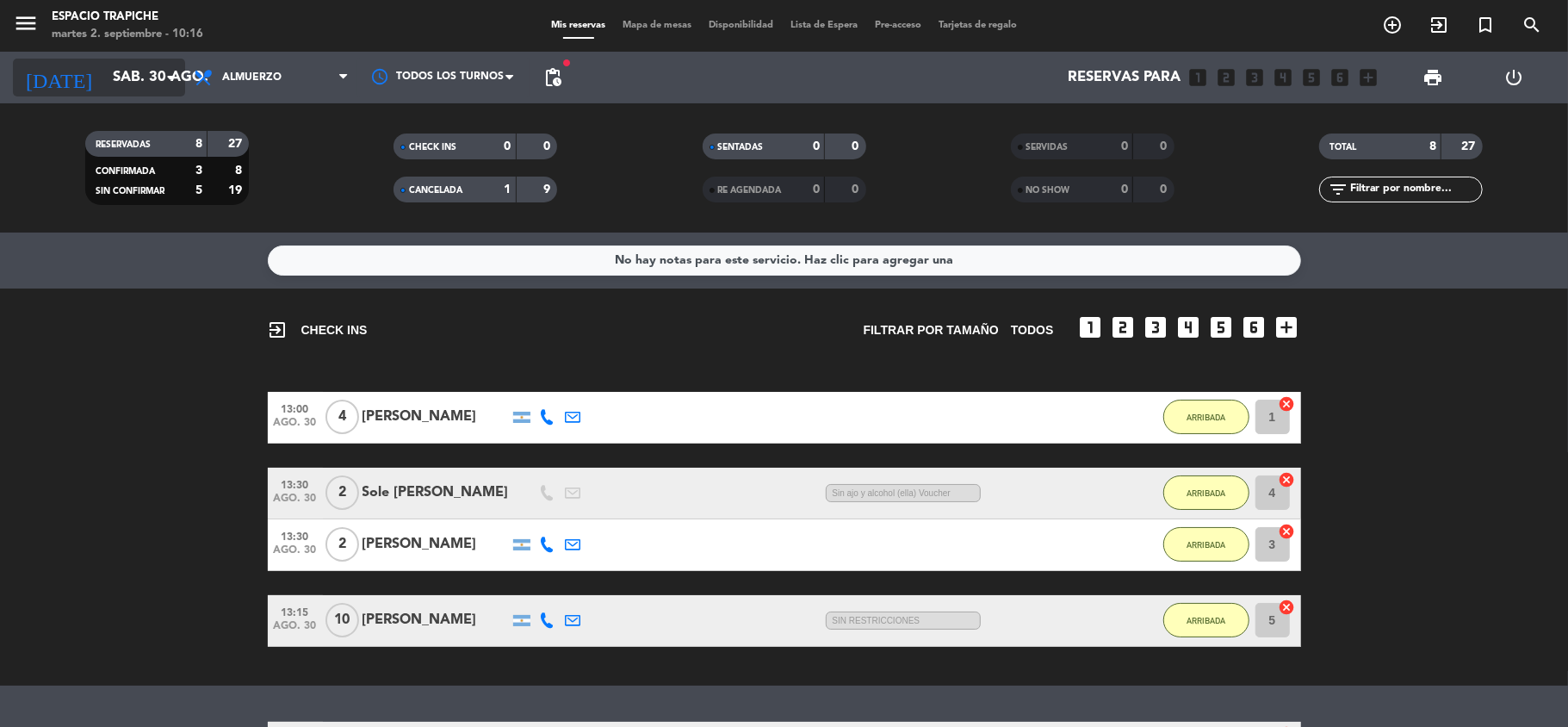
click at [104, 84] on input "sáb. 30 ago." at bounding box center [197, 77] width 186 height 34
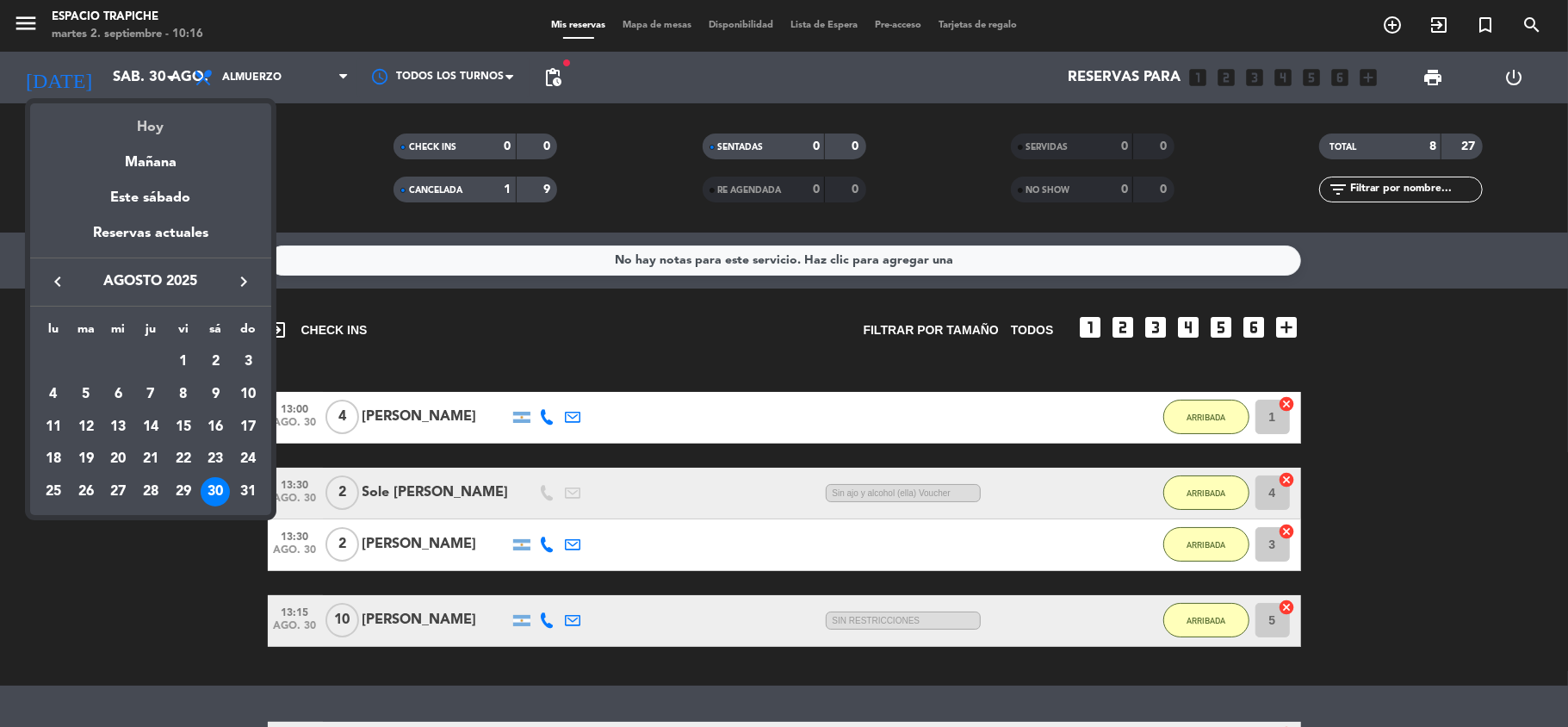
click at [165, 124] on div "Hoy" at bounding box center [151, 121] width 242 height 36
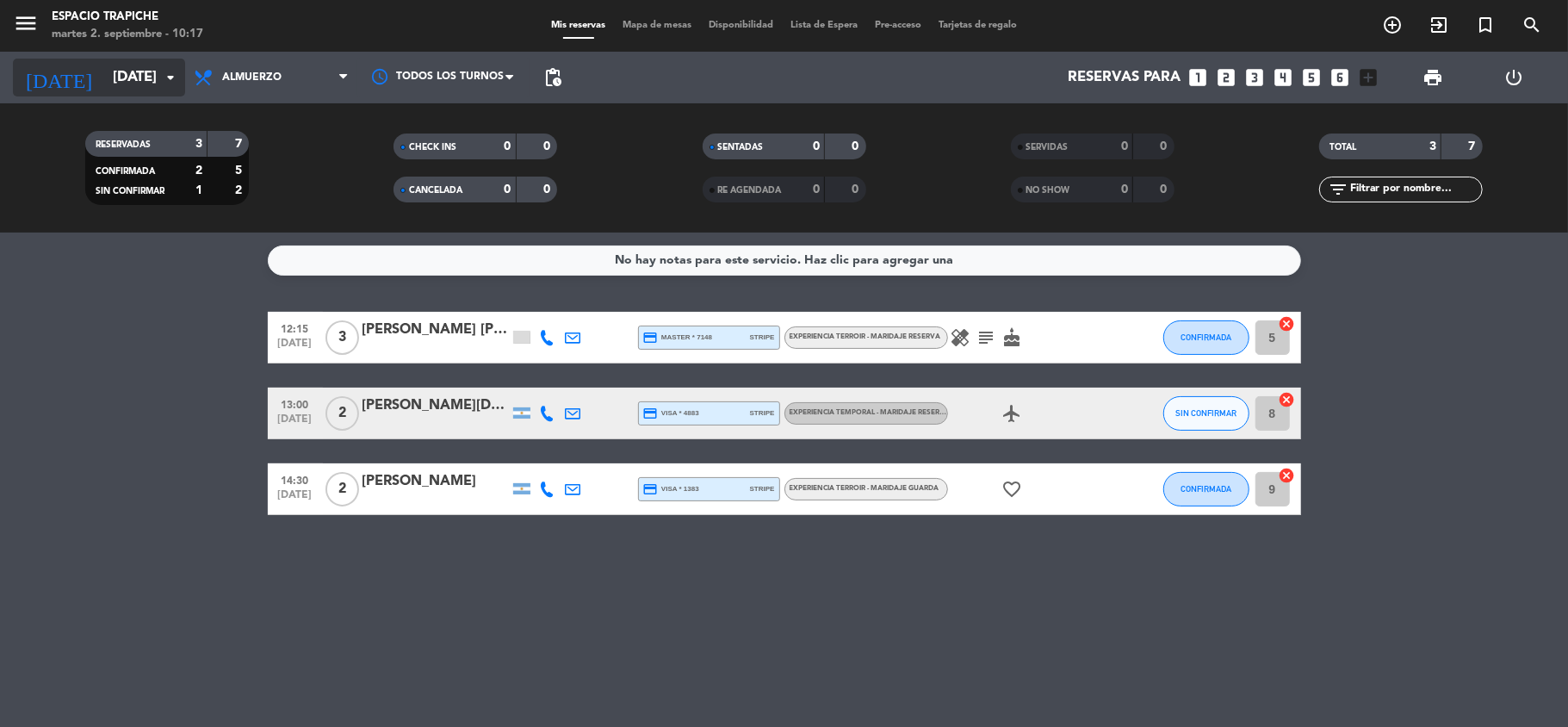
click at [122, 83] on input "[DATE]" at bounding box center [197, 77] width 186 height 34
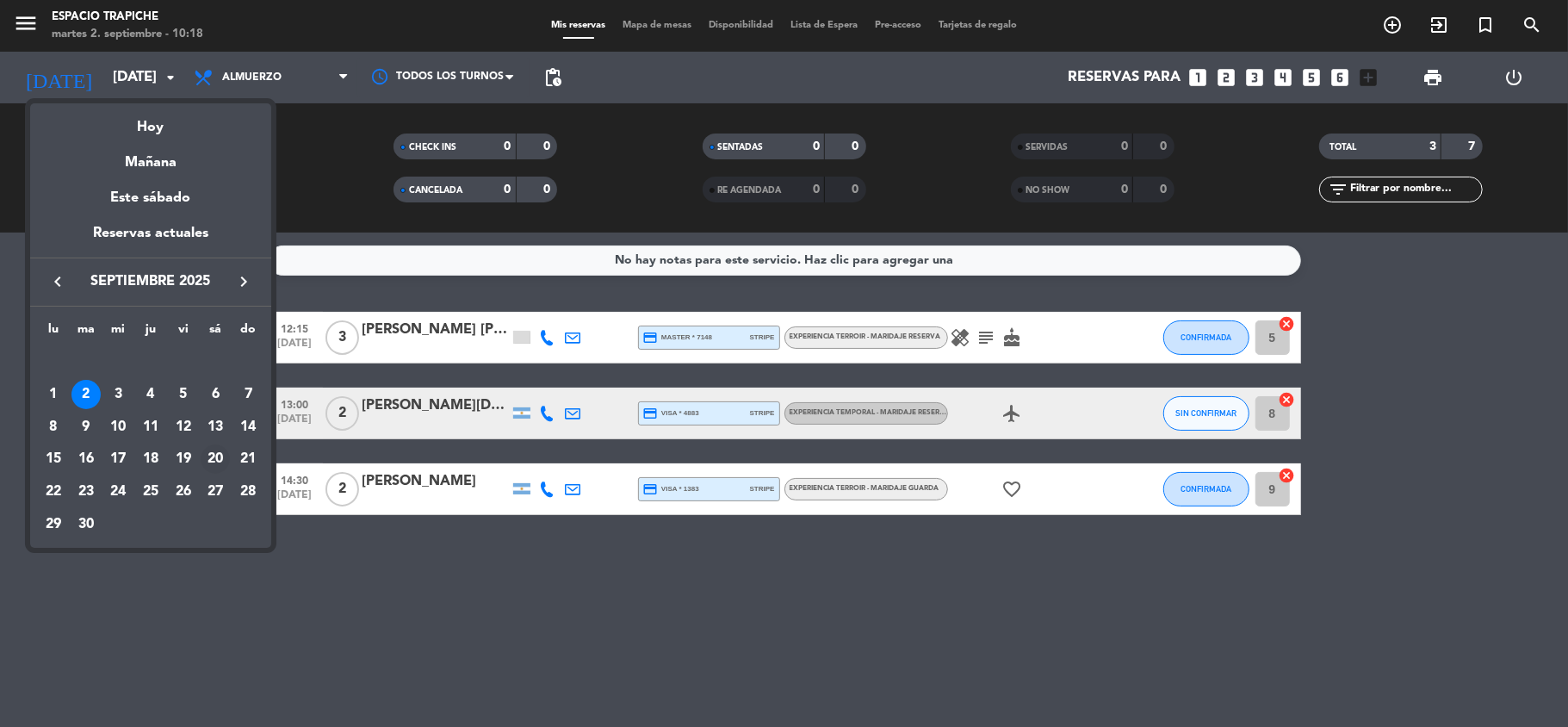
click at [214, 460] on div "20" at bounding box center [215, 459] width 29 height 29
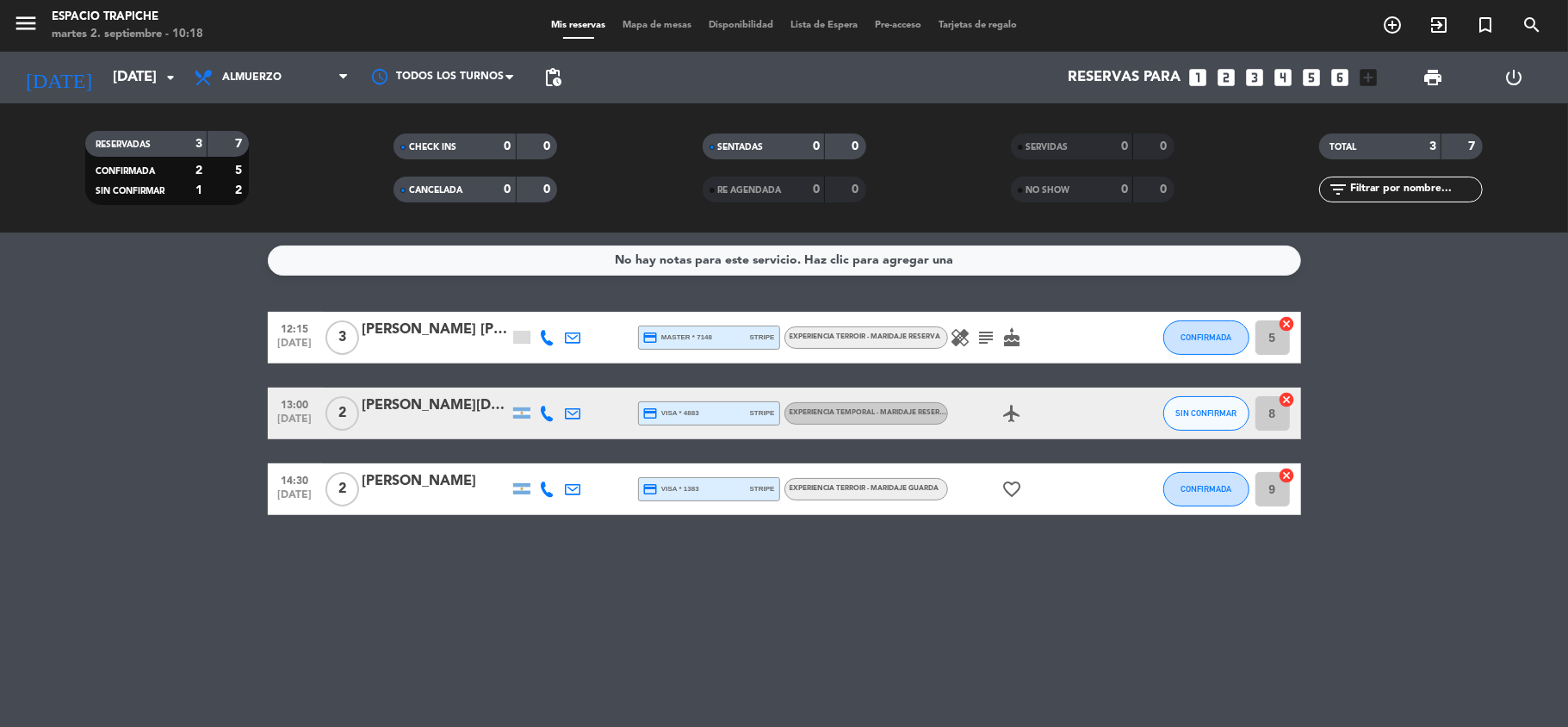
type input "[DATE]"
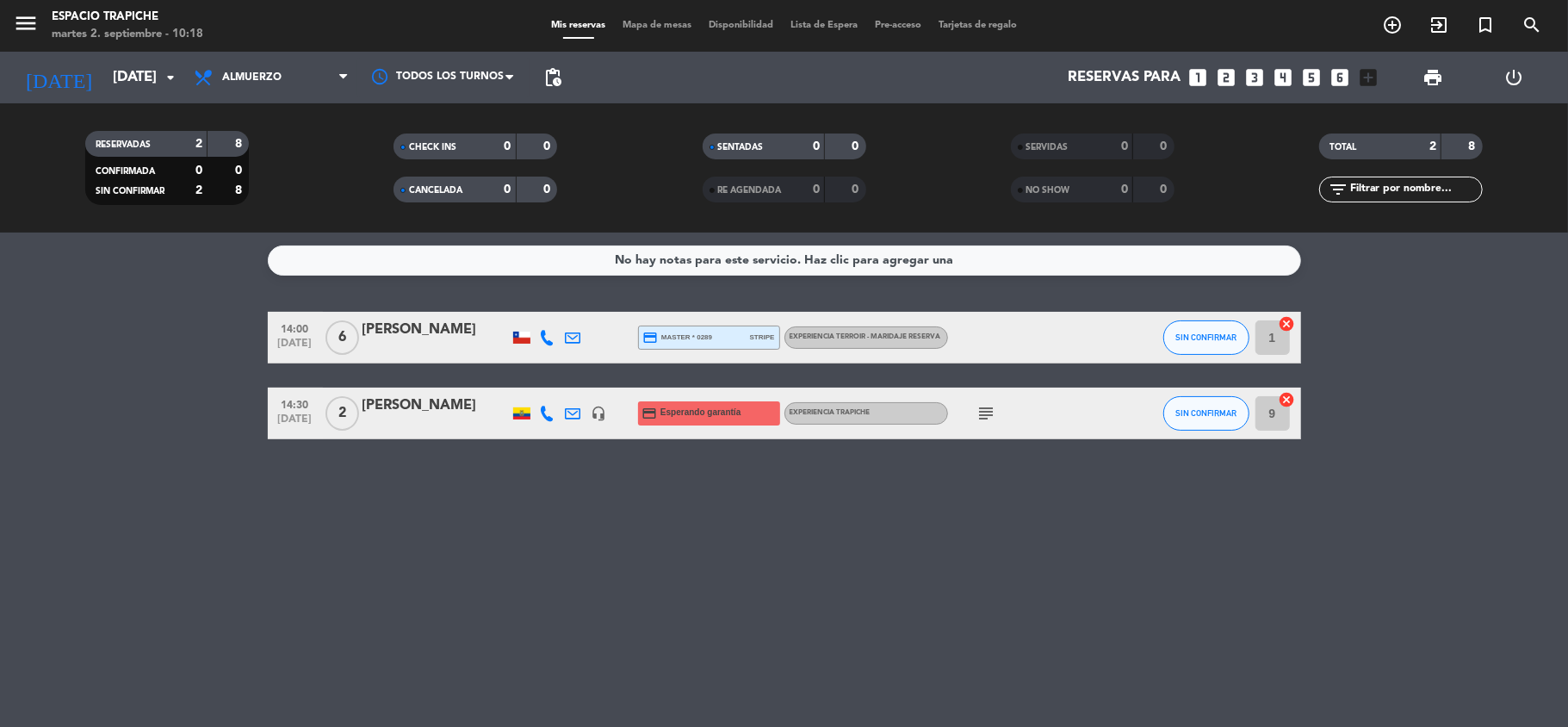
click at [983, 408] on icon "subject" at bounding box center [986, 413] width 20 height 20
click at [577, 408] on icon at bounding box center [574, 414] width 15 height 15
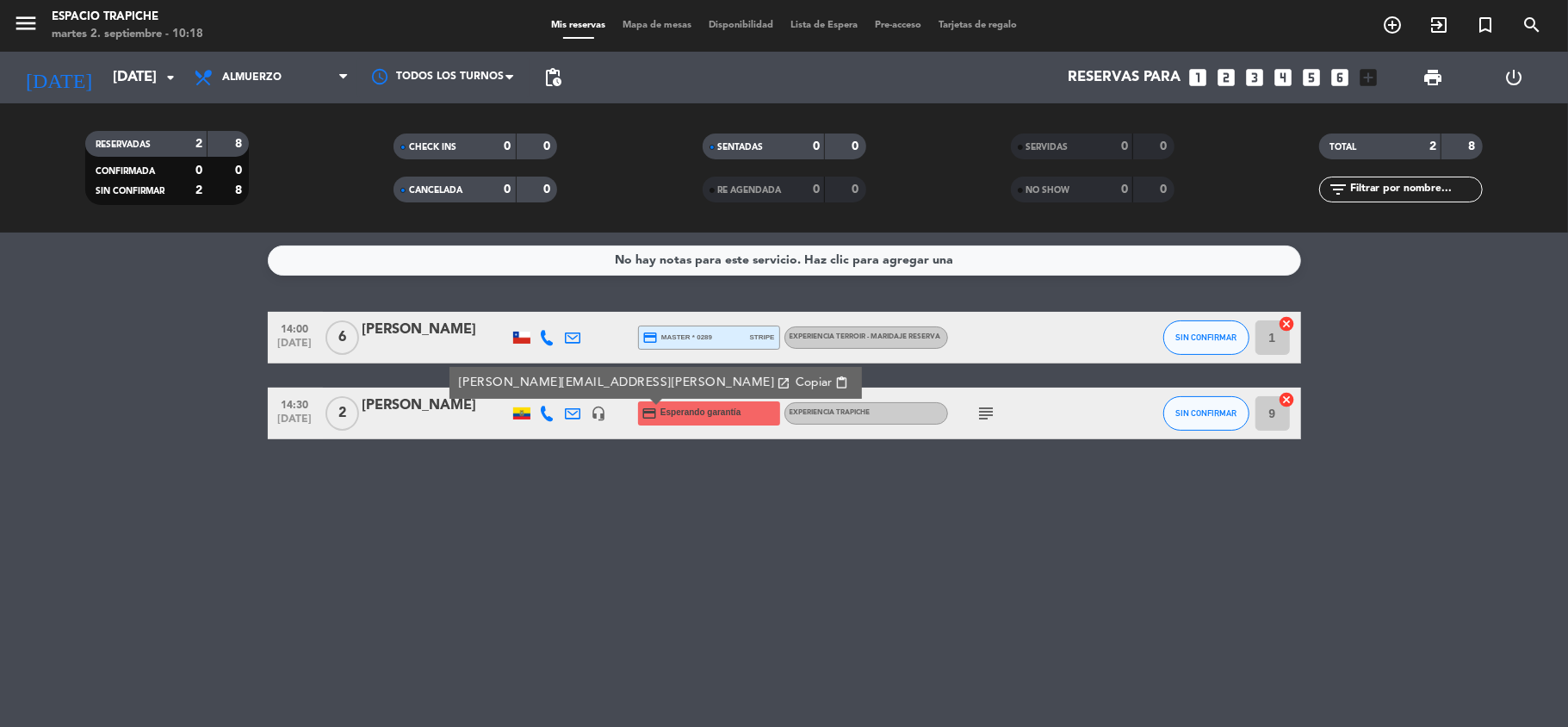
click at [795, 387] on span "Copiar" at bounding box center [813, 383] width 36 height 18
